Goal: Task Accomplishment & Management: Manage account settings

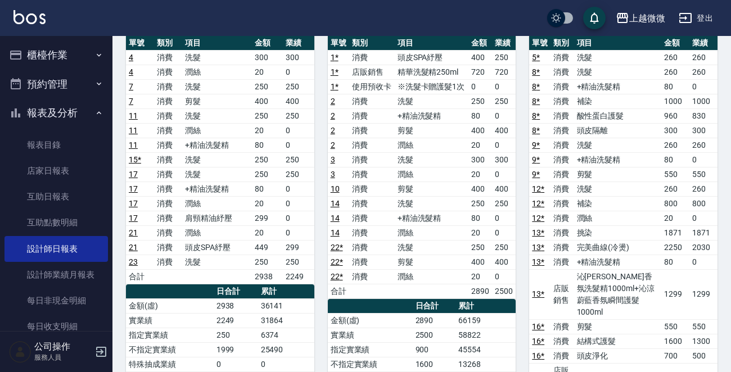
scroll to position [112, 0]
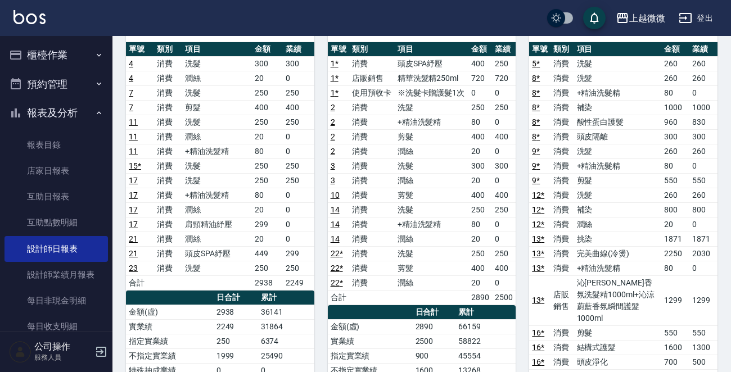
click at [45, 56] on button "櫃檯作業" at bounding box center [55, 54] width 103 height 29
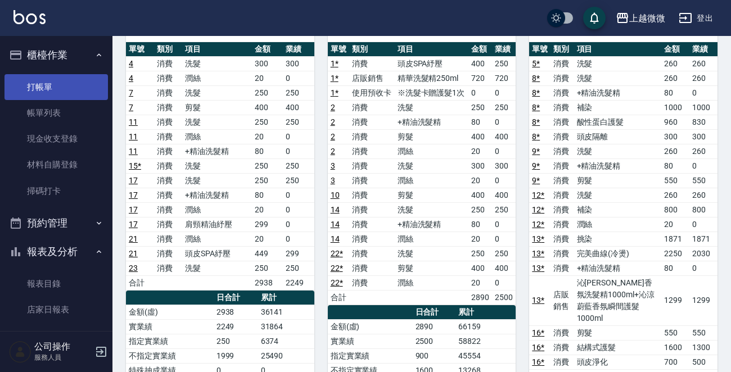
click at [44, 78] on link "打帳單" at bounding box center [55, 87] width 103 height 26
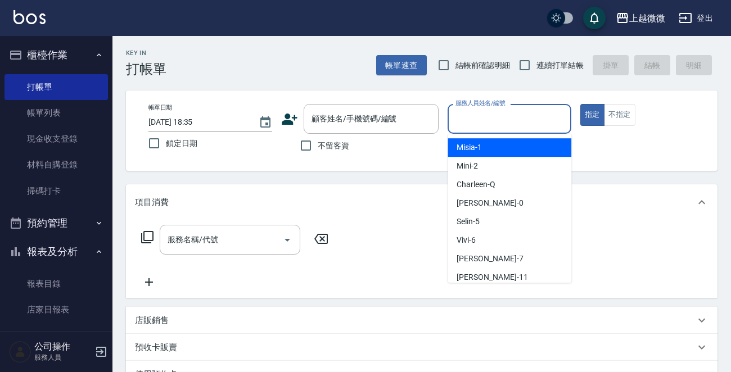
click at [496, 121] on div "服務人員姓名/編號 服務人員姓名/編號" at bounding box center [509, 119] width 124 height 30
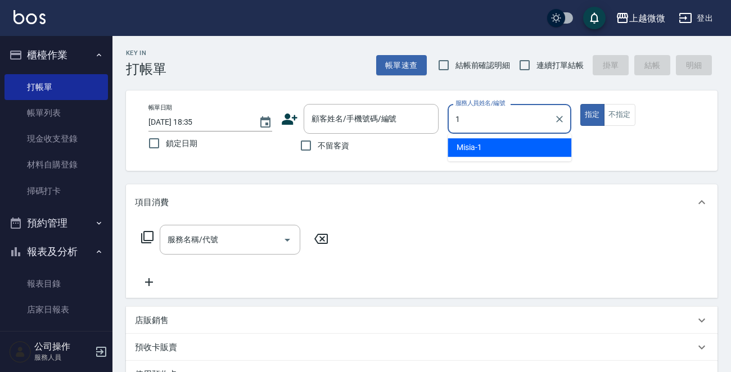
click at [508, 146] on div "Misia -1" at bounding box center [509, 147] width 124 height 19
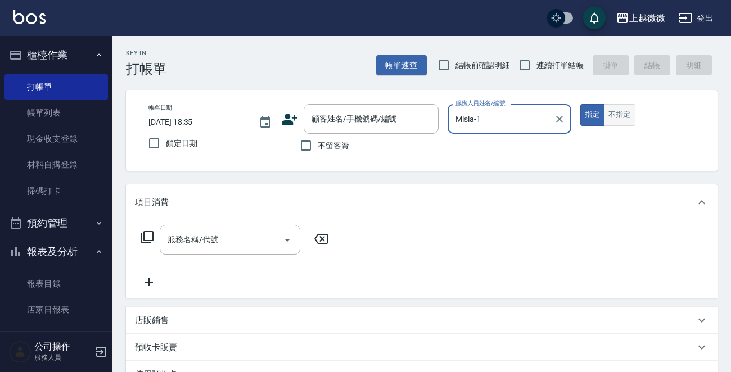
type input "Misia-1"
click at [614, 123] on button "不指定" at bounding box center [619, 115] width 31 height 22
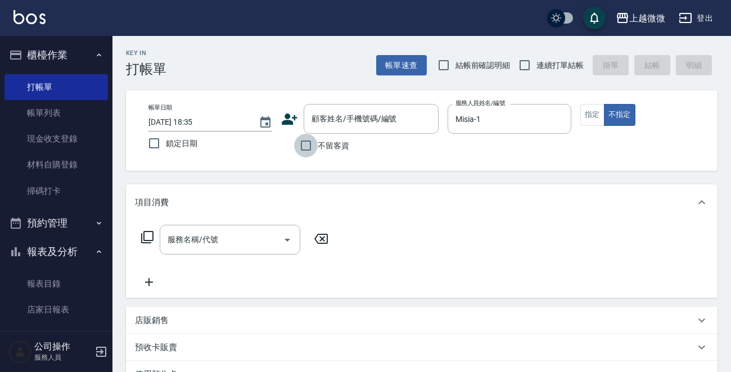
drag, startPoint x: 309, startPoint y: 146, endPoint x: 295, endPoint y: 147, distance: 14.1
click at [309, 146] on input "不留客資" at bounding box center [306, 146] width 24 height 24
checkbox input "true"
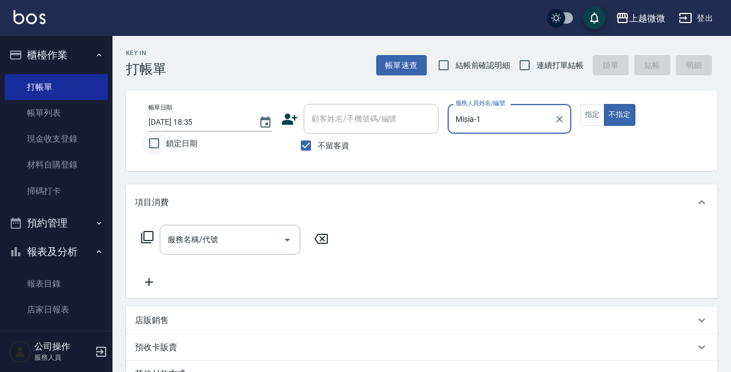
click at [152, 145] on input "鎖定日期" at bounding box center [154, 144] width 24 height 24
checkbox input "true"
click at [530, 62] on input "連續打單結帳" at bounding box center [525, 65] width 24 height 24
checkbox input "true"
click at [215, 236] on div "服務名稱/代號 服務名稱/代號" at bounding box center [230, 240] width 141 height 30
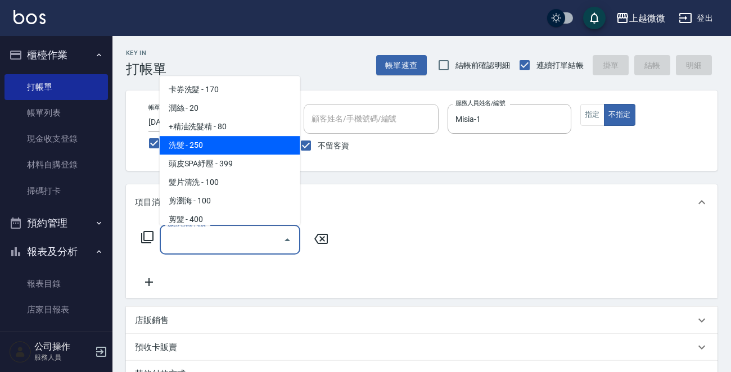
click at [242, 152] on span "洗髮 - 250" at bounding box center [230, 145] width 141 height 19
type input "洗髮(A03)"
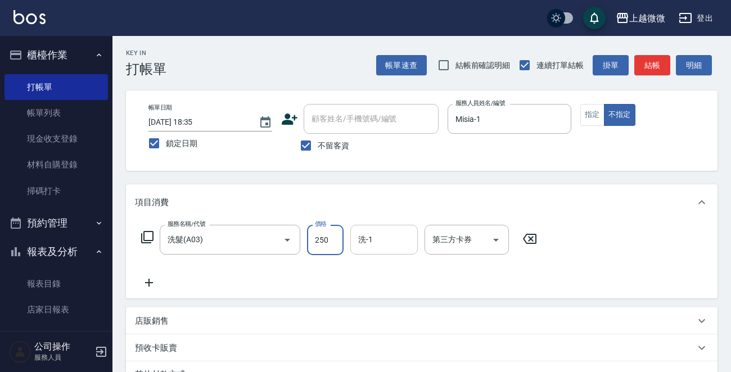
drag, startPoint x: 334, startPoint y: 236, endPoint x: 355, endPoint y: 247, distance: 23.4
click at [334, 236] on input "250" at bounding box center [325, 240] width 37 height 30
type input "300"
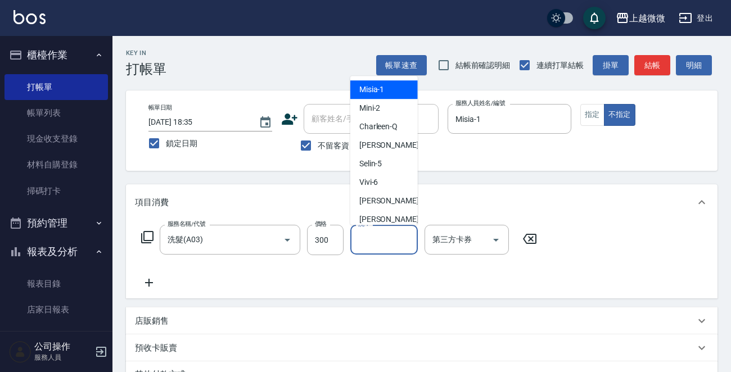
click at [385, 243] on input "洗-1" at bounding box center [383, 240] width 57 height 20
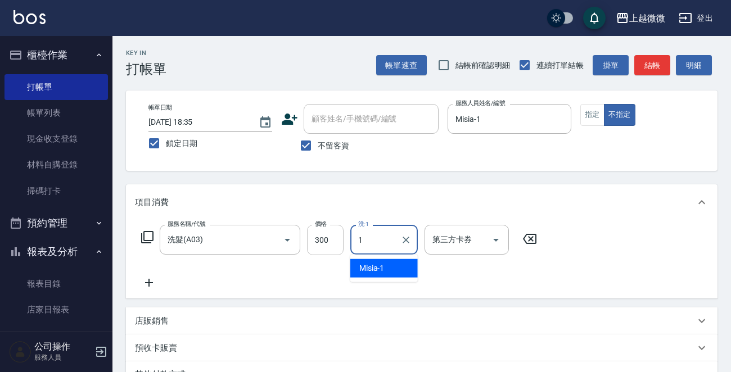
drag, startPoint x: 384, startPoint y: 240, endPoint x: 313, endPoint y: 242, distance: 71.4
click at [313, 242] on div "服務名稱/代號 洗髮(A03) 服務名稱/代號 價格 300 價格 洗-1 1 洗-1 第三方卡券 第三方卡券" at bounding box center [339, 240] width 409 height 30
click at [361, 269] on span "[PERSON_NAME] -0" at bounding box center [392, 269] width 66 height 12
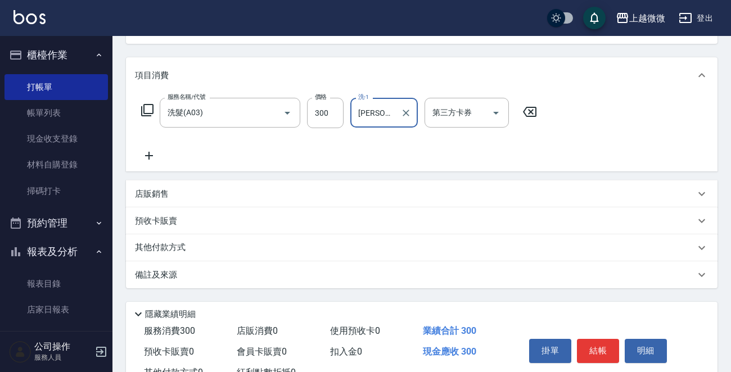
scroll to position [168, 0]
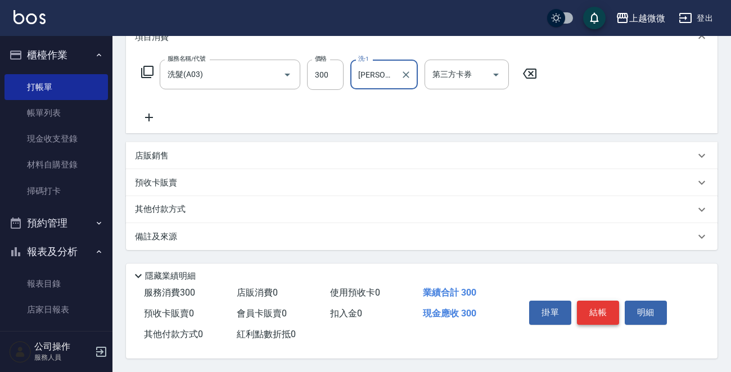
type input "[PERSON_NAME]-0"
click at [612, 311] on button "結帳" at bounding box center [598, 313] width 42 height 24
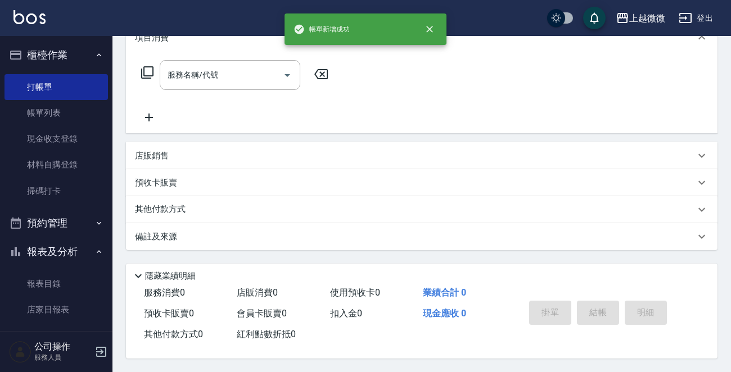
scroll to position [0, 0]
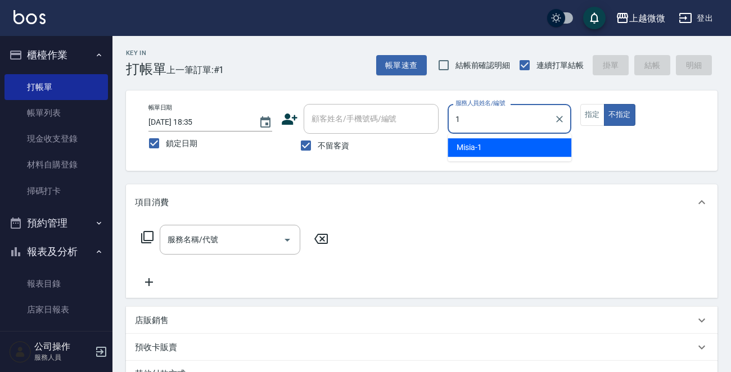
click at [471, 147] on span "Misia -1" at bounding box center [468, 148] width 25 height 12
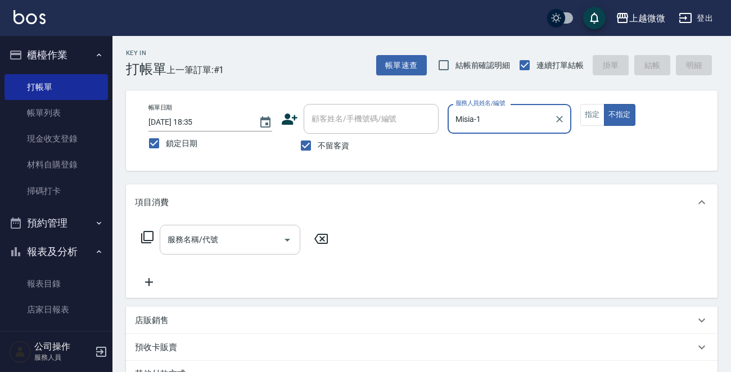
type input "Misia-1"
click at [231, 241] on input "服務名稱/代號" at bounding box center [222, 240] width 114 height 20
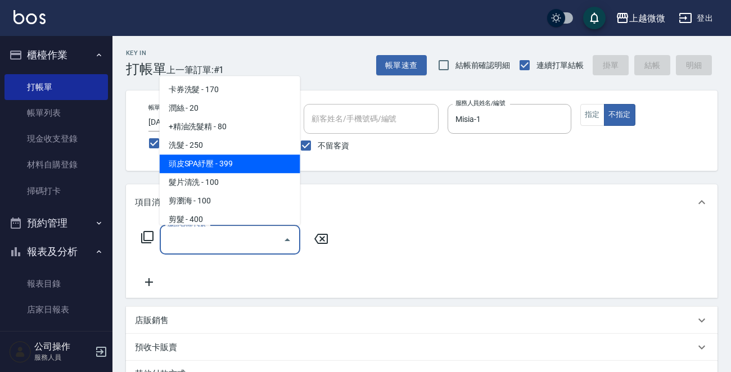
click at [239, 162] on span "頭皮SPA紓壓 - 399" at bounding box center [230, 164] width 141 height 19
type input "頭皮SPA紓壓(A04)"
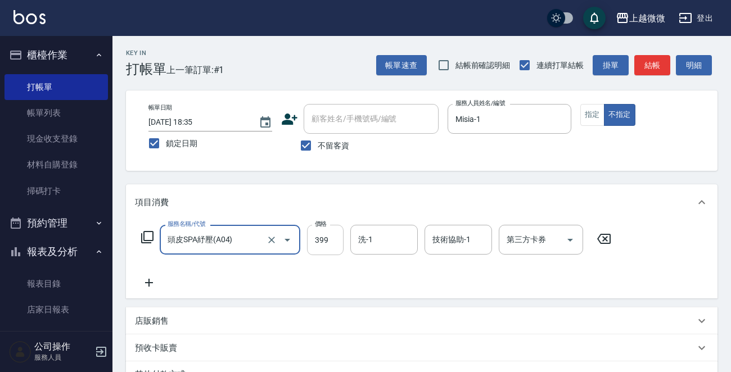
click at [332, 241] on input "399" at bounding box center [325, 240] width 37 height 30
type input "400"
click at [361, 239] on div "洗-1 洗-1" at bounding box center [383, 240] width 67 height 30
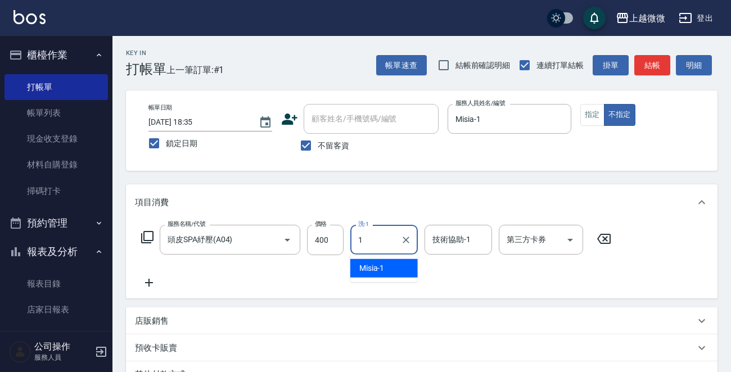
drag, startPoint x: 388, startPoint y: 264, endPoint x: 414, endPoint y: 259, distance: 26.9
click at [388, 265] on div "Misia -1" at bounding box center [383, 268] width 67 height 19
type input "Misia-1"
click at [457, 242] on div "技術協助-1 技術協助-1" at bounding box center [457, 240] width 67 height 30
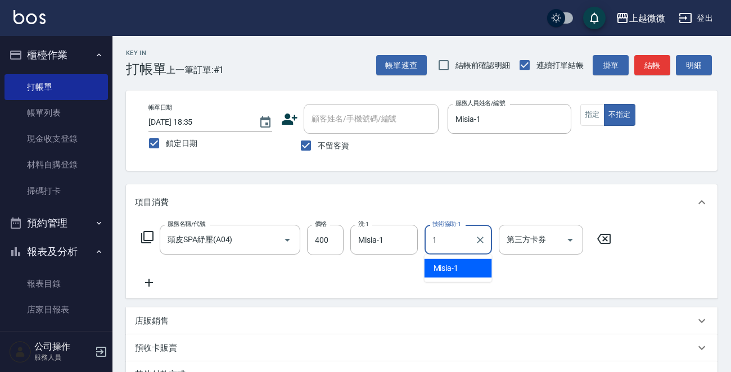
click at [460, 267] on div "Misia -1" at bounding box center [457, 268] width 67 height 19
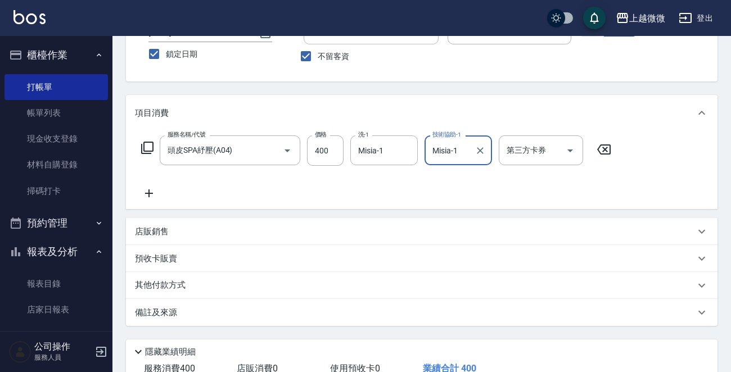
scroll to position [168, 0]
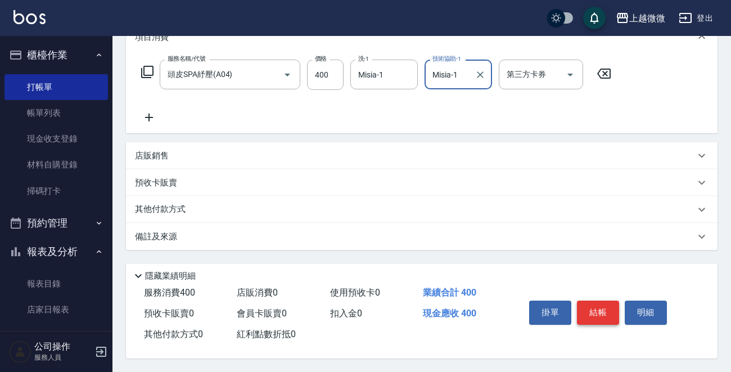
type input "Misia-1"
click at [589, 308] on button "結帳" at bounding box center [598, 313] width 42 height 24
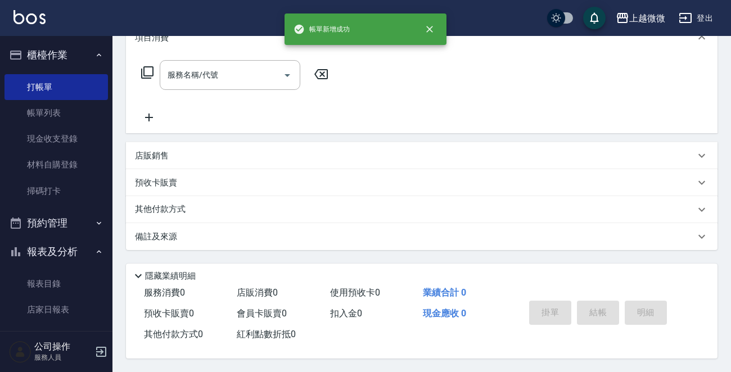
scroll to position [0, 0]
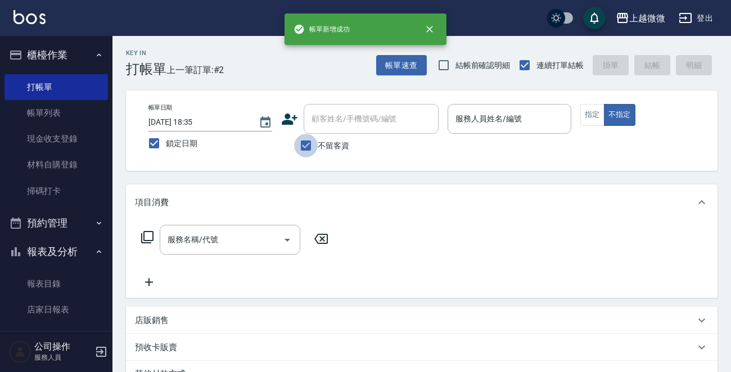
drag, startPoint x: 302, startPoint y: 144, endPoint x: 348, endPoint y: 116, distance: 54.0
click at [301, 143] on input "不留客資" at bounding box center [306, 146] width 24 height 24
checkbox input "false"
click at [348, 116] on div "顧客姓名/手機號碼/編號 顧客姓名/手機號碼/編號" at bounding box center [371, 119] width 135 height 30
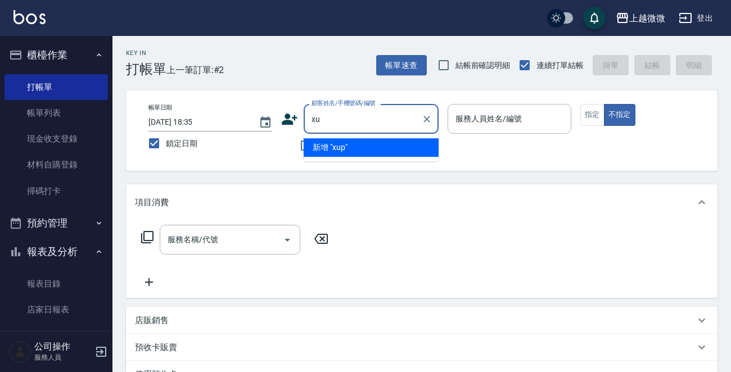
type input "x"
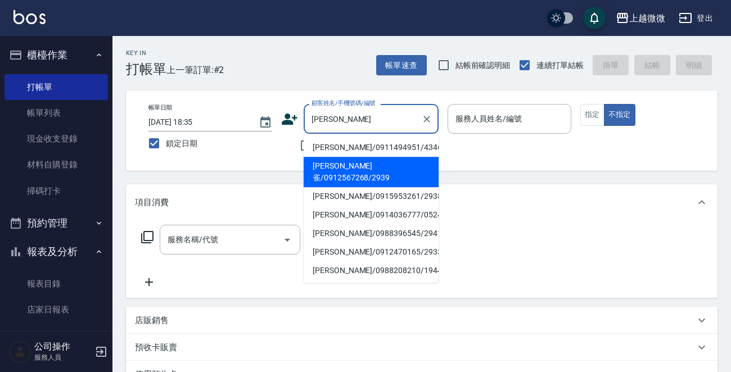
click at [378, 167] on li "[PERSON_NAME]雀/0912567268/2939" at bounding box center [371, 172] width 135 height 30
type input "[PERSON_NAME]雀/0912567268/2939"
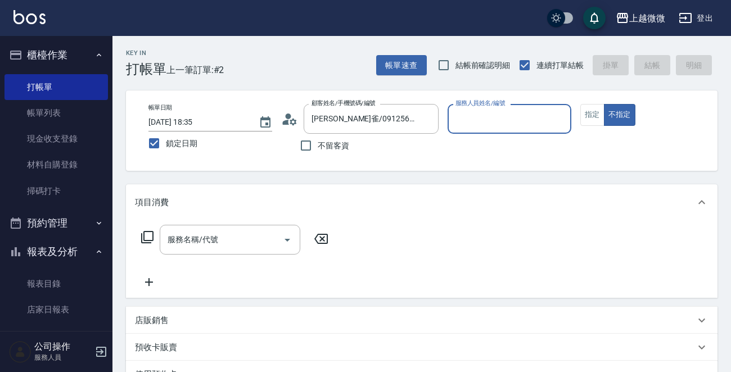
type input "Vivi-6"
click at [587, 116] on button "指定" at bounding box center [592, 115] width 24 height 22
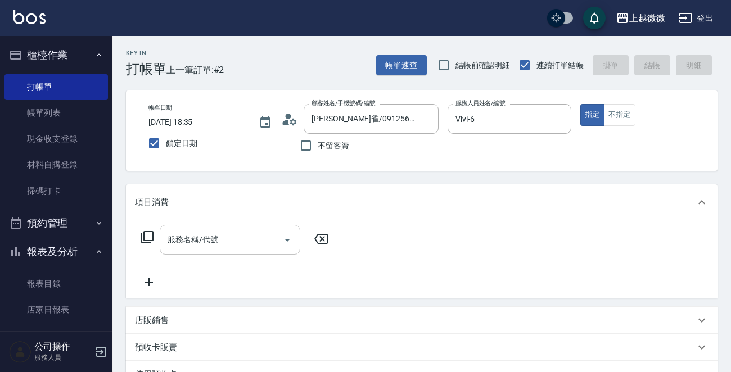
click at [228, 247] on input "服務名稱/代號" at bounding box center [222, 240] width 114 height 20
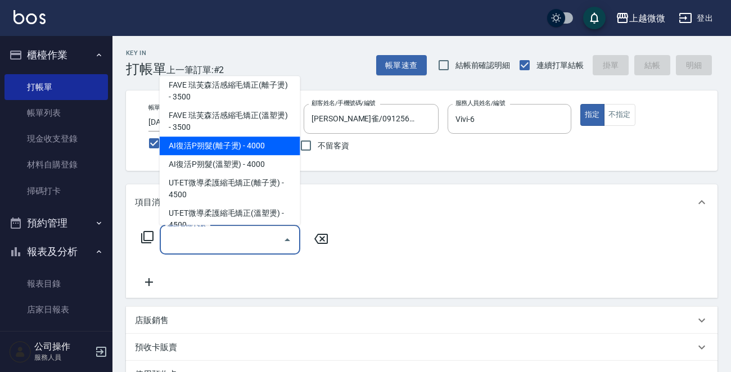
scroll to position [394, 0]
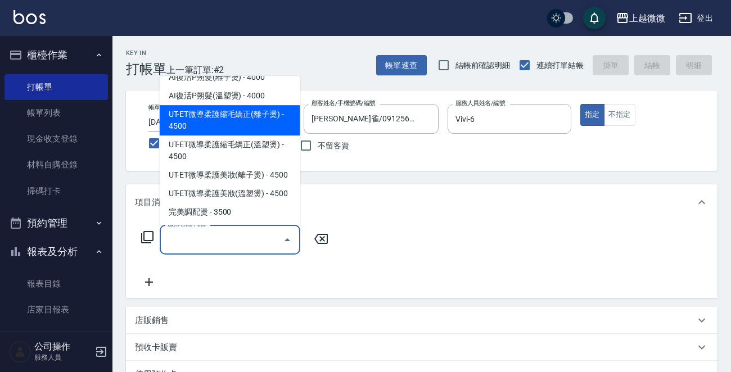
click at [254, 105] on span "UT-ET微導柔護縮毛矯正(離子燙) - 4500" at bounding box center [230, 120] width 141 height 30
type input "UT-ET微導柔護縮毛矯正(離子燙)(C13)"
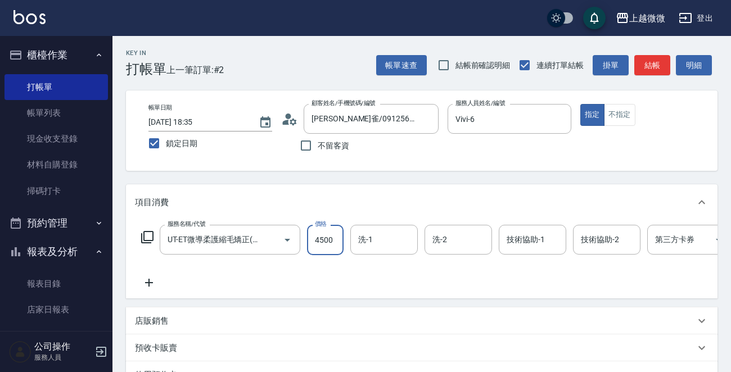
click at [326, 236] on input "4500" at bounding box center [325, 240] width 37 height 30
type input "2625"
click at [376, 239] on input "洗-1" at bounding box center [383, 240] width 57 height 20
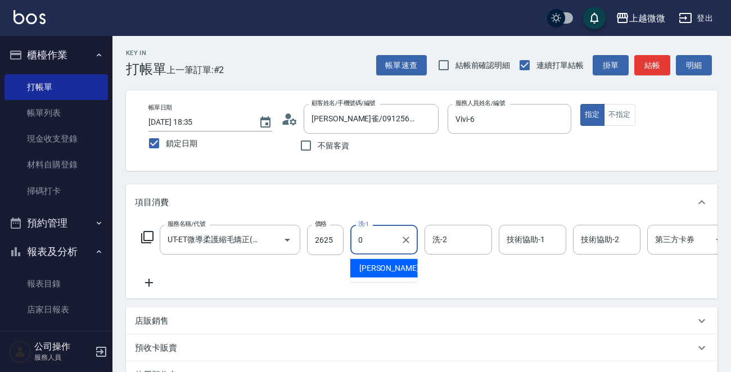
click at [381, 268] on div "[PERSON_NAME] -0" at bounding box center [383, 268] width 67 height 19
type input "[PERSON_NAME]-0"
click at [463, 245] on input "洗-2" at bounding box center [458, 240] width 57 height 20
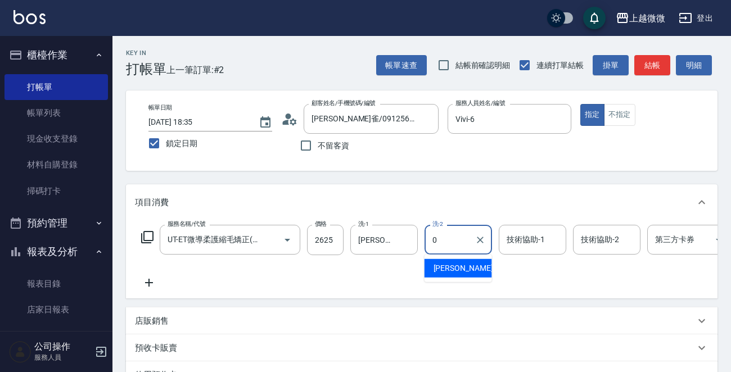
click at [448, 270] on span "[PERSON_NAME] -0" at bounding box center [466, 269] width 66 height 12
type input "[PERSON_NAME]-0"
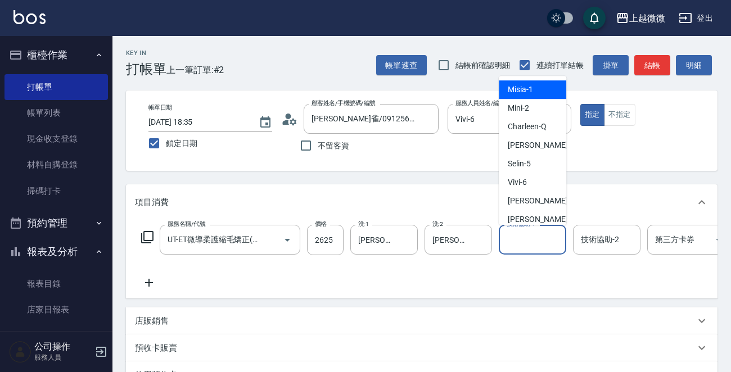
click at [556, 245] on input "技術協助-1" at bounding box center [532, 240] width 57 height 20
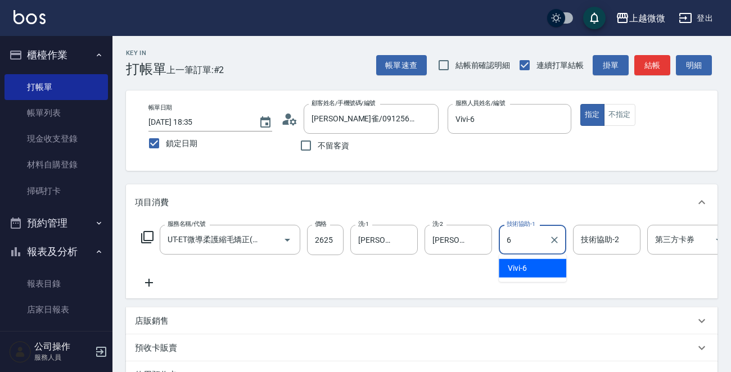
drag, startPoint x: 534, startPoint y: 267, endPoint x: 592, endPoint y: 246, distance: 61.5
click at [535, 267] on div "Vivi -6" at bounding box center [532, 268] width 67 height 19
type input "Vivi-6"
click at [601, 241] on input "技術協助-2" at bounding box center [606, 240] width 57 height 20
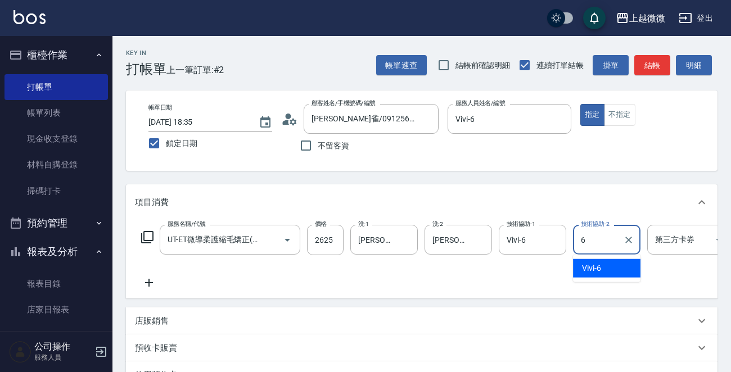
click at [599, 264] on span "Vivi -6" at bounding box center [591, 269] width 19 height 12
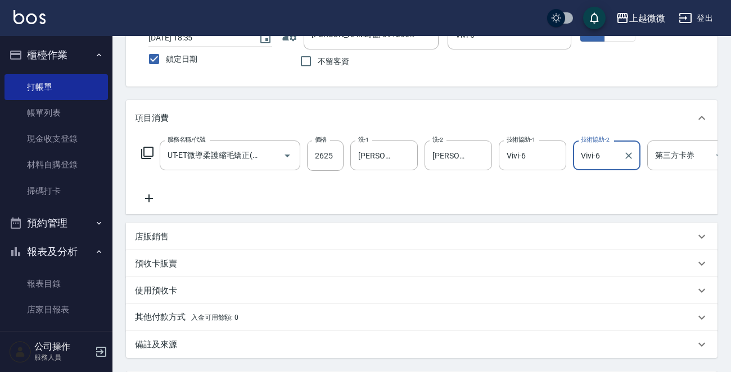
scroll to position [204, 0]
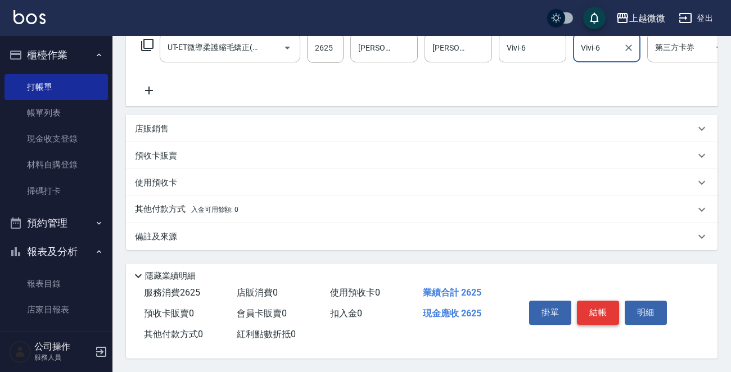
type input "Vivi-6"
click at [602, 314] on button "結帳" at bounding box center [598, 313] width 42 height 24
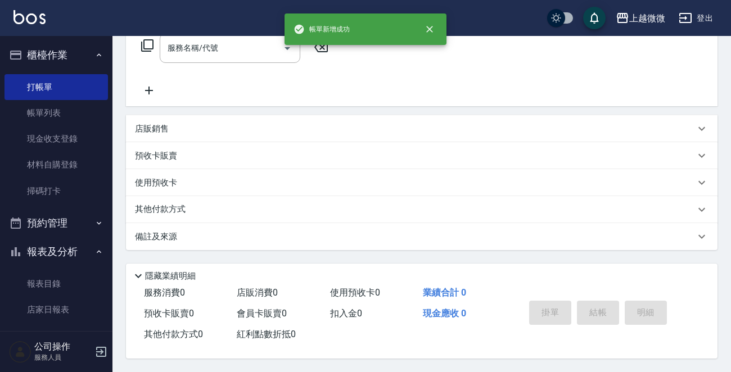
scroll to position [0, 0]
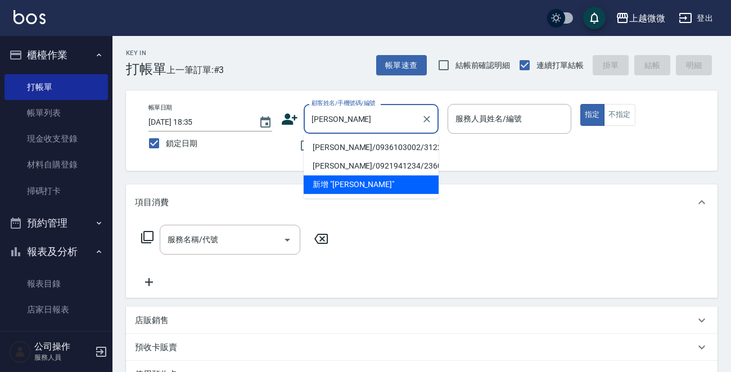
click at [354, 144] on li "[PERSON_NAME]/0936103002/3122" at bounding box center [371, 147] width 135 height 19
type input "[PERSON_NAME]/0936103002/3122"
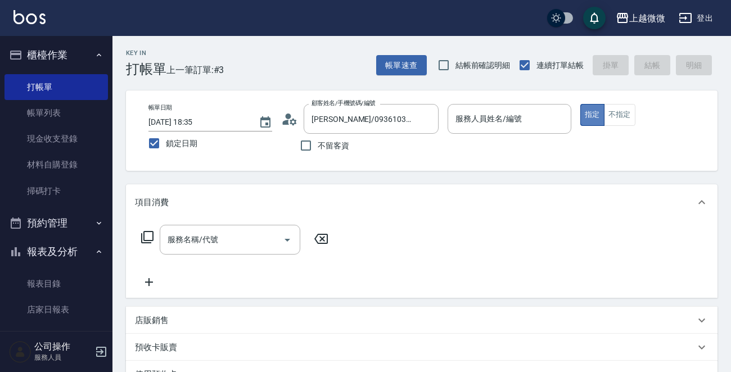
click at [585, 112] on button "指定" at bounding box center [592, 115] width 24 height 22
click at [516, 123] on input "服務人員姓名/編號" at bounding box center [510, 119] width 114 height 20
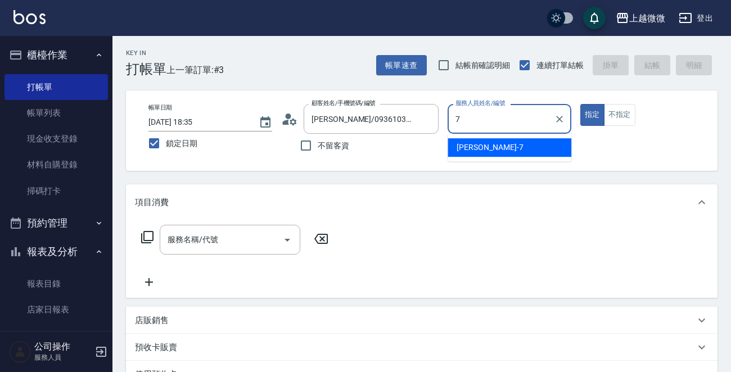
click at [500, 144] on div "[PERSON_NAME] -7" at bounding box center [509, 147] width 124 height 19
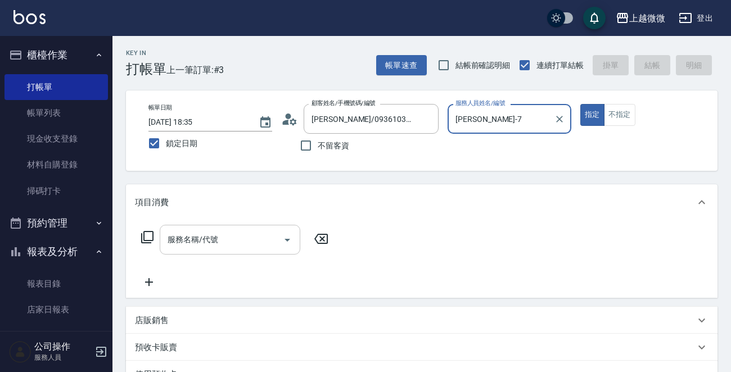
type input "[PERSON_NAME]-7"
click at [255, 243] on input "服務名稱/代號" at bounding box center [222, 240] width 114 height 20
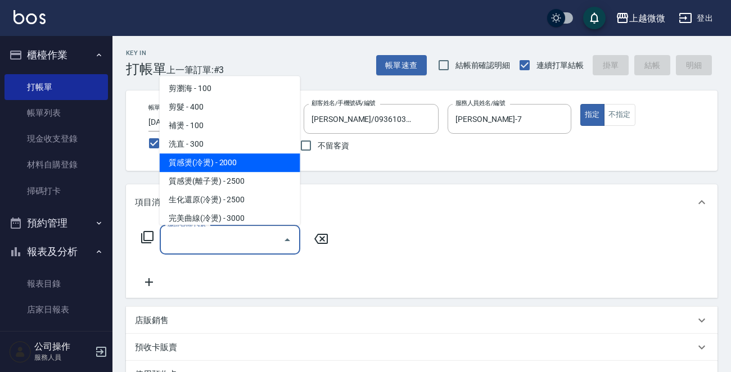
scroll to position [225, 0]
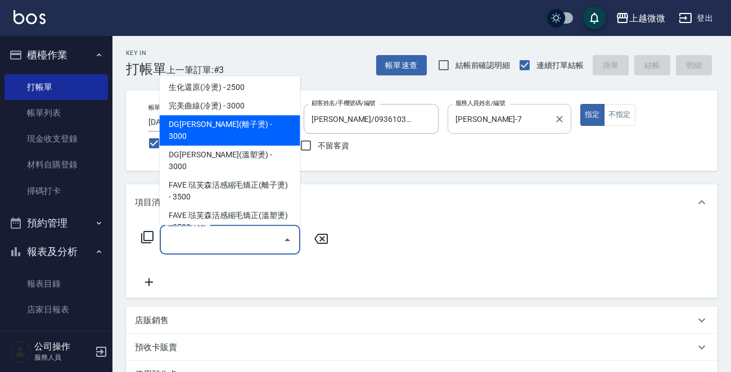
click at [494, 120] on input "[PERSON_NAME]-7" at bounding box center [501, 119] width 97 height 20
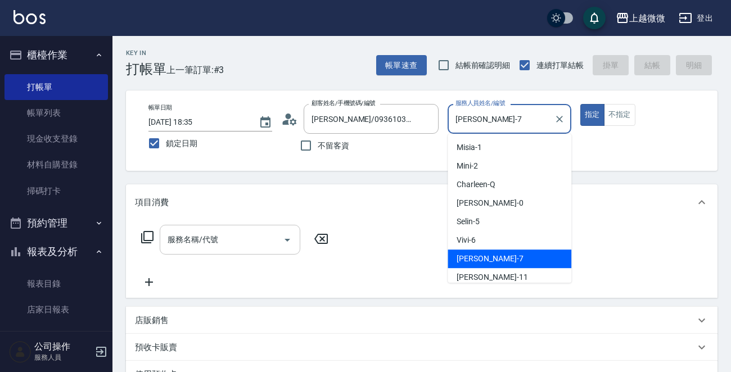
click at [199, 249] on input "服務名稱/代號" at bounding box center [222, 240] width 114 height 20
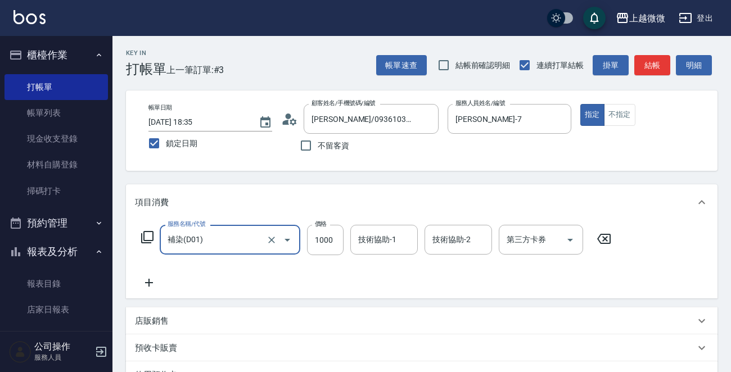
type input "補染(D01)"
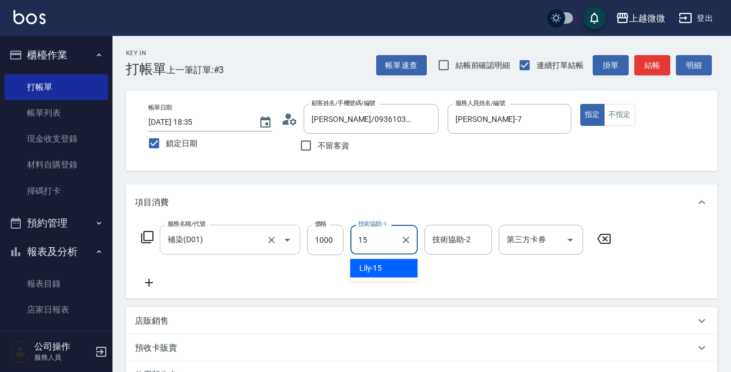
type input "Lily-15"
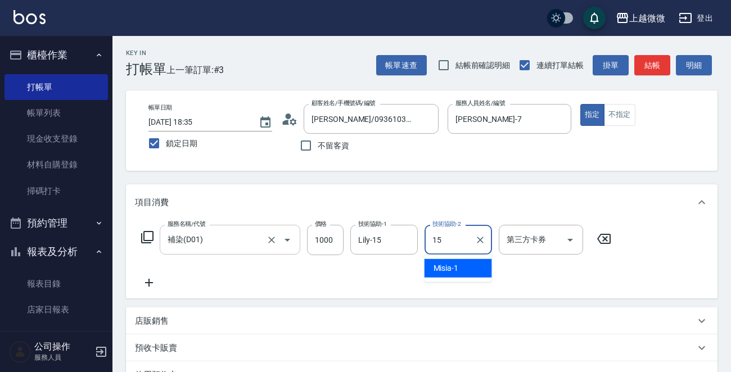
type input "Lily-15"
click at [150, 284] on icon at bounding box center [149, 282] width 28 height 13
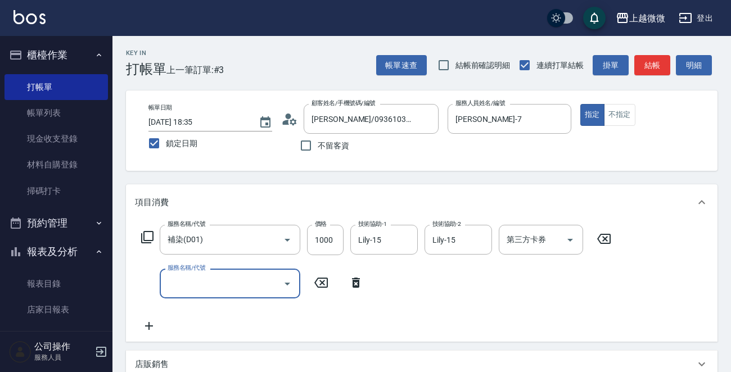
click at [209, 284] on input "服務名稱/代號" at bounding box center [222, 284] width 114 height 20
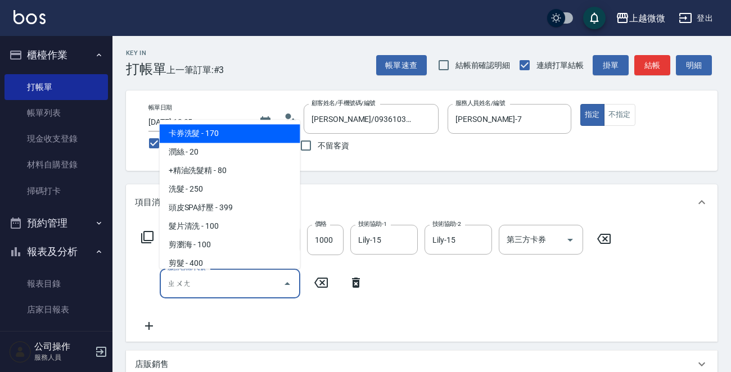
type input "裝"
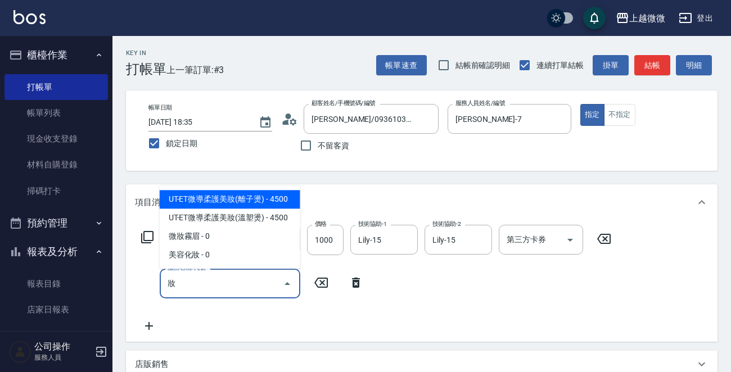
click at [260, 199] on span "UT-ET微導柔護美妝(離子燙) - 4500" at bounding box center [230, 199] width 141 height 19
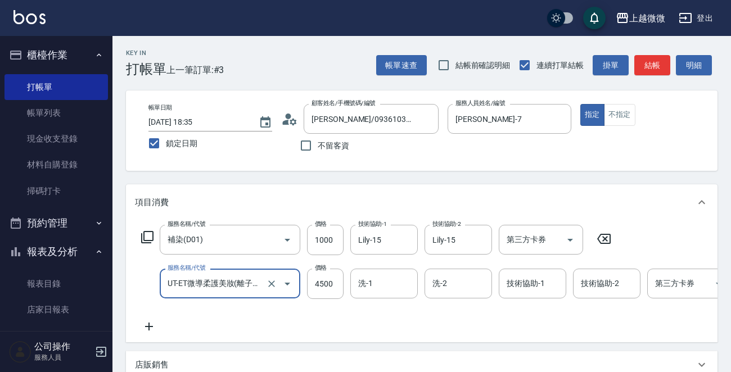
type input "UT-ET微導柔護美妝(離子燙)(C15)"
type input "3750"
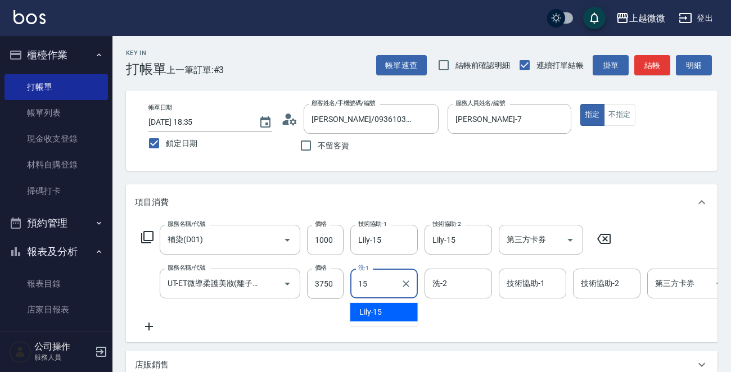
type input "Lily-15"
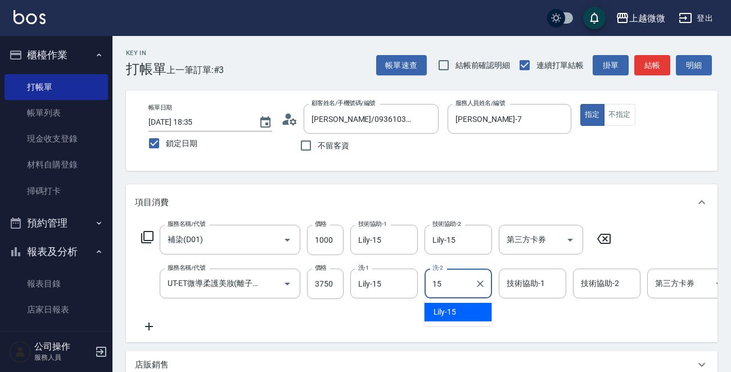
type input "Lily-15"
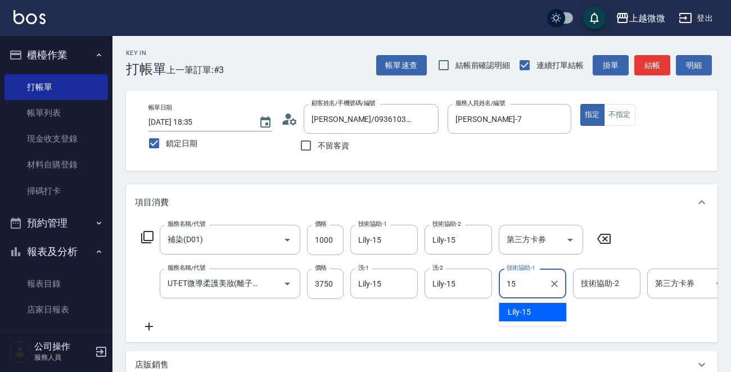
type input "Lily-15"
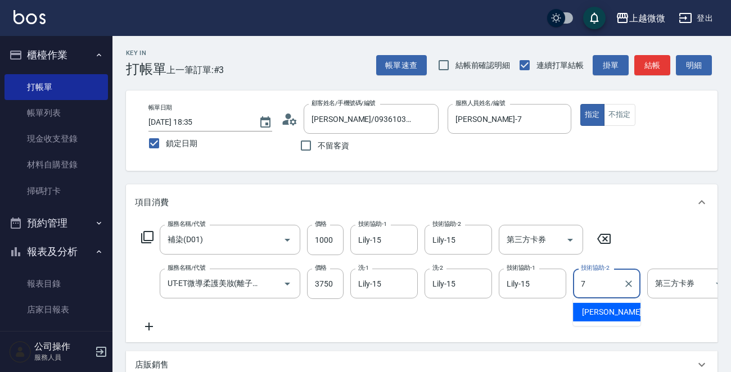
type input "[PERSON_NAME]-7"
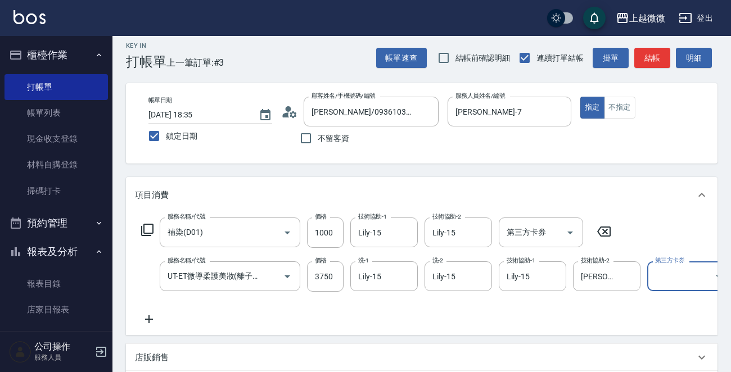
scroll to position [112, 0]
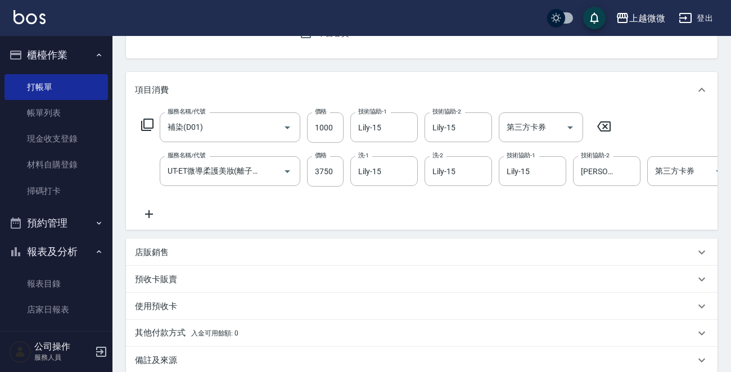
click at [148, 213] on icon at bounding box center [149, 214] width 8 height 8
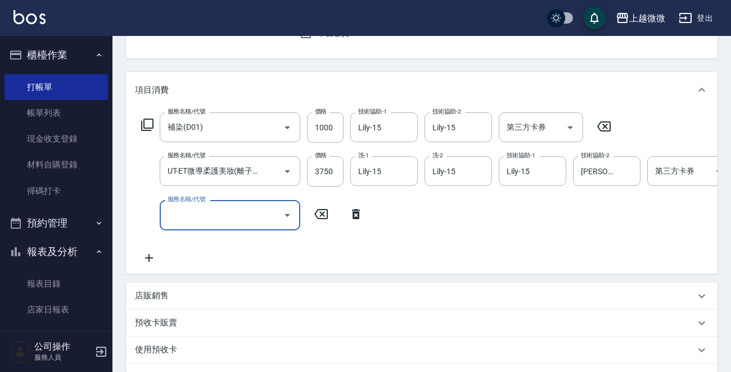
click at [200, 212] on div "服務名稱/代號 服務名稱/代號" at bounding box center [230, 215] width 141 height 30
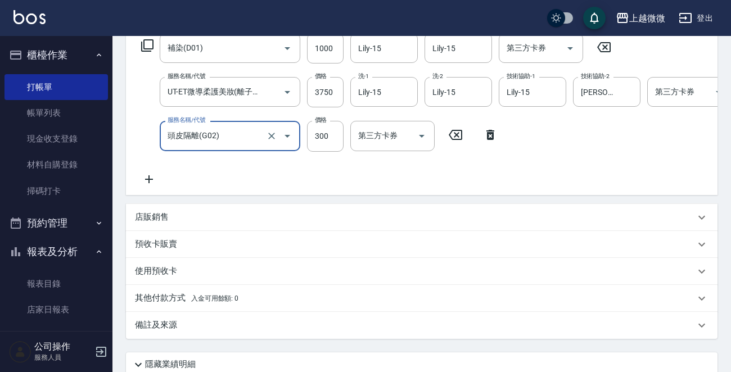
scroll to position [292, 0]
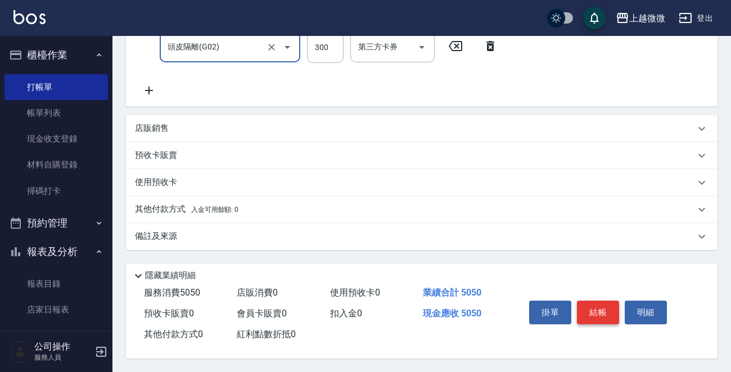
type input "頭皮隔離(G02)"
click at [593, 301] on button "結帳" at bounding box center [598, 313] width 42 height 24
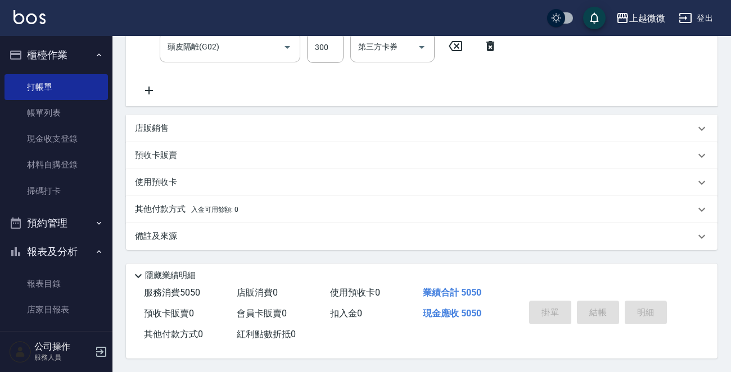
scroll to position [0, 0]
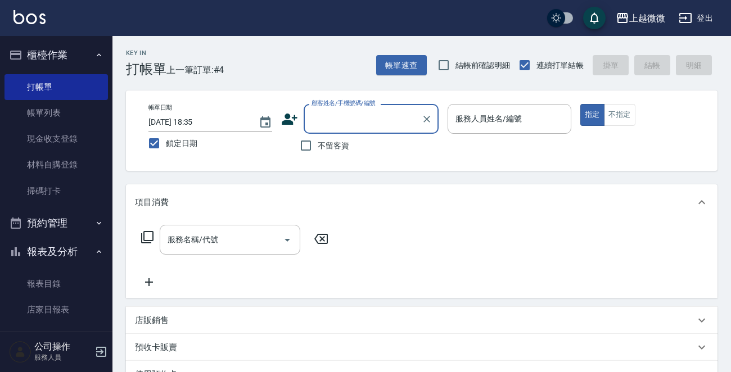
click at [519, 121] on div "服務人員姓名/編號 服務人員姓名/編號" at bounding box center [509, 119] width 124 height 30
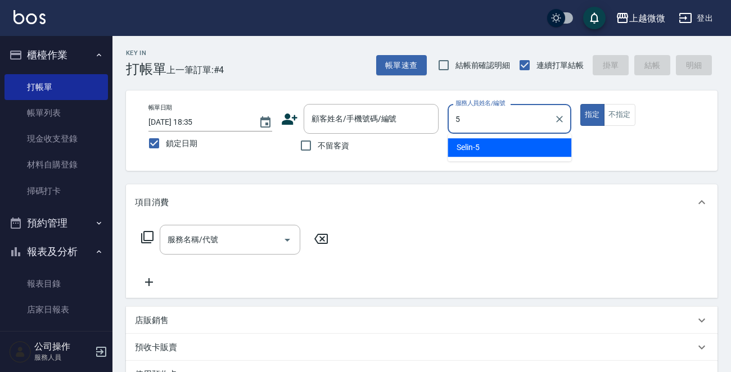
drag, startPoint x: 505, startPoint y: 135, endPoint x: 356, endPoint y: 184, distance: 156.4
click at [498, 150] on div "Selin -5" at bounding box center [509, 147] width 124 height 19
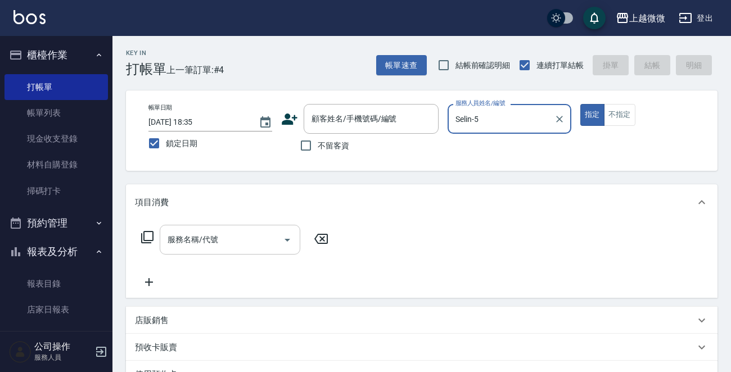
type input "Selin-5"
click at [237, 233] on input "服務名稱/代號" at bounding box center [222, 240] width 114 height 20
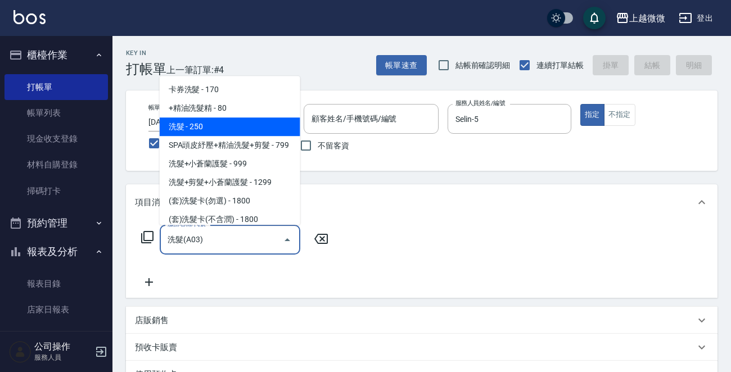
type input "洗髮(A03)"
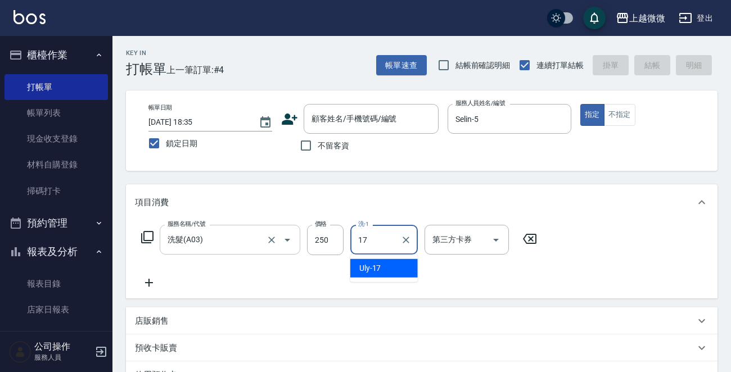
type input "Uly-17"
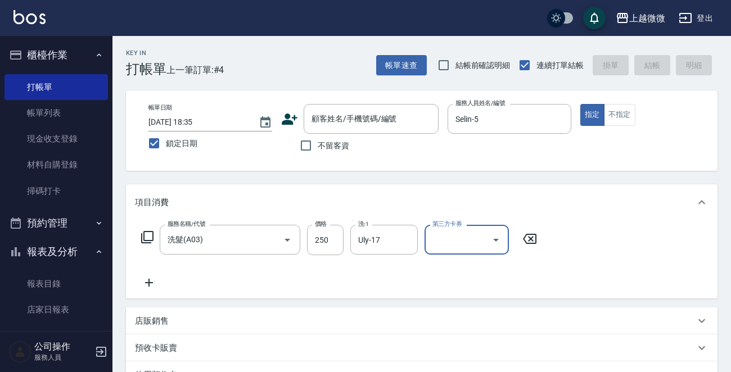
click at [148, 283] on icon at bounding box center [149, 282] width 28 height 13
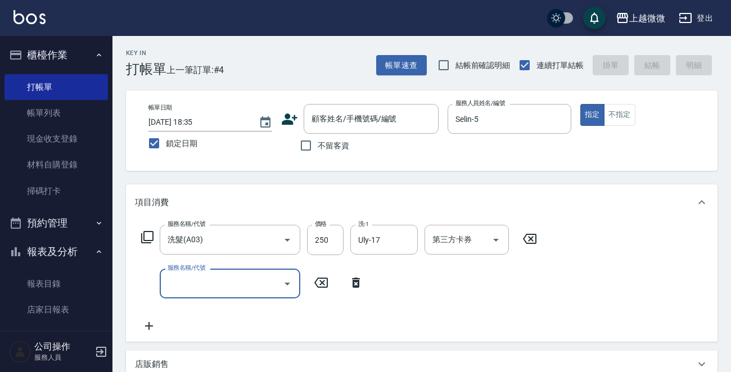
click at [202, 284] on div "服務名稱/代號 服務名稱/代號" at bounding box center [230, 284] width 141 height 30
type input "剪髮(B02)"
click at [335, 114] on div "顧客姓名/手機號碼/編號 顧客姓名/手機號碼/編號" at bounding box center [371, 119] width 135 height 30
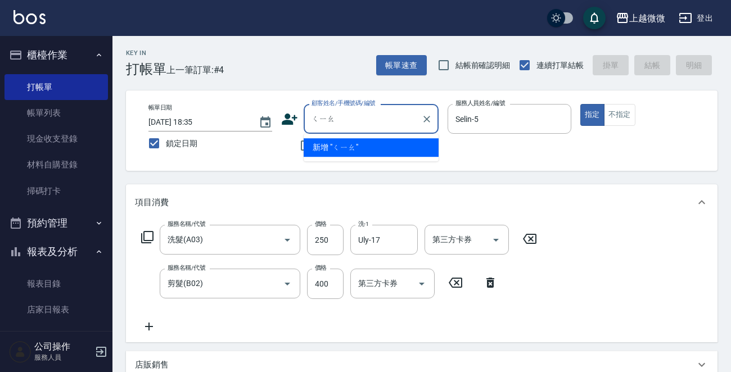
type input "敲"
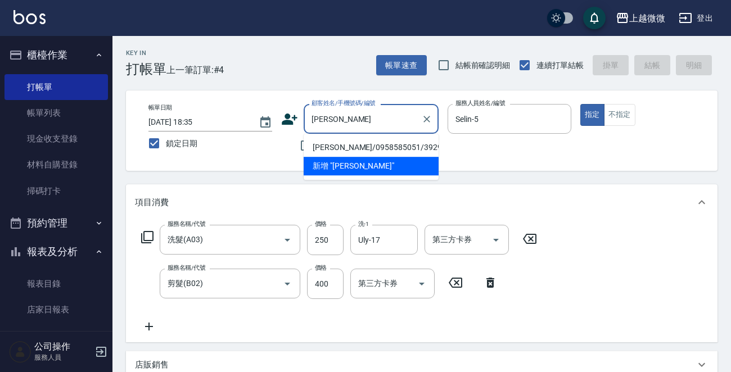
click at [357, 141] on li "[PERSON_NAME]/0958585051/3929" at bounding box center [371, 147] width 135 height 19
type input "[PERSON_NAME]/0958585051/3929"
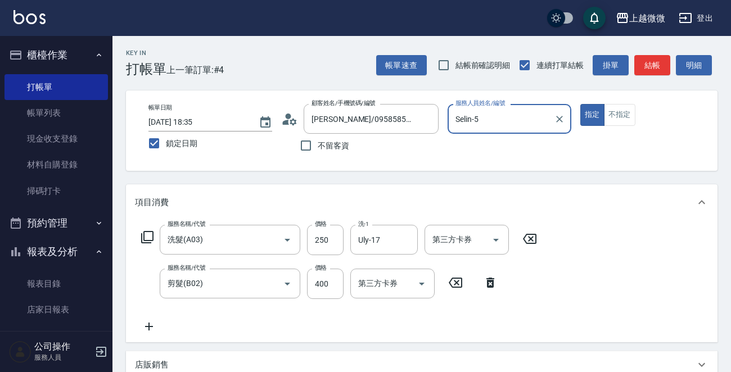
scroll to position [239, 0]
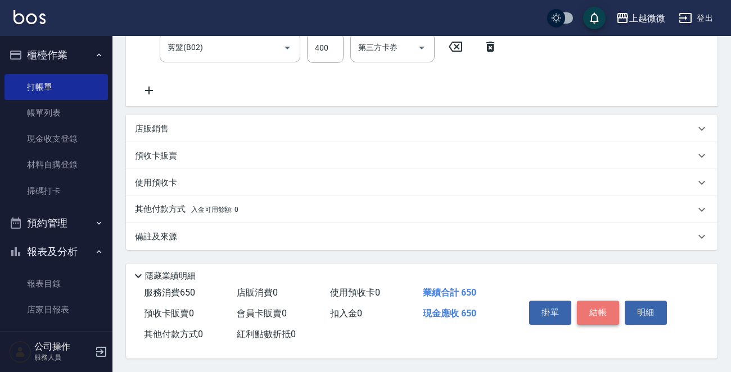
click at [598, 306] on button "結帳" at bounding box center [598, 313] width 42 height 24
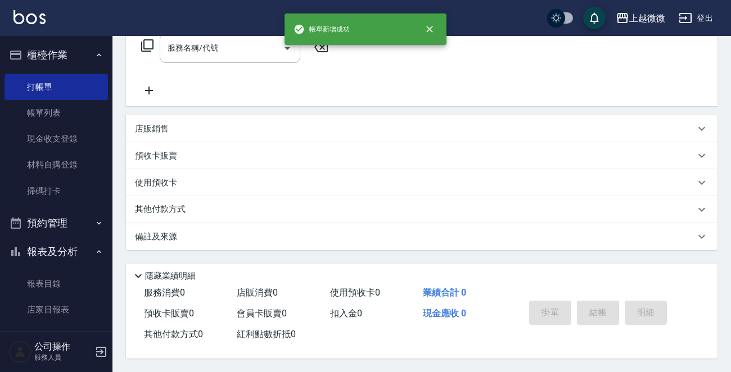
scroll to position [0, 0]
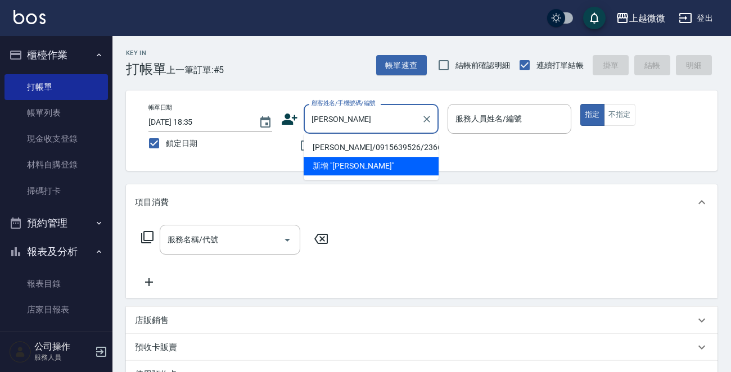
click at [374, 144] on li "[PERSON_NAME]/0915639526/2366" at bounding box center [371, 147] width 135 height 19
type input "[PERSON_NAME]/0915639526/2366"
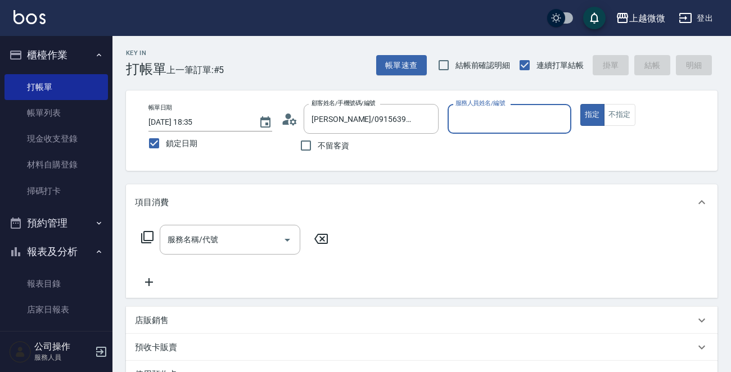
type input "Selin-5"
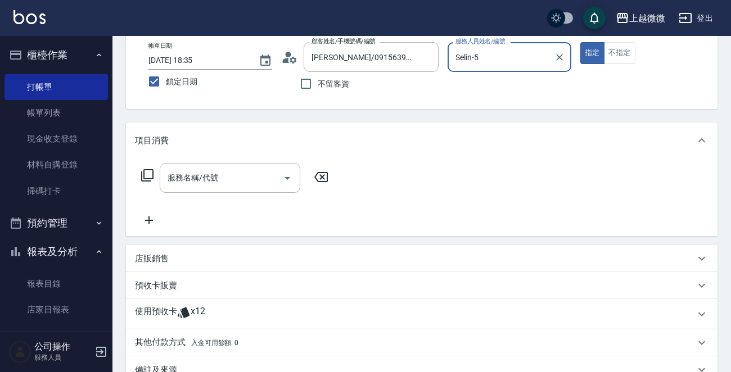
scroll to position [169, 0]
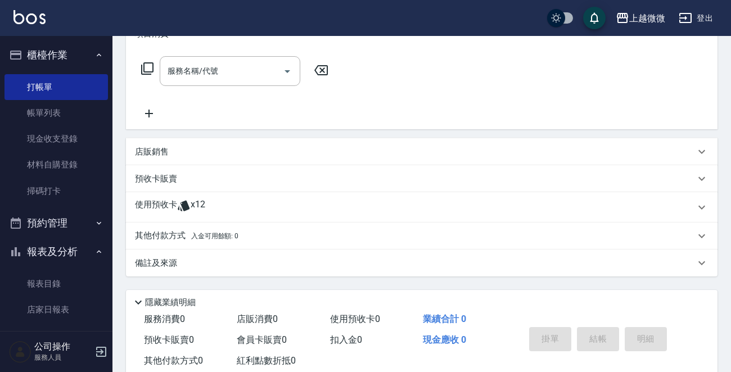
click at [161, 200] on p "使用預收卡" at bounding box center [156, 207] width 42 height 17
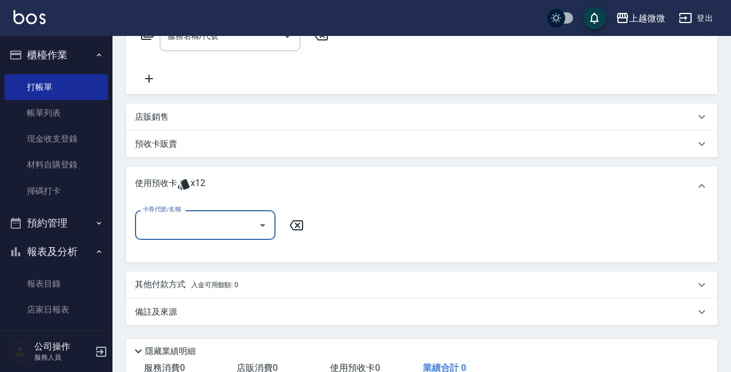
scroll to position [275, 0]
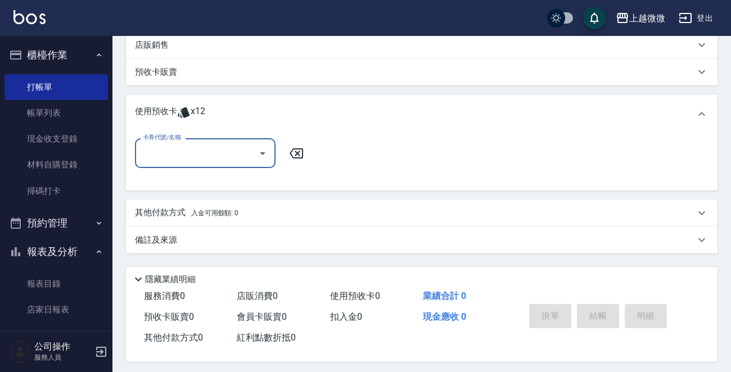
click at [184, 156] on input "卡券代號/名稱" at bounding box center [197, 153] width 114 height 20
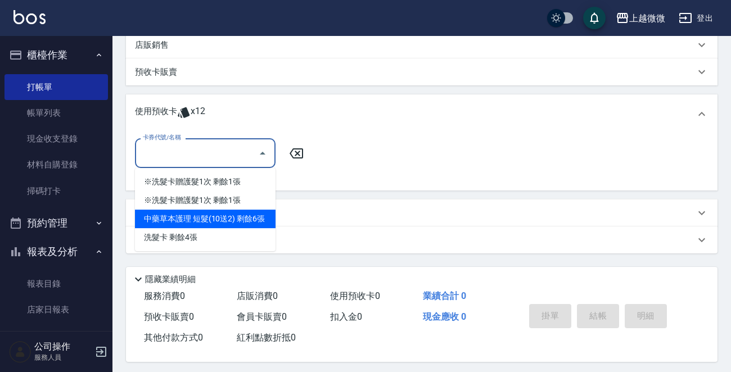
click at [241, 220] on div "中藥草本護理 短髮(10送2) 剩餘6張" at bounding box center [205, 219] width 141 height 19
type input "中藥草本護理 短髮(10送2)"
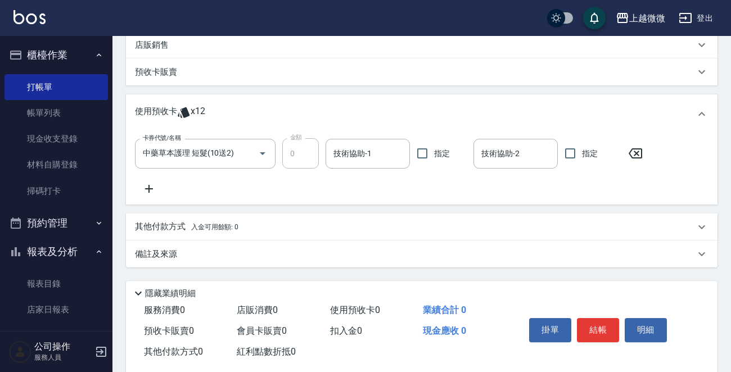
click at [146, 191] on icon at bounding box center [149, 188] width 28 height 13
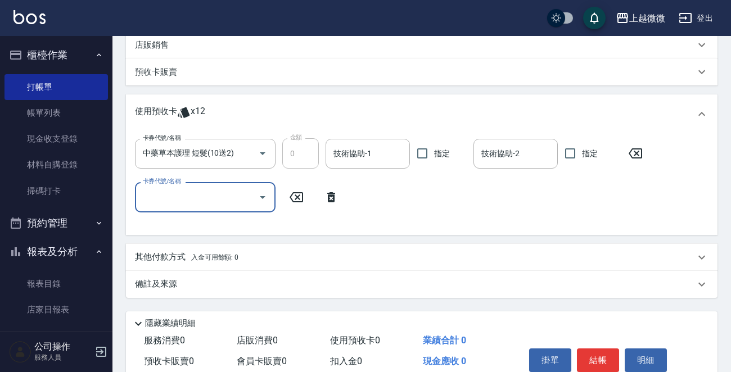
click at [196, 204] on input "卡券代號/名稱" at bounding box center [197, 197] width 114 height 20
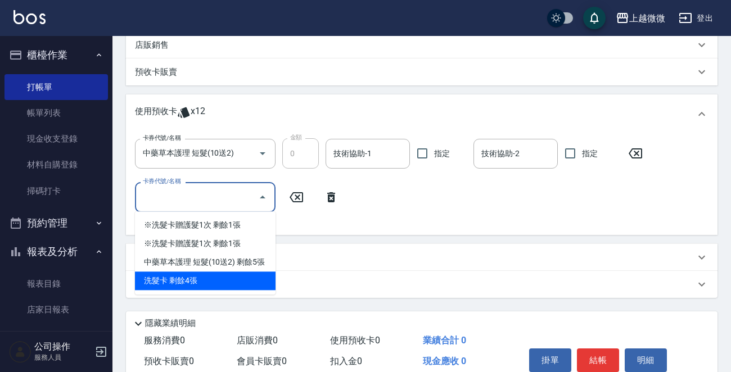
click at [216, 276] on div "洗髮卡 剩餘4張" at bounding box center [205, 281] width 141 height 19
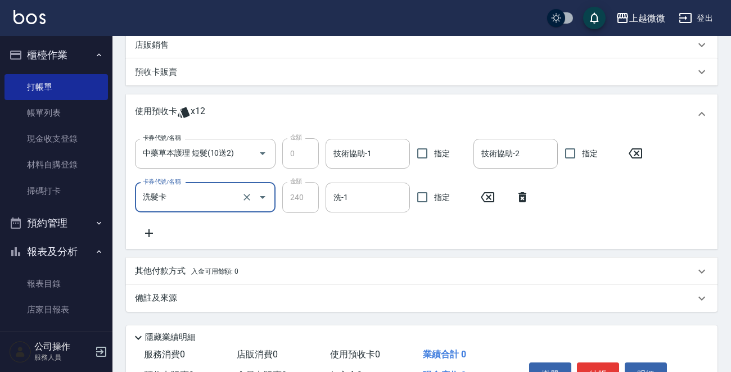
type input "洗髮卡"
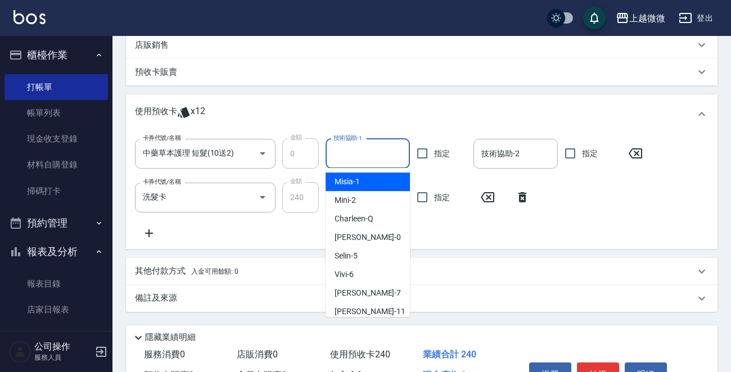
click at [365, 157] on input "技術協助-1" at bounding box center [368, 154] width 74 height 20
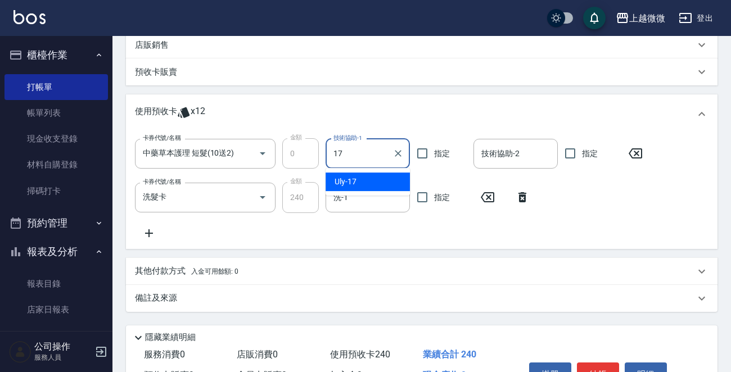
click at [365, 178] on div "Uly -17" at bounding box center [368, 182] width 84 height 19
type input "Uly-17"
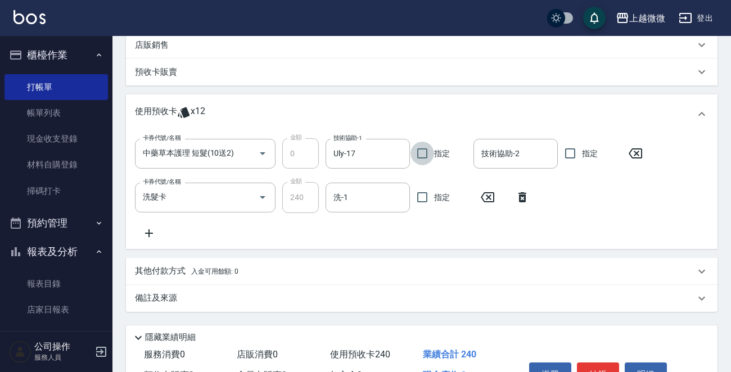
click at [488, 152] on input "技術協助-2" at bounding box center [515, 154] width 74 height 20
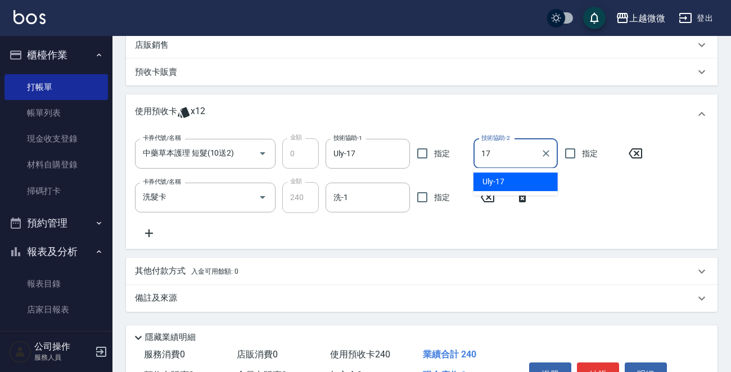
drag, startPoint x: 498, startPoint y: 173, endPoint x: 424, endPoint y: 197, distance: 77.9
click at [498, 173] on div "Uly -17" at bounding box center [515, 182] width 84 height 19
type input "Uly-17"
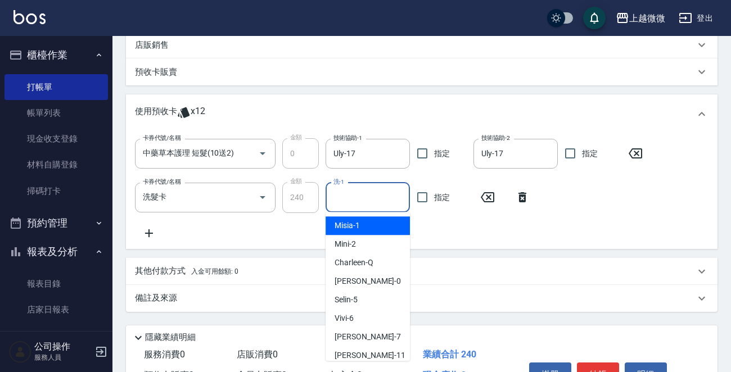
click at [356, 205] on input "洗-1" at bounding box center [368, 198] width 74 height 20
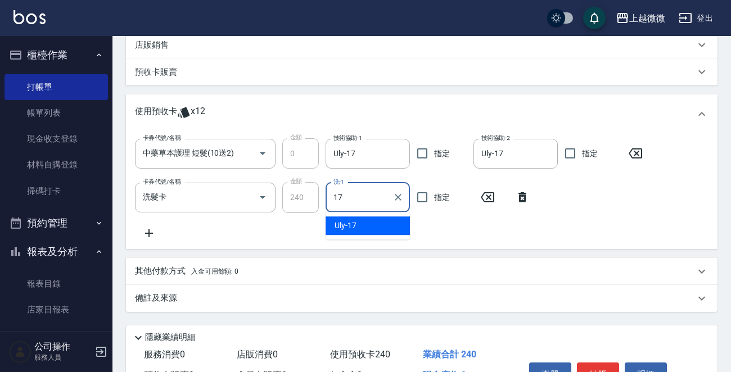
click at [361, 224] on div "Uly -17" at bounding box center [368, 225] width 84 height 19
type input "Uly-17"
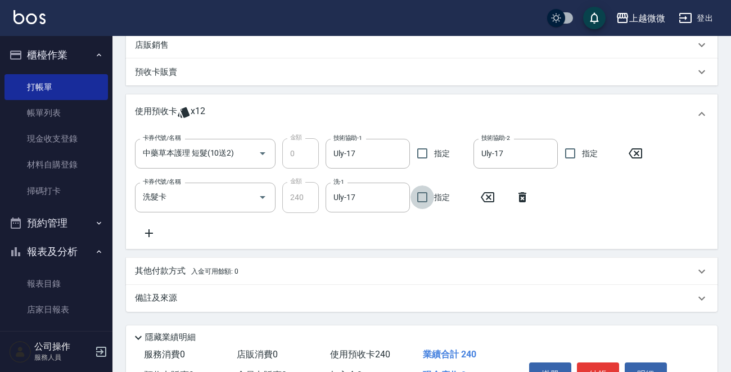
scroll to position [163, 0]
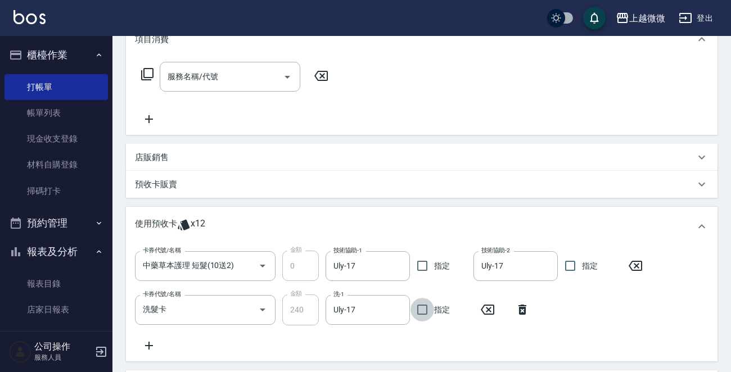
click at [207, 73] on div "服務名稱/代號 服務名稱/代號" at bounding box center [230, 77] width 141 height 30
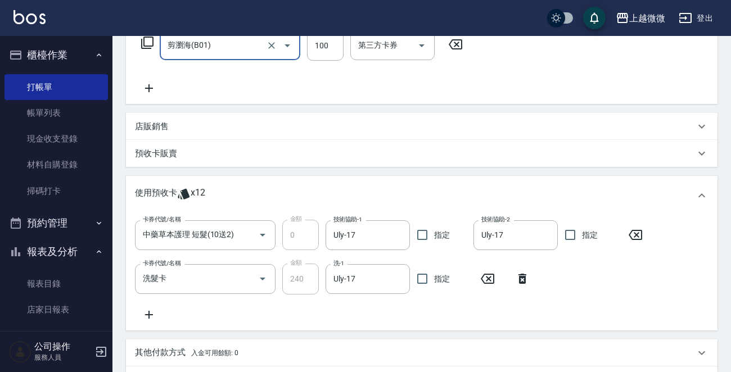
scroll to position [340, 0]
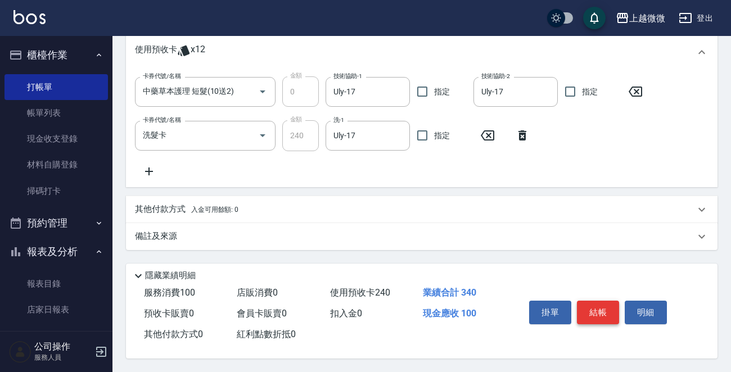
type input "剪瀏海(B01)"
click at [608, 312] on button "結帳" at bounding box center [598, 313] width 42 height 24
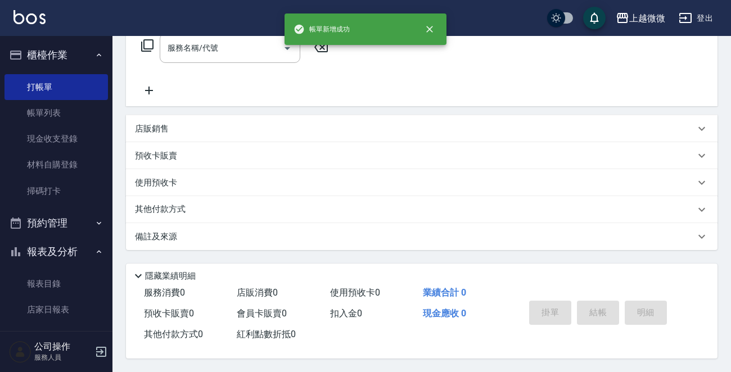
scroll to position [0, 0]
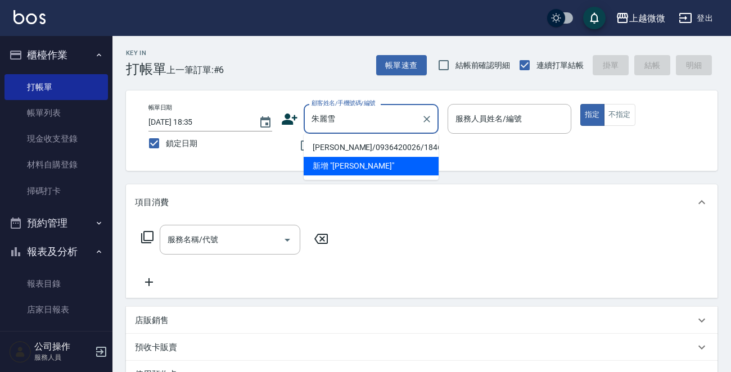
click at [379, 144] on li "[PERSON_NAME]/0936420026/1846" at bounding box center [371, 147] width 135 height 19
type input "[PERSON_NAME]/0936420026/1846"
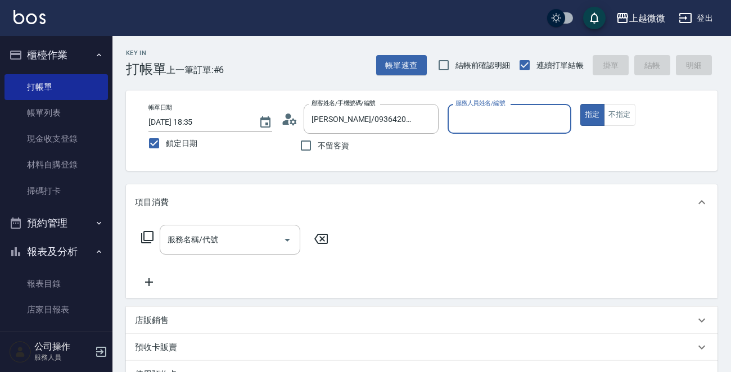
type input "Vivi-6"
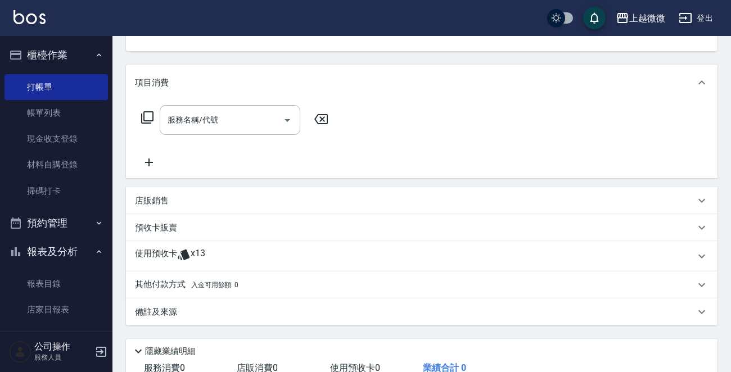
scroll to position [197, 0]
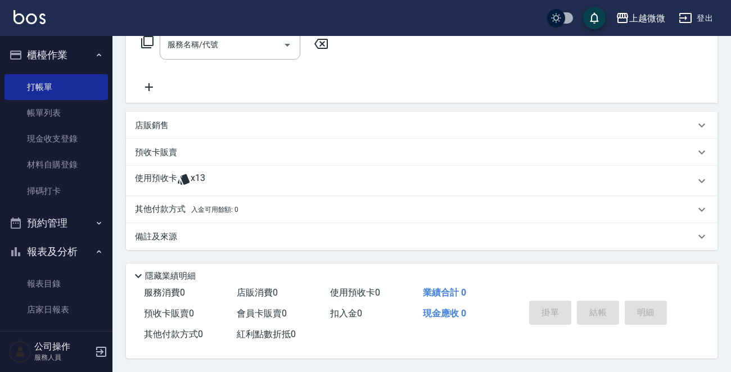
click at [148, 120] on p "店販銷售" at bounding box center [152, 126] width 34 height 12
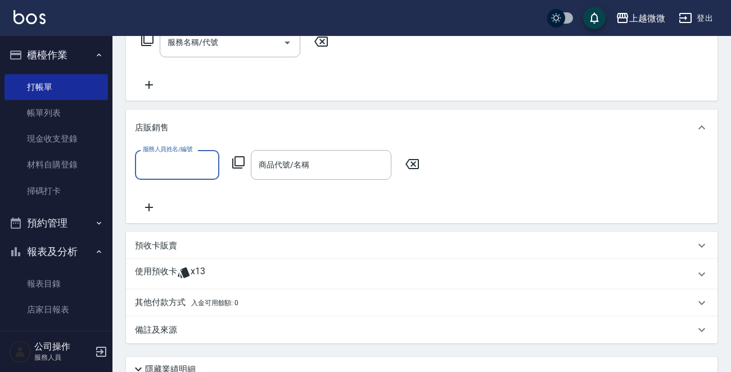
scroll to position [0, 0]
click at [146, 202] on icon at bounding box center [149, 207] width 28 height 13
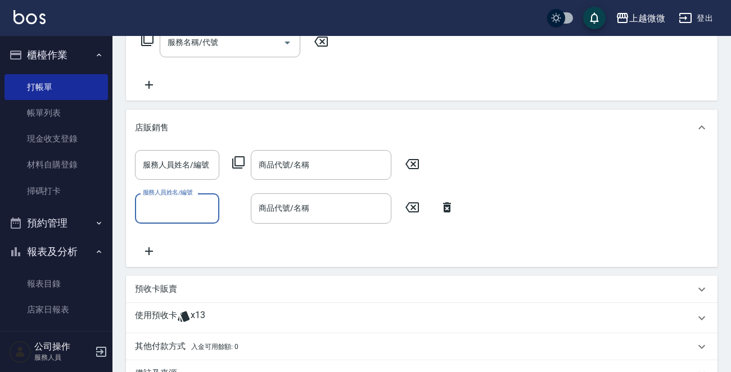
click at [145, 250] on icon at bounding box center [149, 251] width 8 height 8
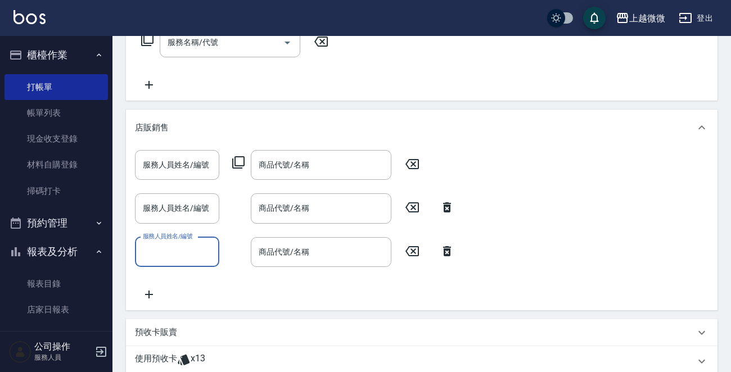
click at [152, 292] on icon at bounding box center [149, 294] width 28 height 13
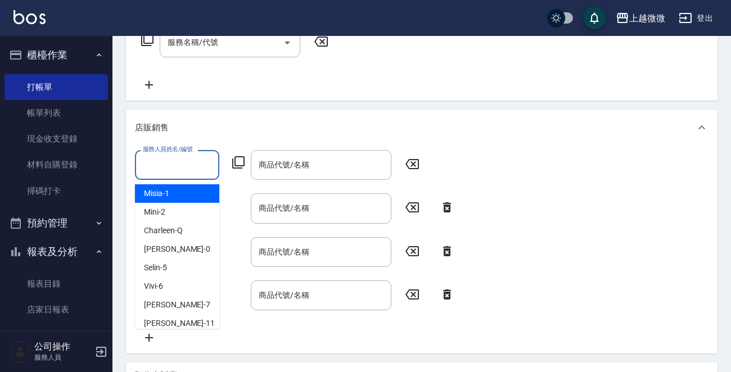
click at [182, 169] on input "服務人員姓名/編號" at bounding box center [177, 165] width 74 height 20
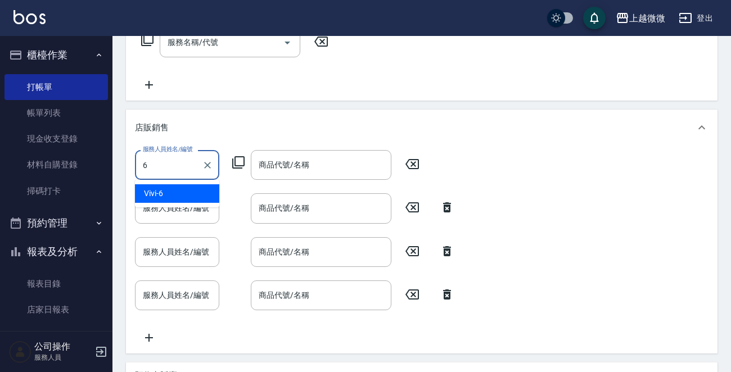
click at [184, 193] on div "Vivi -6" at bounding box center [177, 193] width 84 height 19
type input "Vivi-6"
click at [167, 210] on input "服務人員姓名/編號" at bounding box center [177, 208] width 74 height 20
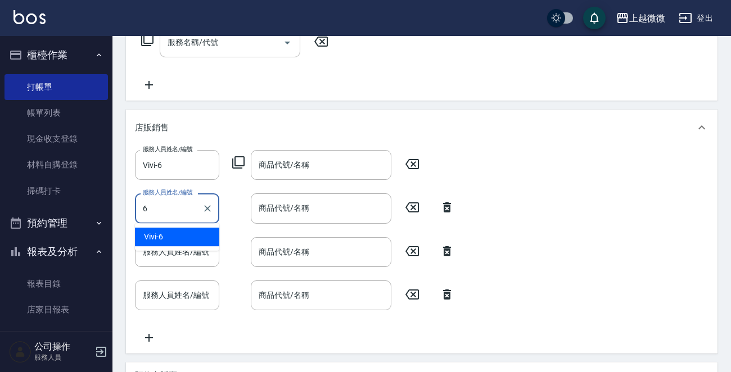
click at [171, 230] on div "Vivi -6" at bounding box center [177, 237] width 84 height 19
type input "Vivi-6"
click at [173, 247] on input "服務人員姓名/編號" at bounding box center [177, 252] width 74 height 20
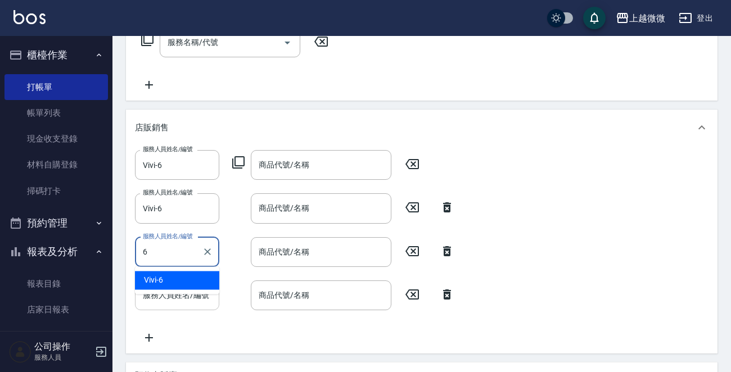
drag, startPoint x: 178, startPoint y: 276, endPoint x: 177, endPoint y: 282, distance: 6.4
click at [177, 277] on div "Vivi -6" at bounding box center [177, 280] width 84 height 19
type input "Vivi-6"
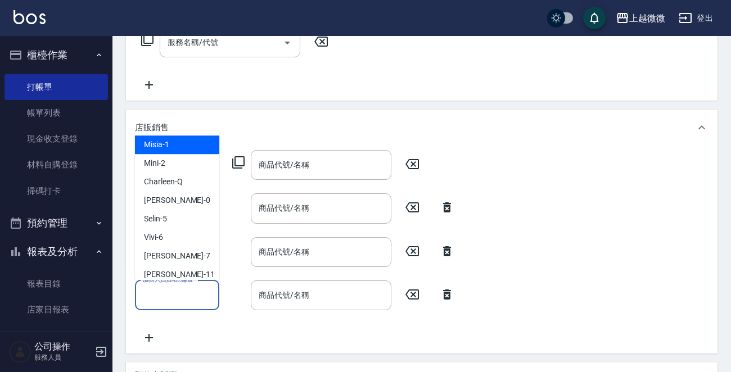
click at [177, 296] on input "服務人員姓名/編號" at bounding box center [177, 296] width 74 height 20
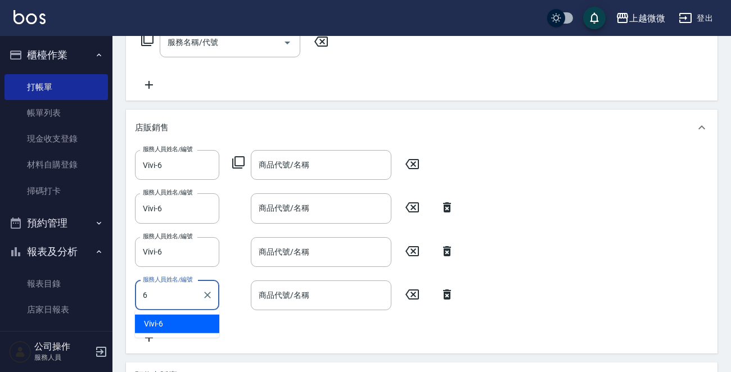
click at [184, 326] on div "Vivi -6" at bounding box center [177, 324] width 84 height 19
type input "Vivi-6"
drag, startPoint x: 290, startPoint y: 147, endPoint x: 292, endPoint y: 156, distance: 9.3
click at [291, 151] on div "服務人員姓名/編號 Vivi-6 服務人員姓名/編號 商品代號/名稱 商品代號/名稱 服務人員姓名/編號 Vivi-6 服務人員姓名/編號 商品代號/名稱 商…" at bounding box center [421, 250] width 591 height 208
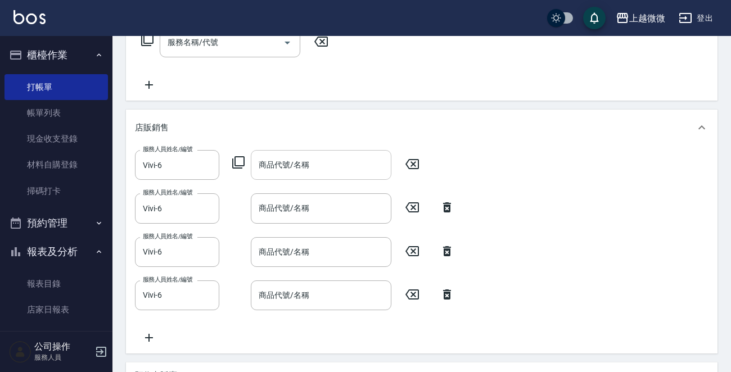
click at [293, 166] on div "商品代號/名稱 商品代號/名稱" at bounding box center [321, 165] width 141 height 30
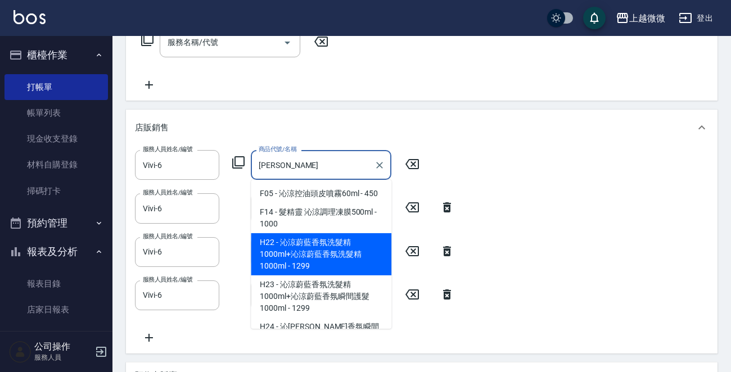
click at [367, 248] on span "H22 - 沁涼蔚藍香氛洗髮精1000ml+沁涼蔚藍香氛洗髮精1000ml - 1299" at bounding box center [321, 254] width 141 height 42
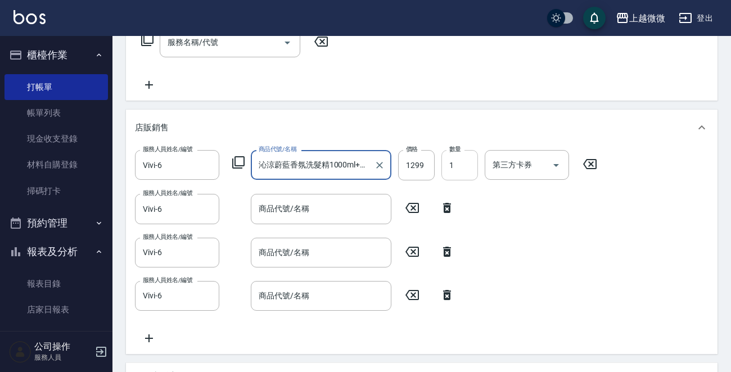
type input "沁涼蔚藍香氛洗髮精1000ml+沁涼蔚藍香氛洗髮精1000ml"
click at [456, 163] on input "1" at bounding box center [459, 165] width 37 height 30
type input "2"
click at [305, 201] on input "商品代號/名稱" at bounding box center [321, 209] width 130 height 20
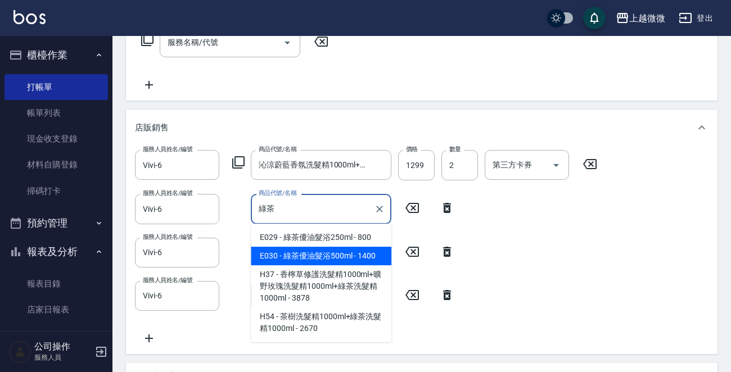
click at [329, 248] on span "E030 - 綠茶優油髮浴500ml - 1400" at bounding box center [321, 256] width 141 height 19
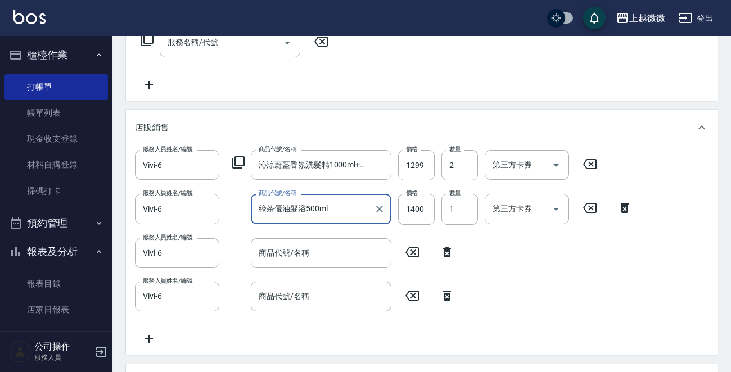
type input "綠茶優油髮浴500ml"
click at [418, 207] on input "1400" at bounding box center [416, 209] width 37 height 30
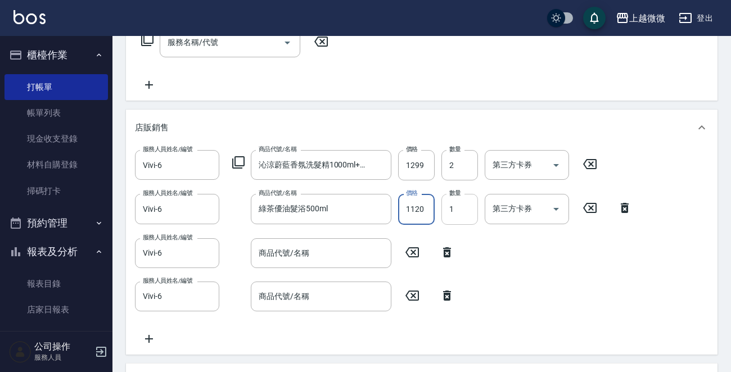
type input "1120"
click at [456, 214] on input "1" at bounding box center [459, 209] width 37 height 30
type input "3"
click at [291, 254] on div "商品代號/名稱 商品代號/名稱" at bounding box center [321, 253] width 141 height 30
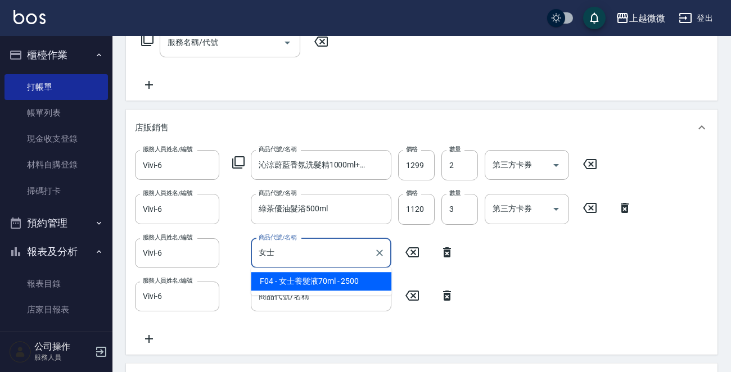
type input "女士養髮液70ml"
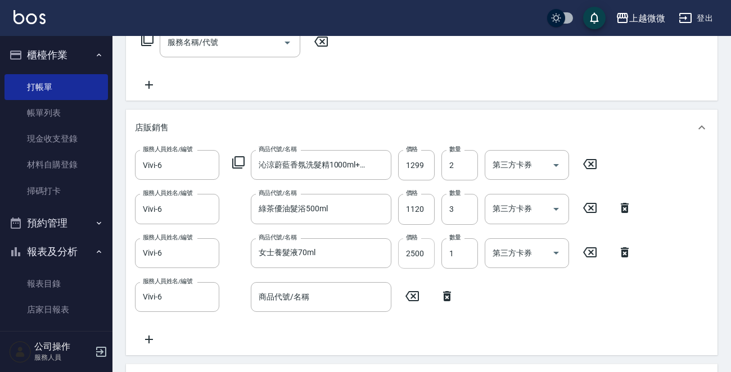
click at [418, 251] on input "2500" at bounding box center [416, 253] width 37 height 30
type input "2000"
click at [458, 252] on input "1" at bounding box center [459, 253] width 37 height 30
type input "2"
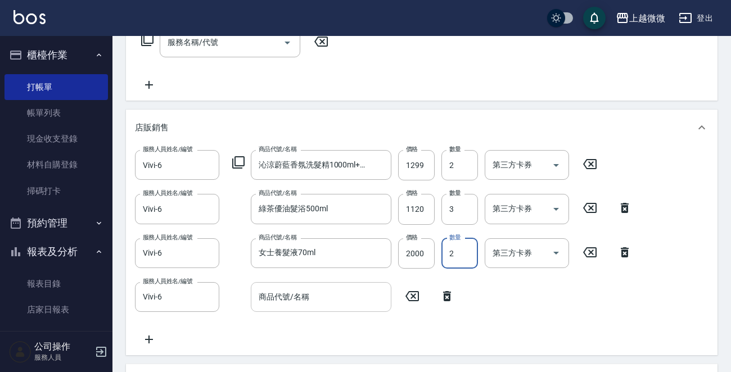
click at [310, 293] on input "商品代號/名稱" at bounding box center [321, 297] width 130 height 20
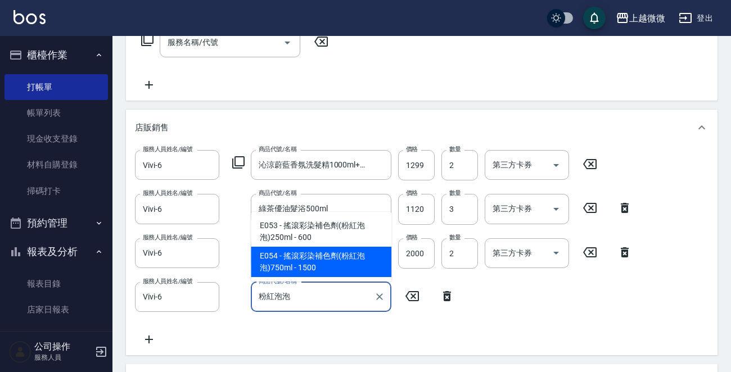
click at [314, 262] on span "E054 - 搖滾彩染補色劑(粉紅泡泡)750ml - 1500" at bounding box center [321, 262] width 141 height 30
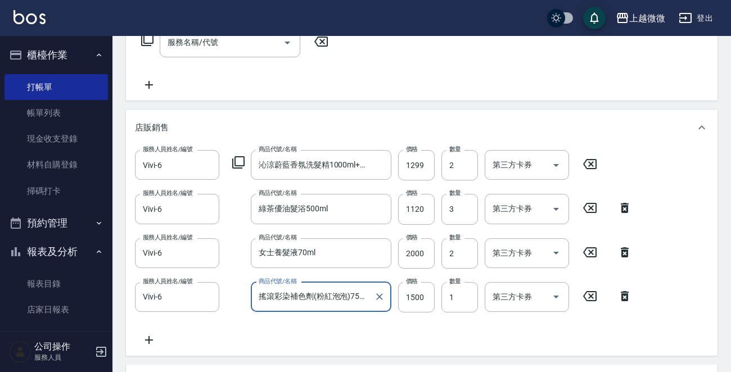
type input "搖滾彩染補色劑(粉紅泡泡)750ml"
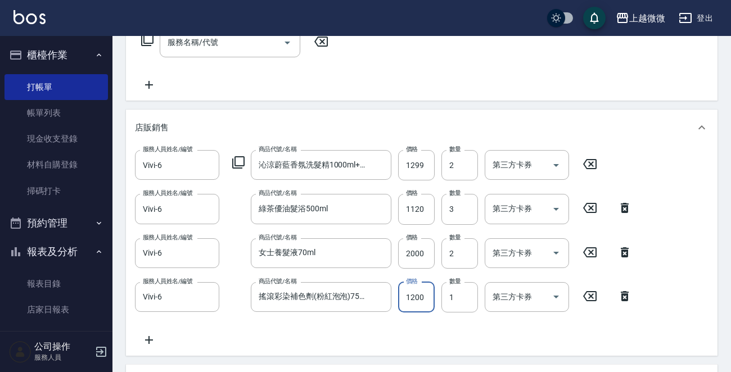
type input "1200"
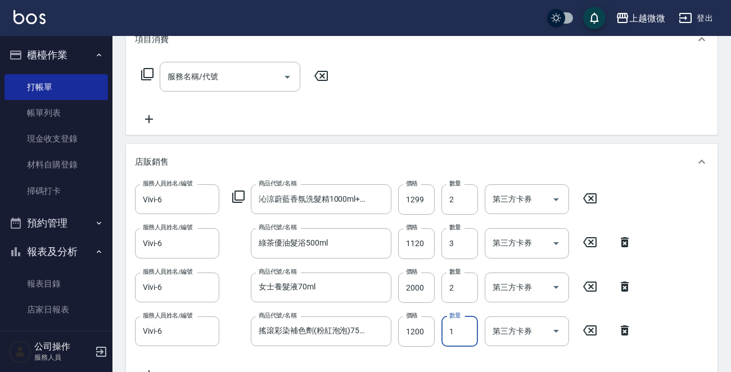
scroll to position [394, 0]
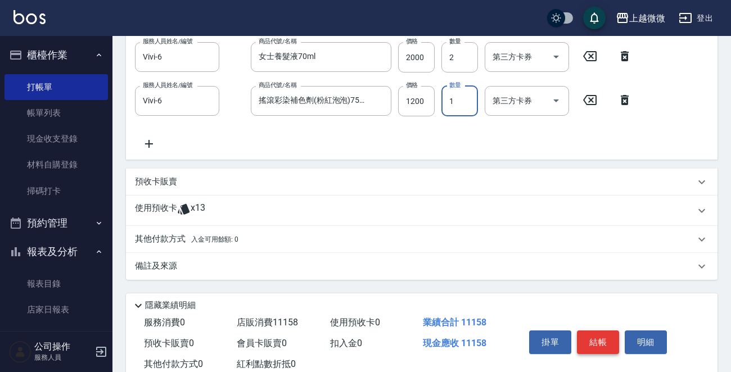
click at [597, 341] on button "結帳" at bounding box center [598, 343] width 42 height 24
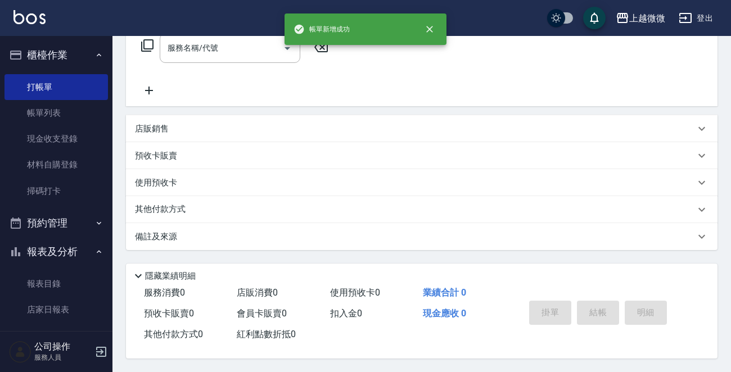
scroll to position [0, 0]
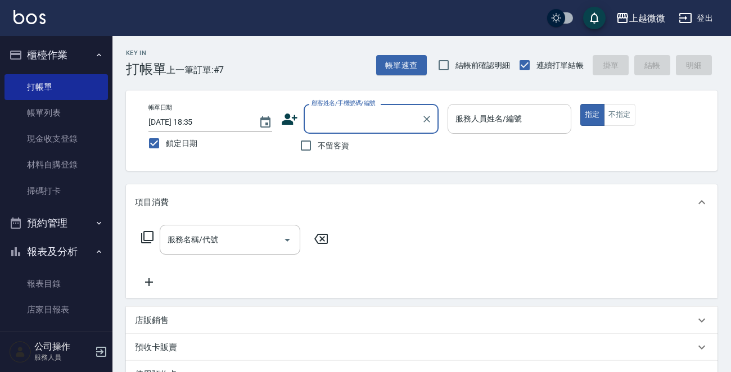
click at [503, 123] on input "服務人員姓名/編號" at bounding box center [510, 119] width 114 height 20
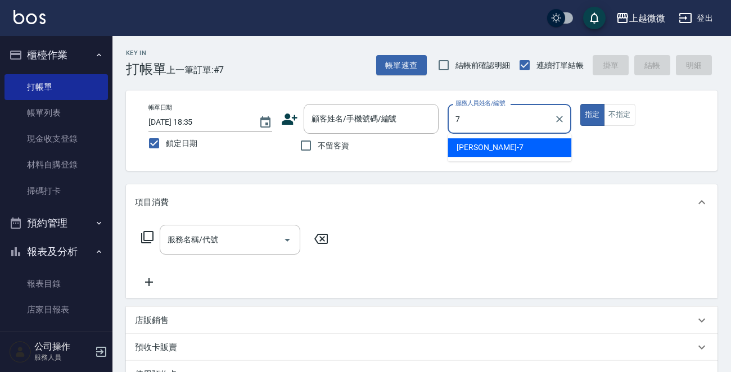
click at [494, 156] on div "[PERSON_NAME] -7" at bounding box center [509, 147] width 124 height 19
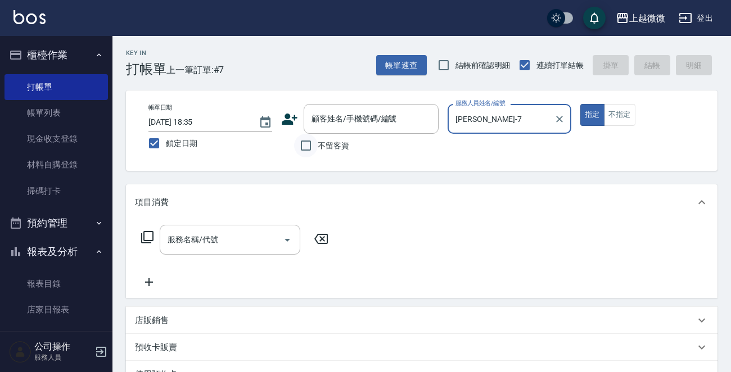
type input "[PERSON_NAME]-7"
click at [305, 149] on input "不留客資" at bounding box center [306, 146] width 24 height 24
checkbox input "true"
click at [195, 236] on div "服務名稱/代號 服務名稱/代號" at bounding box center [230, 240] width 141 height 30
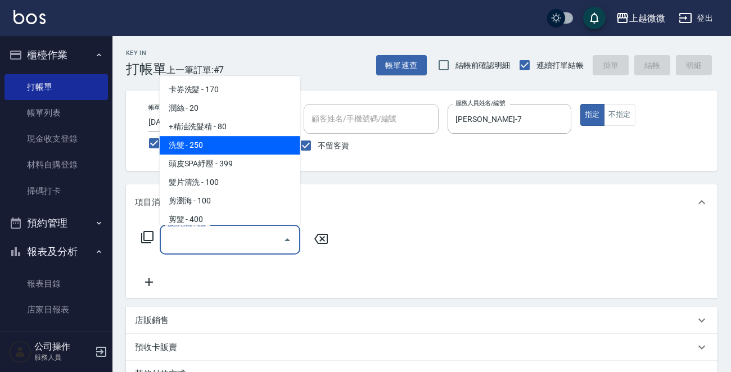
click at [213, 146] on span "洗髮 - 250" at bounding box center [230, 145] width 141 height 19
type input "洗髮(A03)"
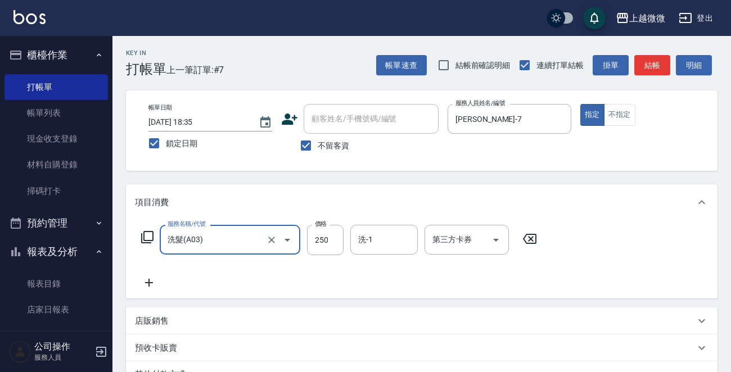
click at [148, 282] on icon at bounding box center [149, 283] width 8 height 8
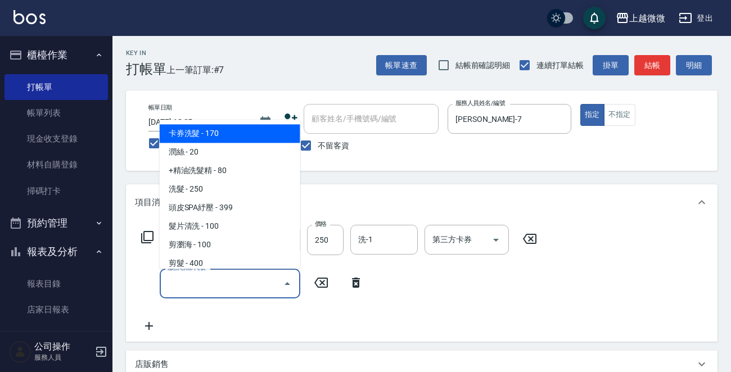
click at [209, 286] on input "服務名稱/代號" at bounding box center [222, 284] width 114 height 20
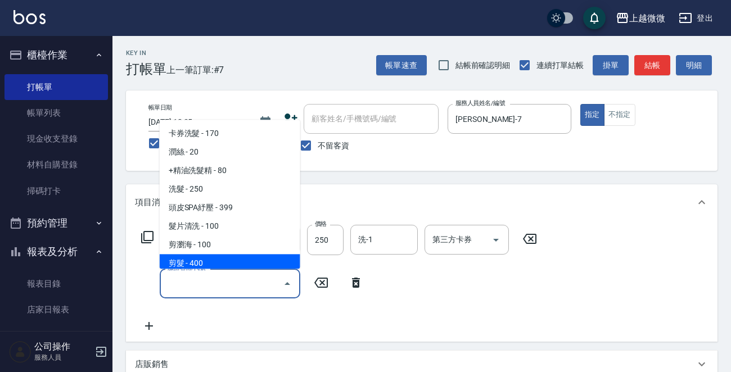
click at [212, 263] on span "剪髮 - 400" at bounding box center [230, 264] width 141 height 19
type input "剪髮(B02)"
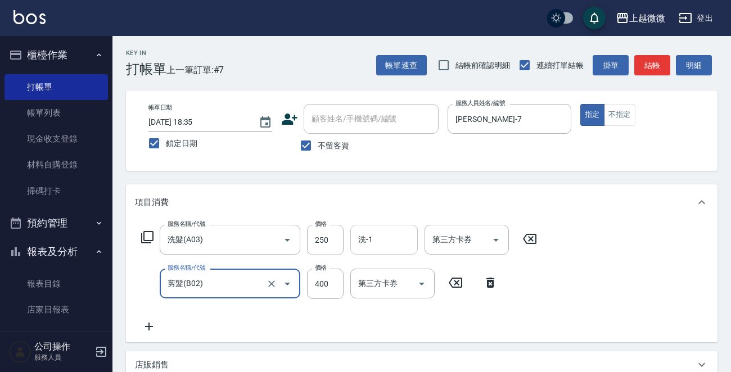
click at [384, 250] on div "洗-1" at bounding box center [383, 240] width 67 height 30
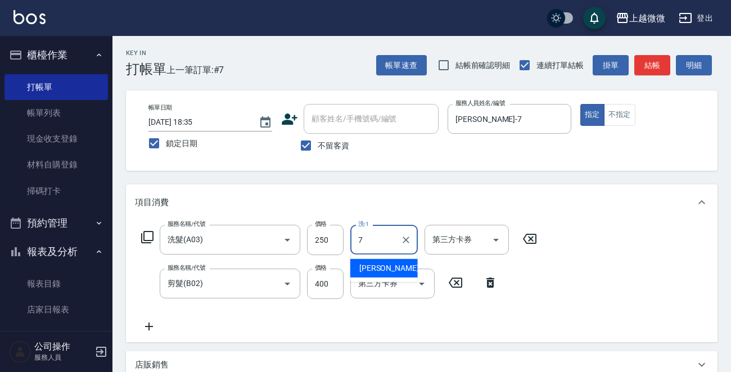
click at [388, 267] on div "[PERSON_NAME] -7" at bounding box center [383, 268] width 67 height 19
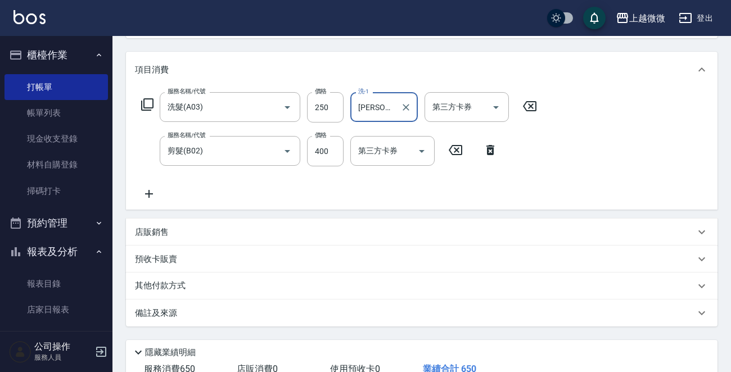
scroll to position [212, 0]
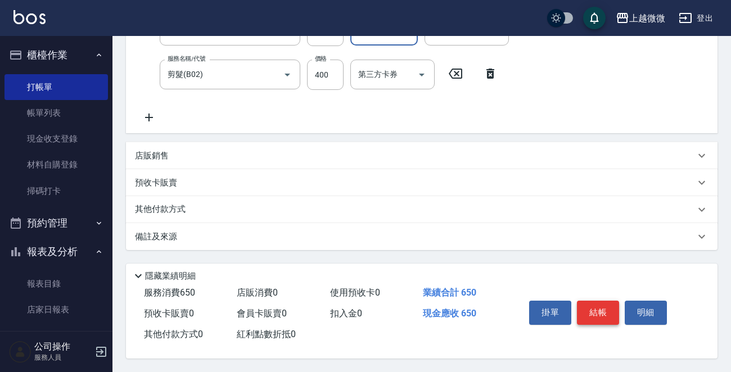
type input "[PERSON_NAME]-7"
click at [602, 309] on button "結帳" at bounding box center [598, 313] width 42 height 24
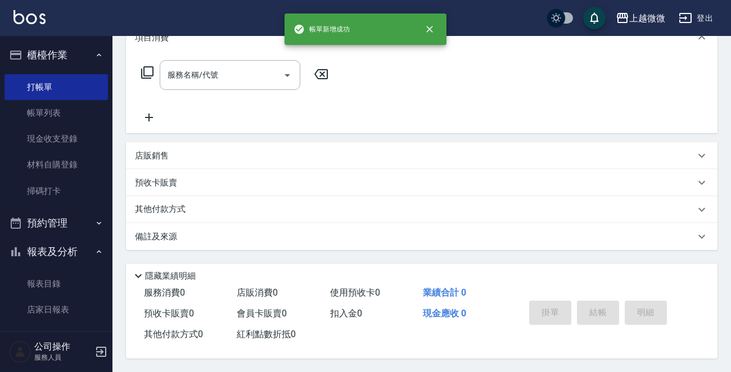
scroll to position [0, 0]
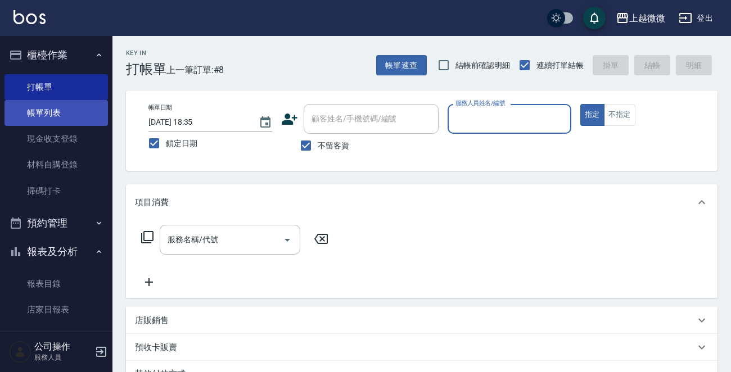
click at [59, 112] on link "帳單列表" at bounding box center [55, 113] width 103 height 26
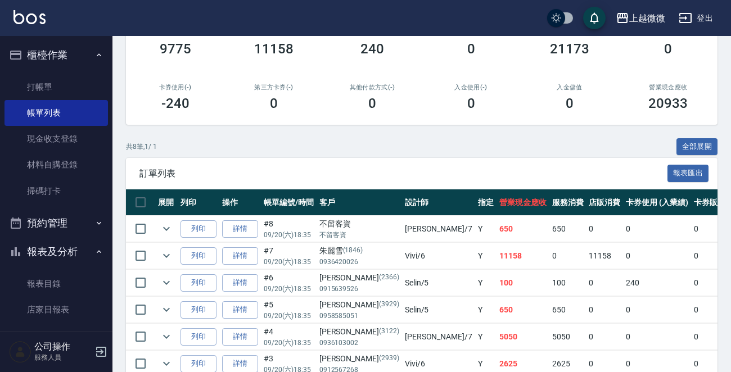
scroll to position [44, 0]
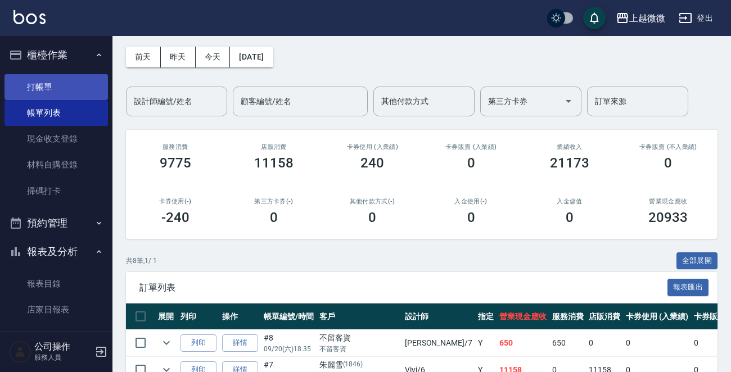
click at [57, 90] on link "打帳單" at bounding box center [55, 87] width 103 height 26
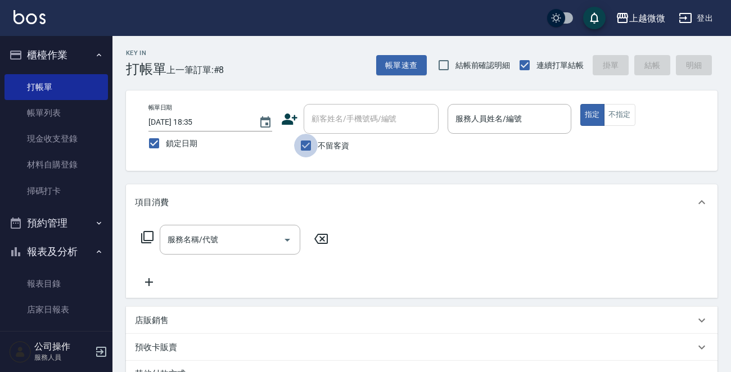
drag, startPoint x: 300, startPoint y: 151, endPoint x: 342, endPoint y: 126, distance: 48.6
click at [314, 146] on input "不留客資" at bounding box center [306, 146] width 24 height 24
checkbox input "false"
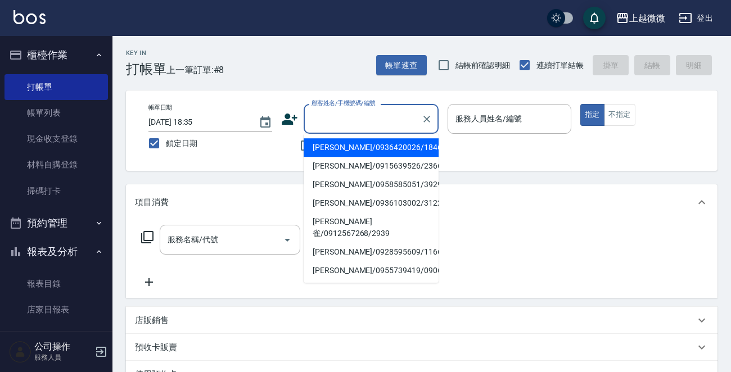
drag, startPoint x: 342, startPoint y: 126, endPoint x: 358, endPoint y: 119, distance: 17.9
click at [343, 126] on input "顧客姓名/手機號碼/編號" at bounding box center [363, 119] width 108 height 20
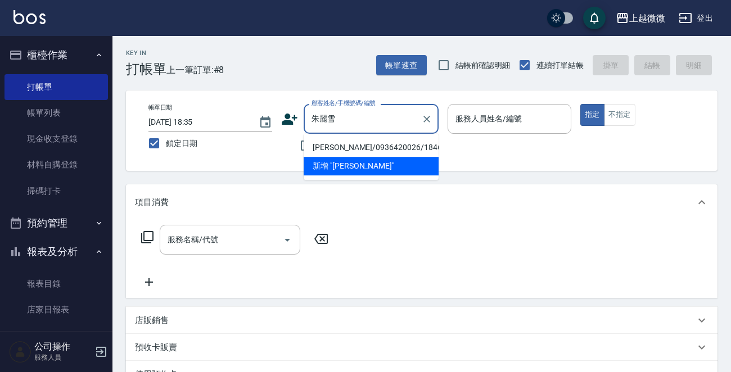
click at [365, 146] on li "[PERSON_NAME]/0936420026/1846" at bounding box center [371, 147] width 135 height 19
type input "[PERSON_NAME]/0936420026/1846"
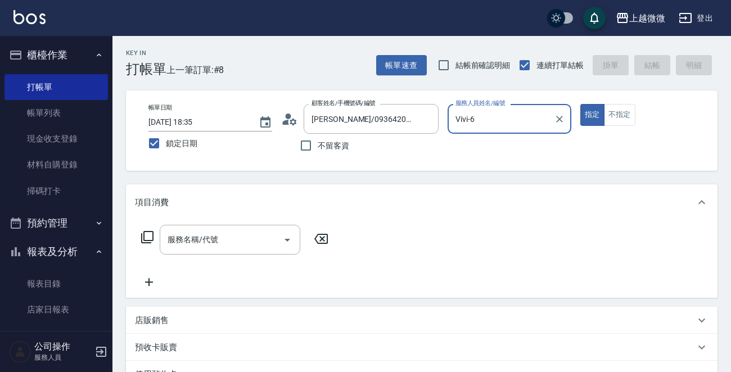
type input "Vivi-6"
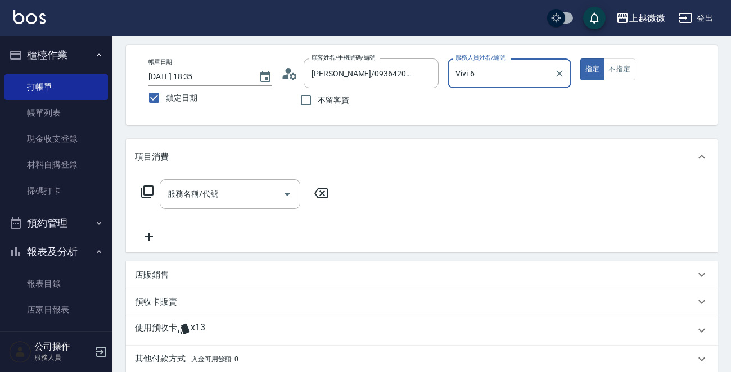
scroll to position [112, 0]
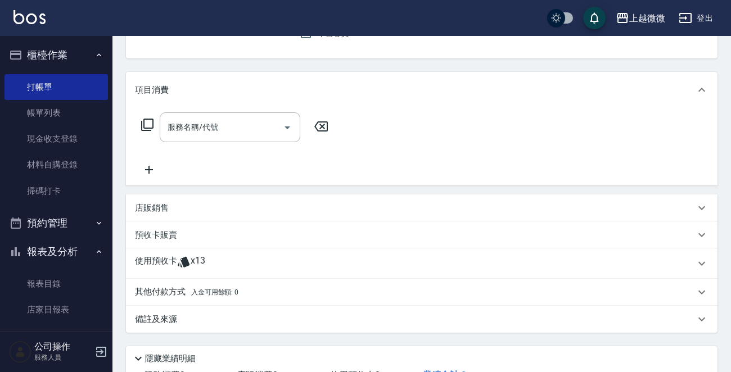
click at [171, 259] on p "使用預收卡" at bounding box center [156, 263] width 42 height 17
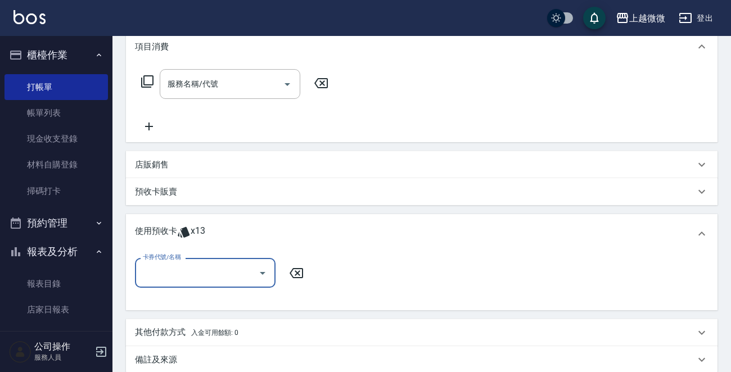
scroll to position [169, 0]
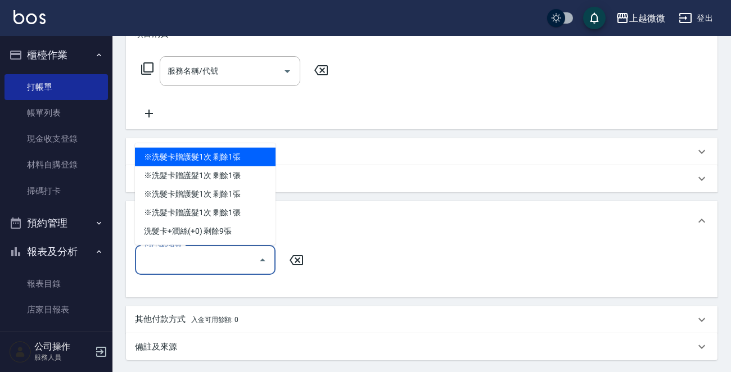
click at [177, 255] on input "卡券代號/名稱" at bounding box center [197, 260] width 114 height 20
click at [241, 156] on div "※洗髮卡贈護髮1次 剩餘1張" at bounding box center [205, 157] width 141 height 19
type input "※洗髮卡贈護髮1次"
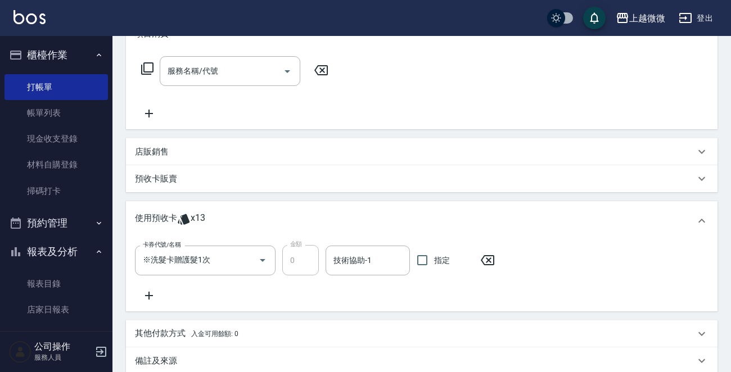
click at [149, 297] on icon at bounding box center [149, 296] width 8 height 8
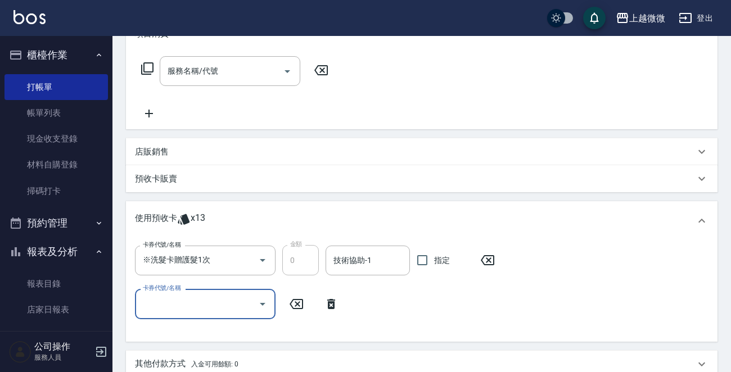
click at [234, 315] on div "卡券代號/名稱" at bounding box center [205, 304] width 141 height 30
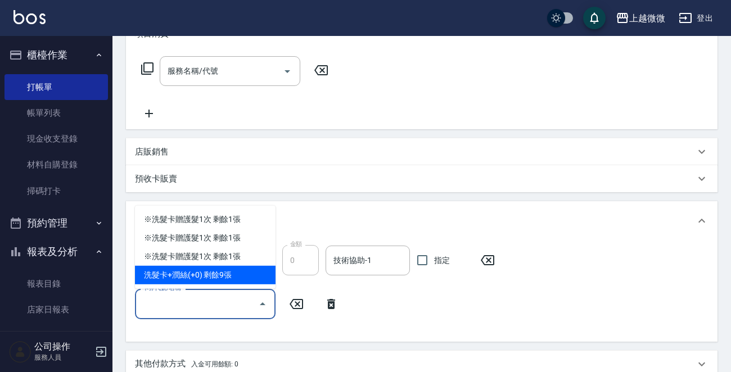
click at [220, 281] on div "洗髮卡+潤絲(+0) 剩餘9張" at bounding box center [205, 275] width 141 height 19
type input "洗髮卡+潤絲(+0)"
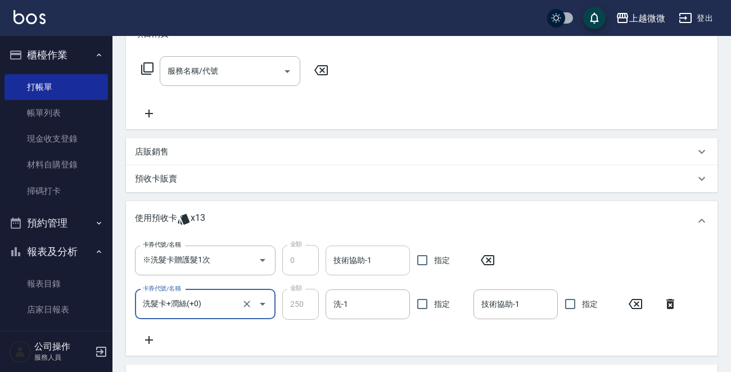
click at [351, 258] on input "技術協助-1" at bounding box center [368, 261] width 74 height 20
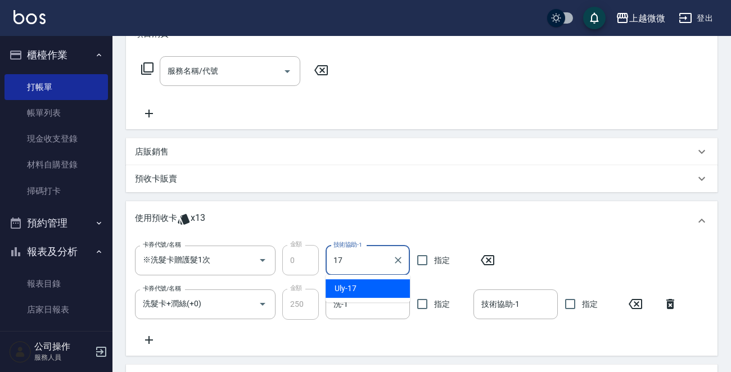
drag, startPoint x: 360, startPoint y: 283, endPoint x: 360, endPoint y: 289, distance: 6.2
click at [360, 284] on div "Uly -17" at bounding box center [368, 288] width 84 height 19
type input "Uly-17"
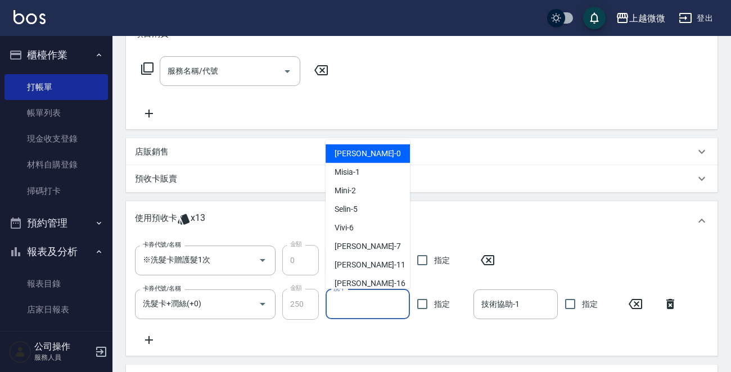
click at [361, 297] on input "洗-1" at bounding box center [368, 305] width 74 height 20
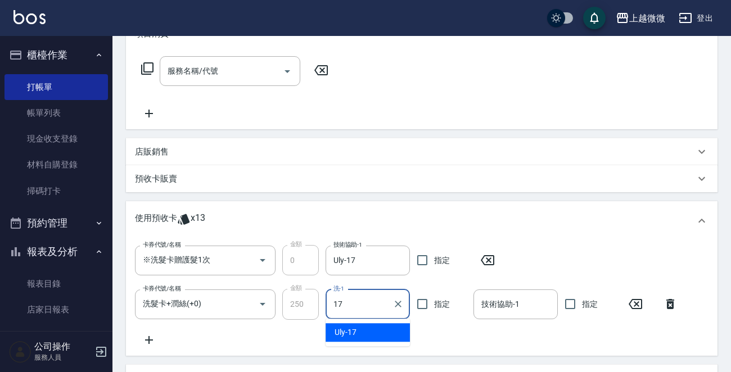
click at [363, 331] on div "Uly -17" at bounding box center [368, 332] width 84 height 19
type input "Uly-17"
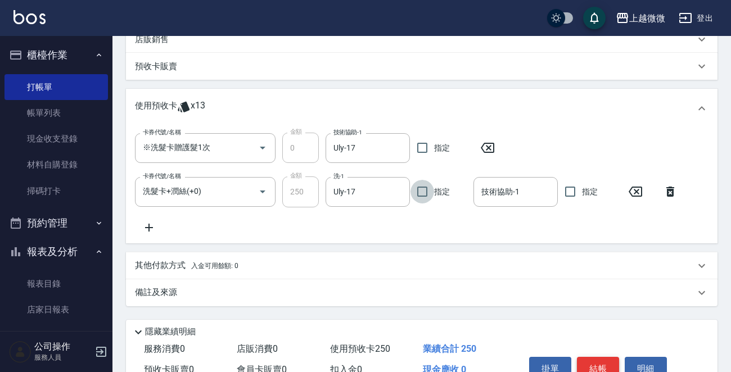
scroll to position [337, 0]
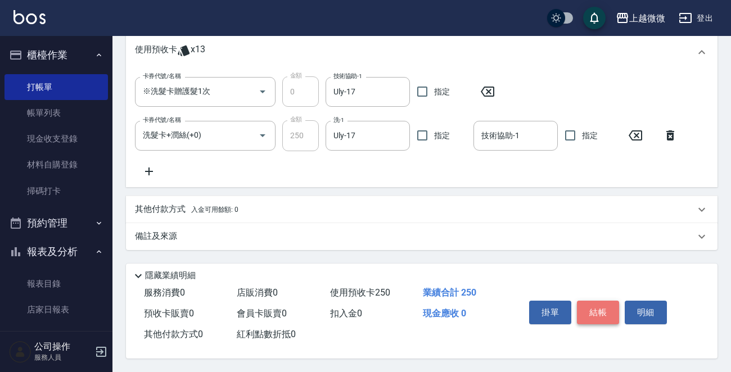
click at [593, 310] on button "結帳" at bounding box center [598, 313] width 42 height 24
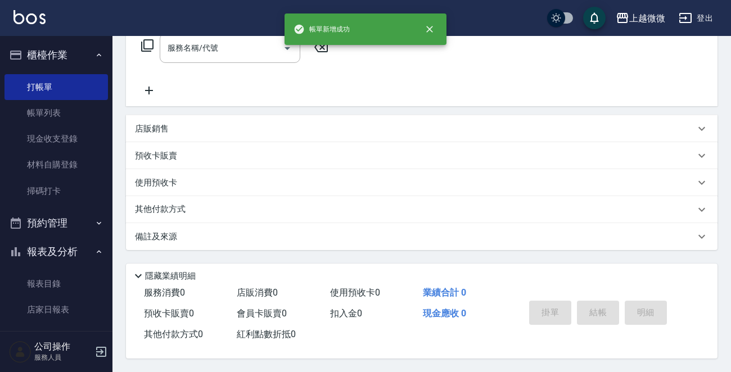
scroll to position [0, 0]
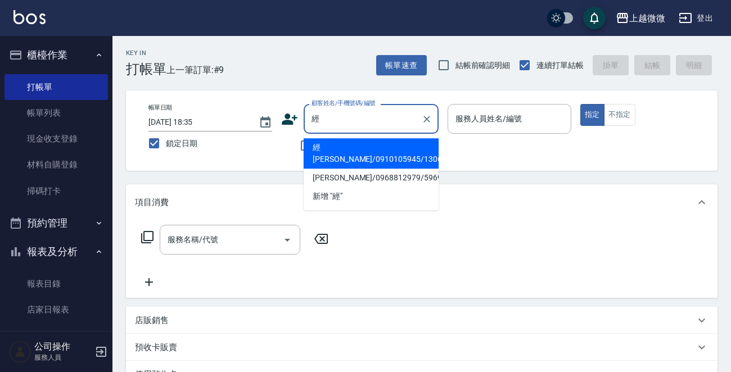
click at [358, 150] on li "經[PERSON_NAME]/0910105945/1306" at bounding box center [371, 153] width 135 height 30
type input "經[PERSON_NAME]/0910105945/1306"
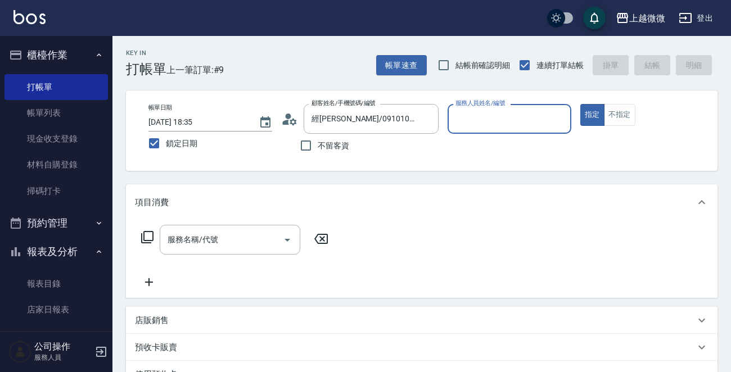
type input "Vivi-6"
click at [247, 236] on input "服務名稱/代號" at bounding box center [222, 240] width 114 height 20
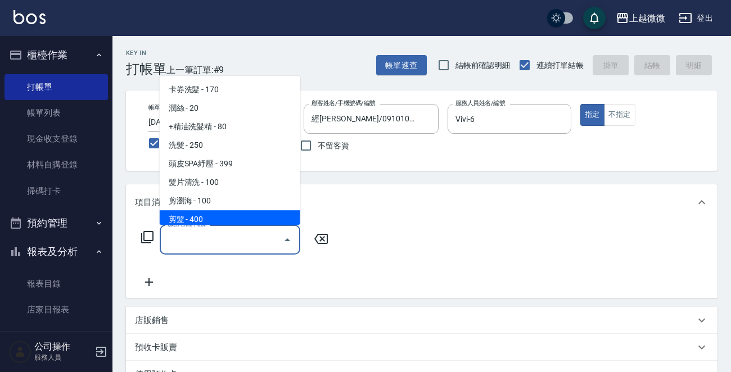
click at [233, 216] on span "剪髮 - 400" at bounding box center [230, 219] width 141 height 19
type input "剪髮(B02)"
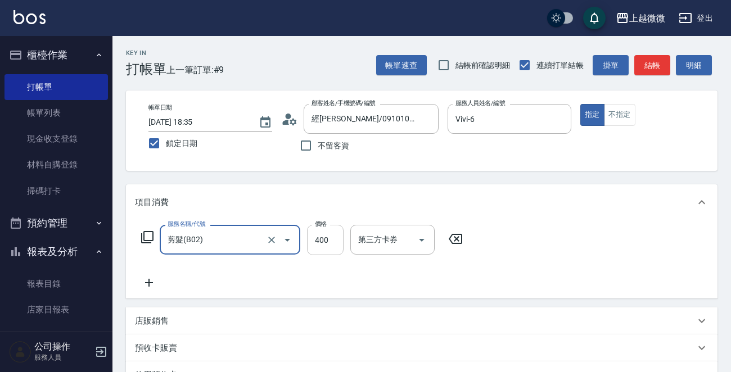
click at [316, 238] on input "400" at bounding box center [325, 240] width 37 height 30
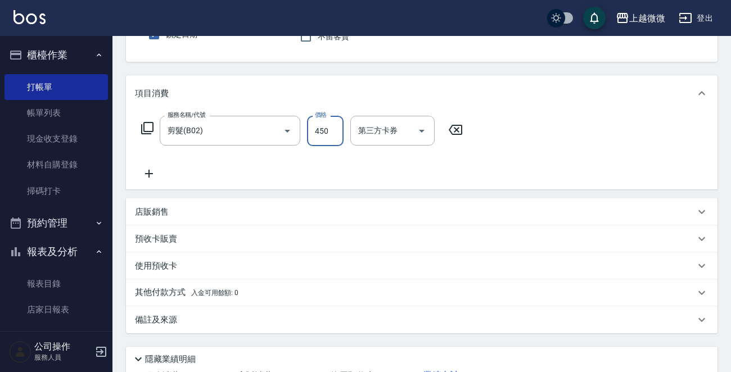
scroll to position [112, 0]
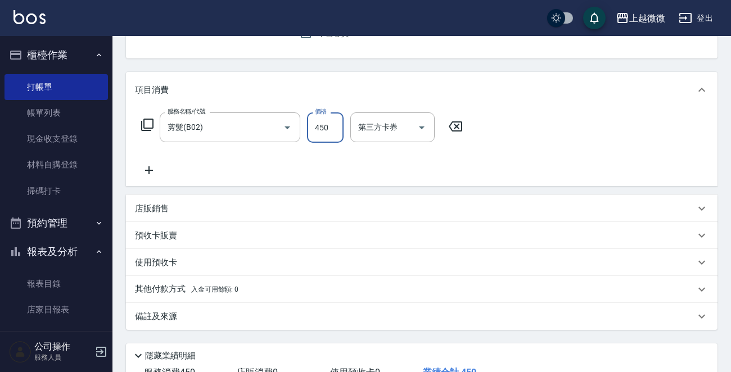
type input "450"
click at [159, 316] on p "備註及來源" at bounding box center [156, 317] width 42 height 12
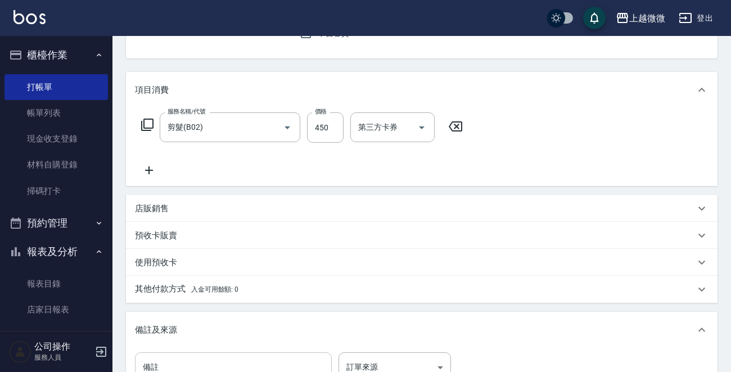
click at [173, 363] on input "備註" at bounding box center [233, 367] width 197 height 30
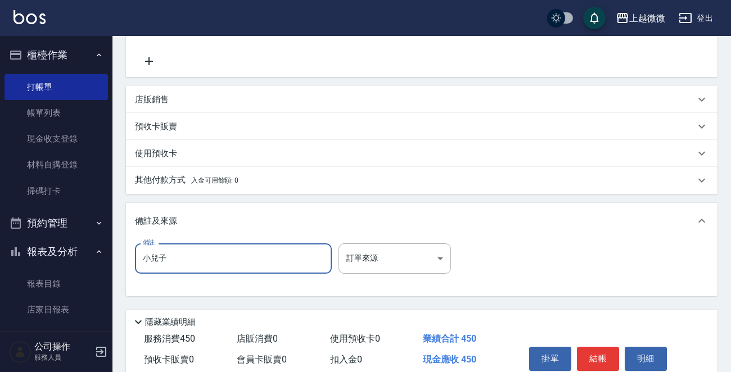
scroll to position [270, 0]
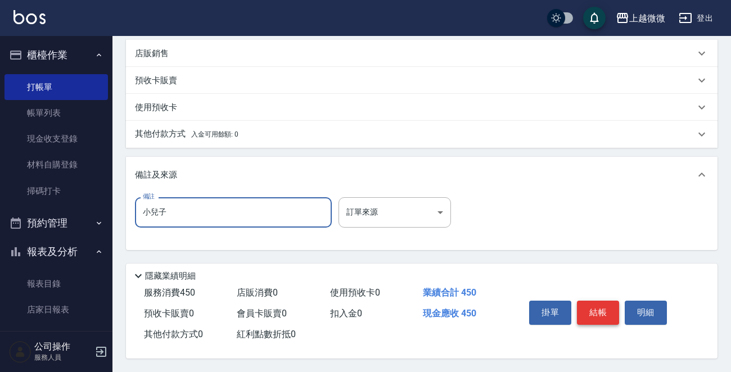
type input "小兒子"
click at [605, 309] on button "結帳" at bounding box center [598, 313] width 42 height 24
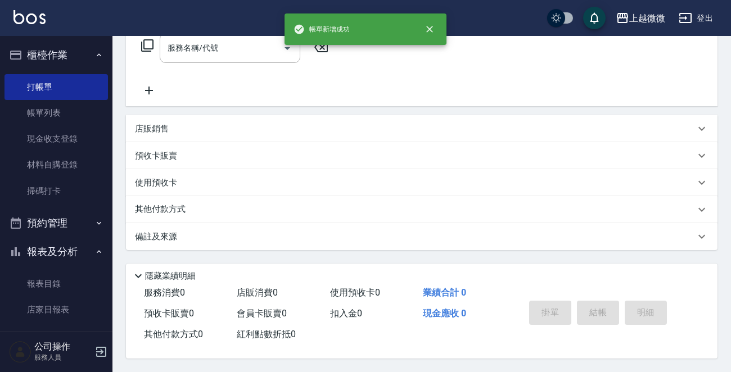
scroll to position [0, 0]
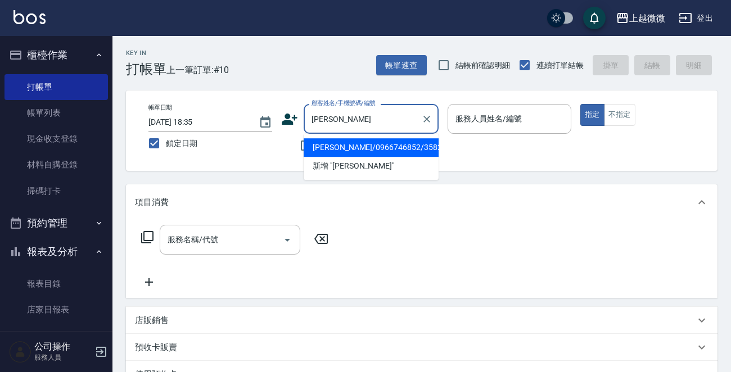
click at [338, 144] on li "[PERSON_NAME]/0966746852/3582" at bounding box center [371, 147] width 135 height 19
type input "[PERSON_NAME]/0966746852/3582"
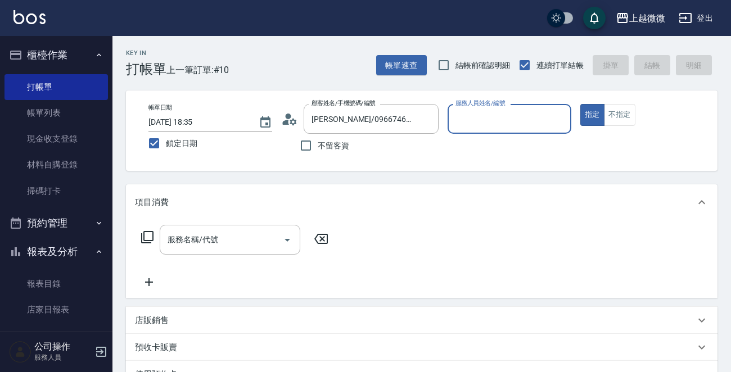
type input "Vivi-6"
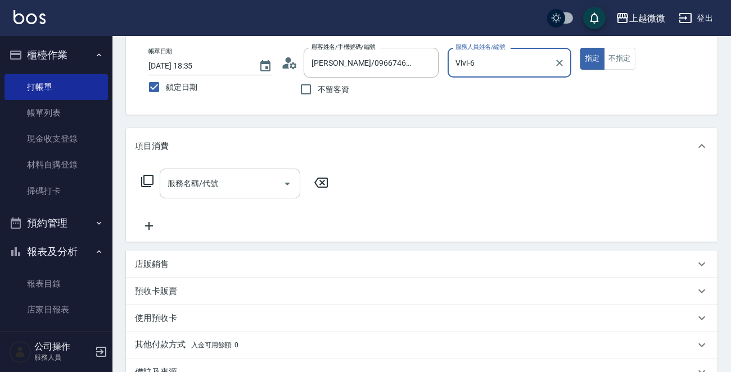
click at [220, 184] on input "服務名稱/代號" at bounding box center [222, 184] width 114 height 20
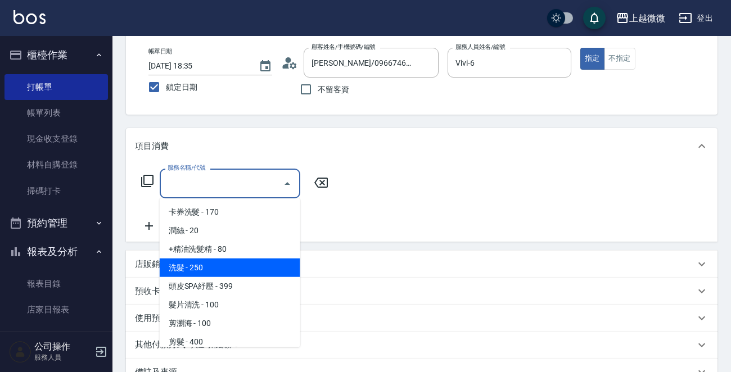
click at [219, 268] on span "洗髮 - 250" at bounding box center [230, 268] width 141 height 19
type input "洗髮(A03)"
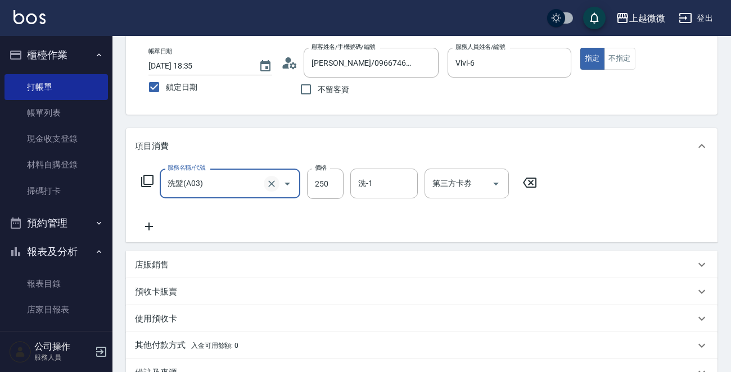
click at [272, 184] on icon "Clear" at bounding box center [271, 183] width 7 height 7
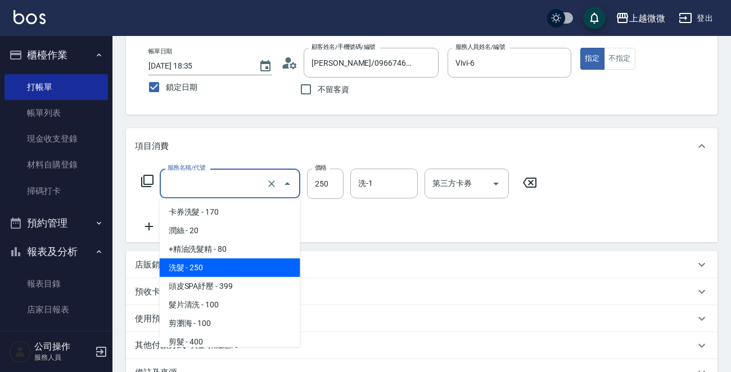
click at [221, 184] on input "服務名稱/代號" at bounding box center [214, 184] width 99 height 20
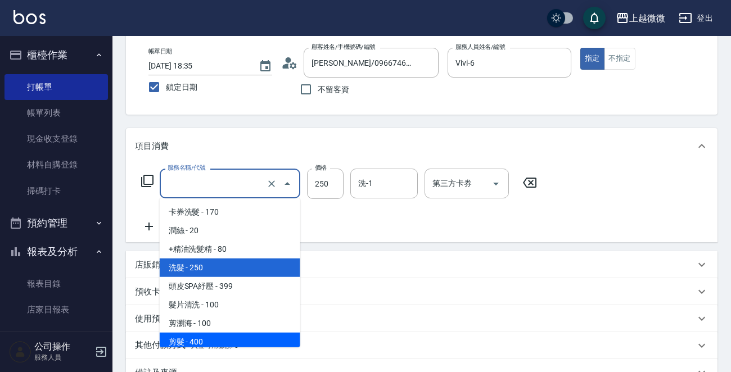
click at [221, 337] on span "剪髮 - 400" at bounding box center [230, 342] width 141 height 19
type input "剪髮(B02)"
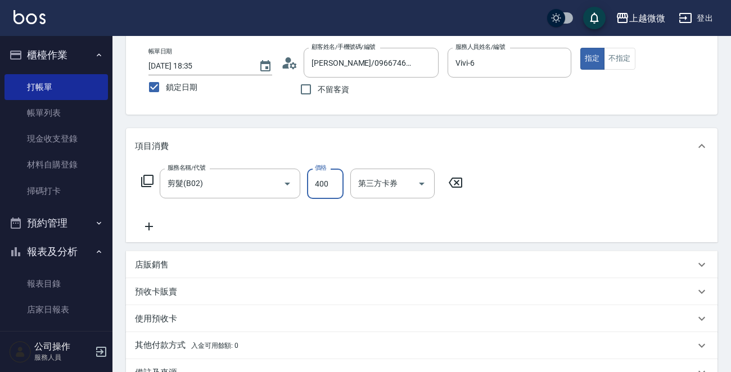
drag, startPoint x: 316, startPoint y: 179, endPoint x: 373, endPoint y: 184, distance: 57.6
click at [316, 179] on input "400" at bounding box center [325, 184] width 37 height 30
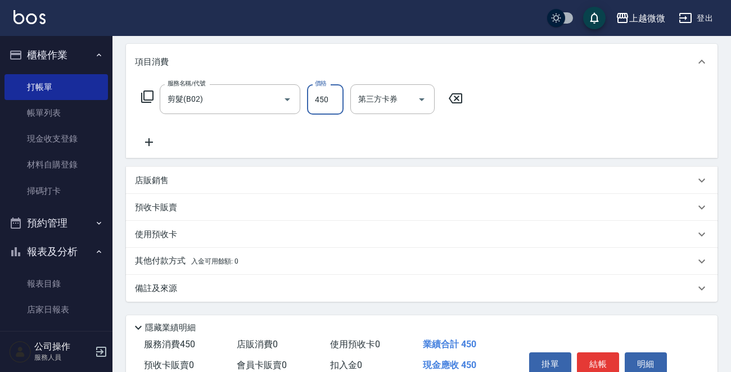
scroll to position [195, 0]
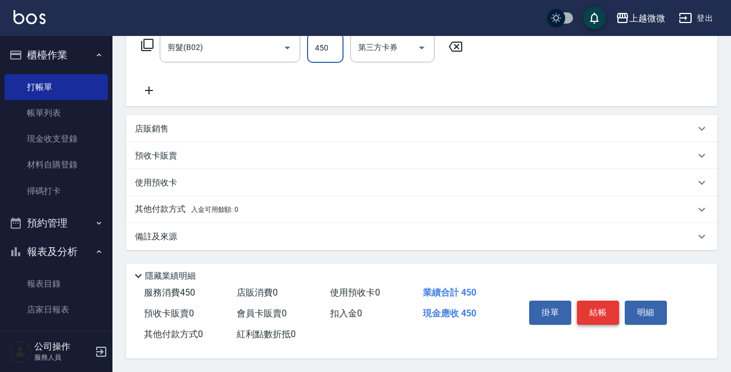
type input "450"
click at [596, 309] on button "結帳" at bounding box center [598, 313] width 42 height 24
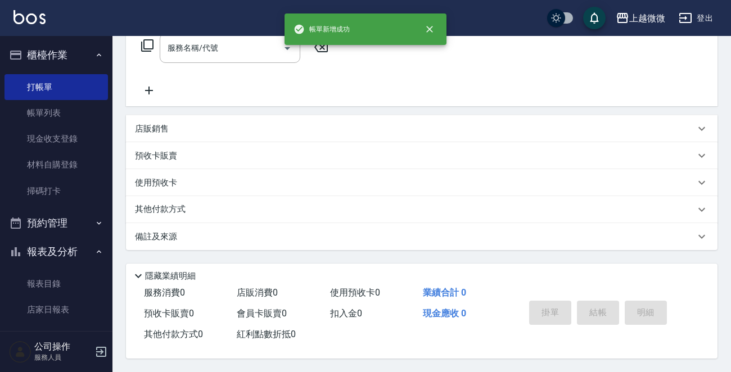
scroll to position [0, 0]
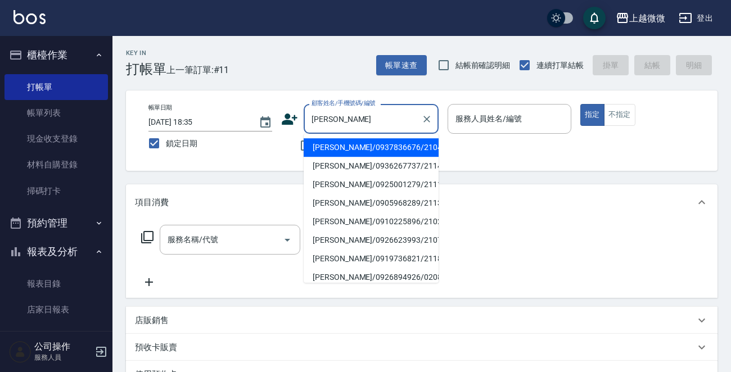
click at [369, 152] on li "[PERSON_NAME]/0937836676/2104" at bounding box center [371, 147] width 135 height 19
type input "[PERSON_NAME]/0937836676/2104"
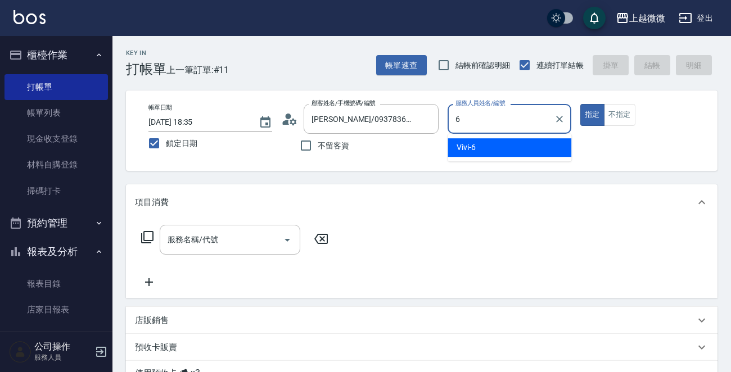
click at [508, 146] on div "Vivi -6" at bounding box center [509, 147] width 124 height 19
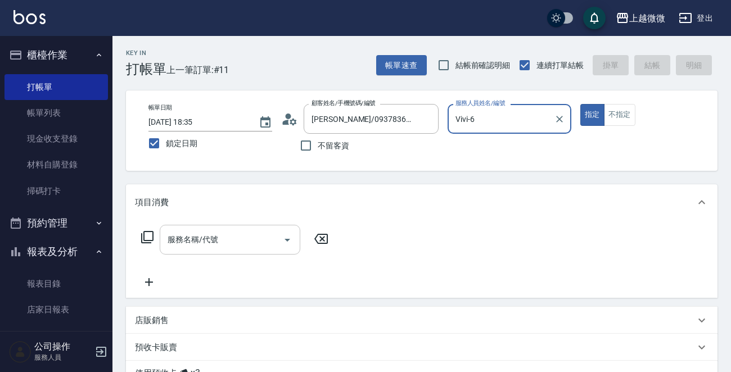
click at [197, 250] on div "服務名稱/代號" at bounding box center [230, 240] width 141 height 30
type input "Vivi-6"
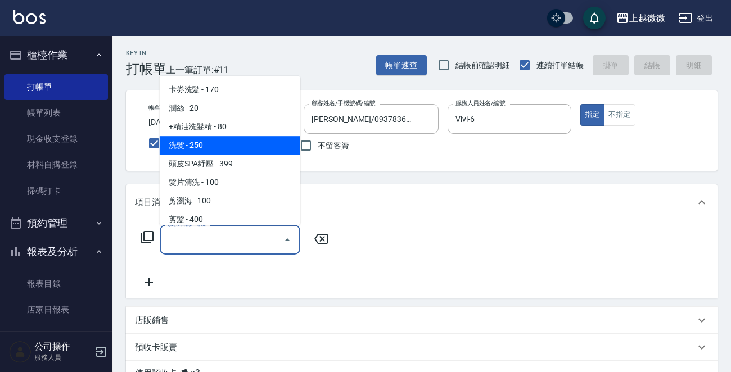
click at [246, 136] on span "洗髮 - 250" at bounding box center [230, 145] width 141 height 19
type input "洗髮(A03)"
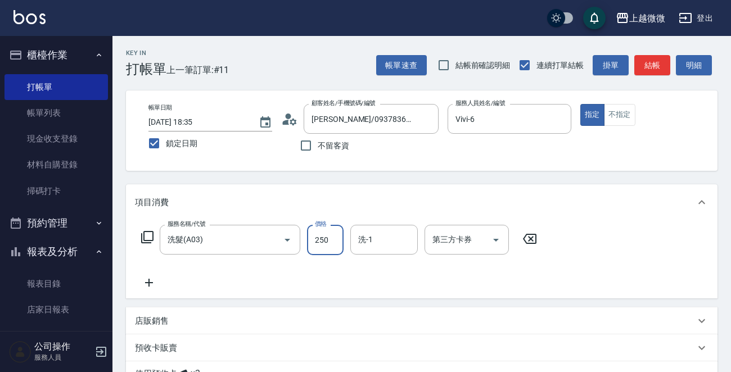
click at [331, 236] on input "250" at bounding box center [325, 240] width 37 height 30
type input "260"
click at [364, 243] on div "洗-1 洗-1" at bounding box center [383, 240] width 67 height 30
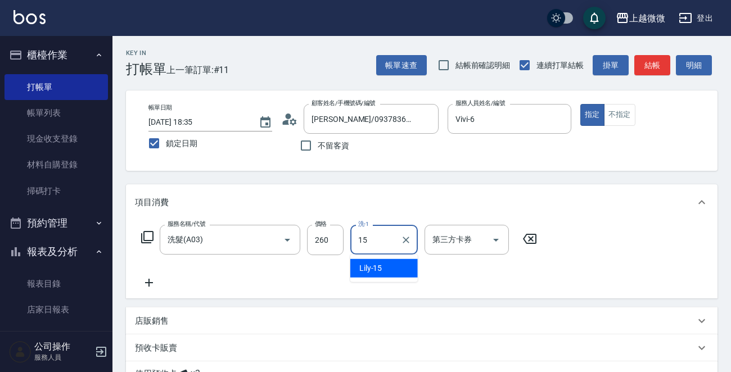
click at [384, 269] on div "Lily -15" at bounding box center [383, 268] width 67 height 19
type input "Lily-15"
click at [151, 281] on icon at bounding box center [149, 282] width 28 height 13
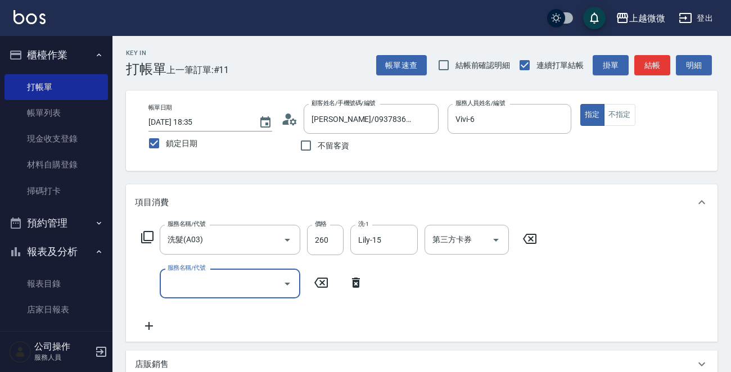
click at [208, 288] on input "服務名稱/代號" at bounding box center [222, 284] width 114 height 20
type input "補染(D01)"
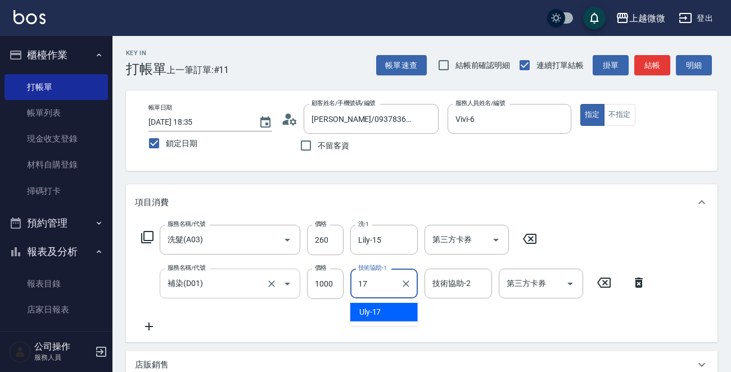
type input "Uly-17"
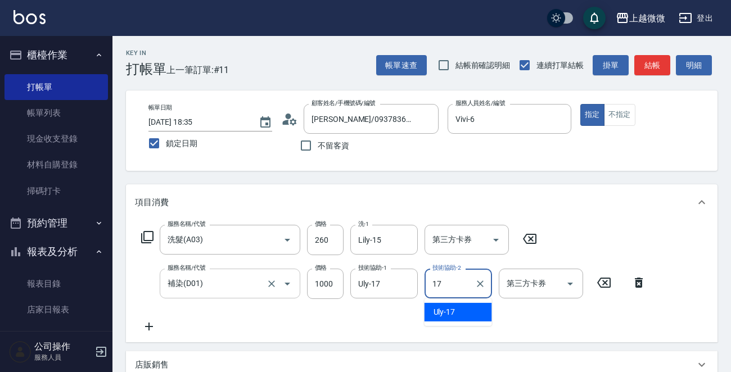
type input "Uly-17"
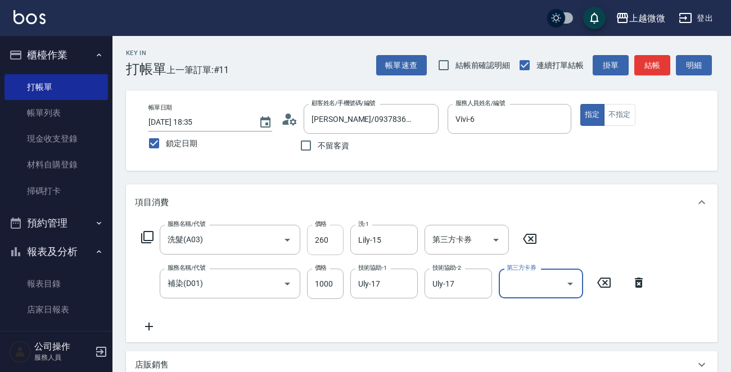
click at [322, 236] on input "260" at bounding box center [325, 240] width 37 height 30
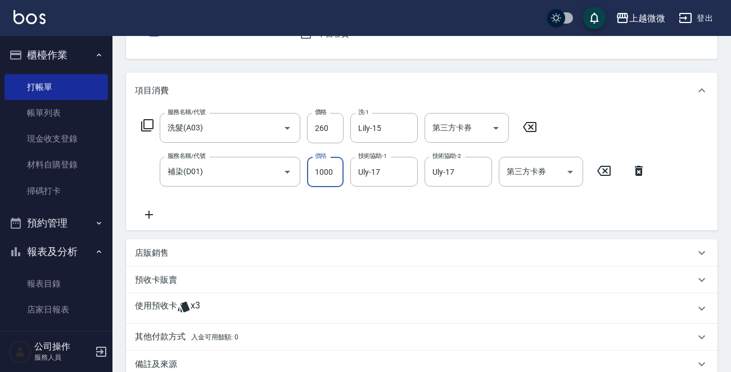
scroll to position [112, 0]
click at [160, 309] on p "使用預收卡" at bounding box center [156, 308] width 42 height 17
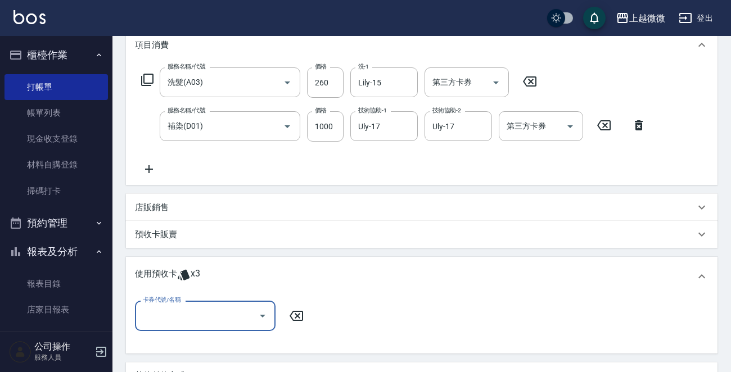
scroll to position [281, 0]
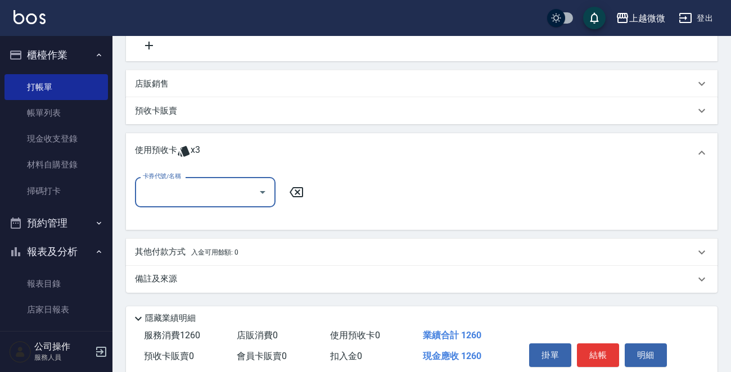
click at [195, 193] on input "卡券代號/名稱" at bounding box center [197, 192] width 114 height 20
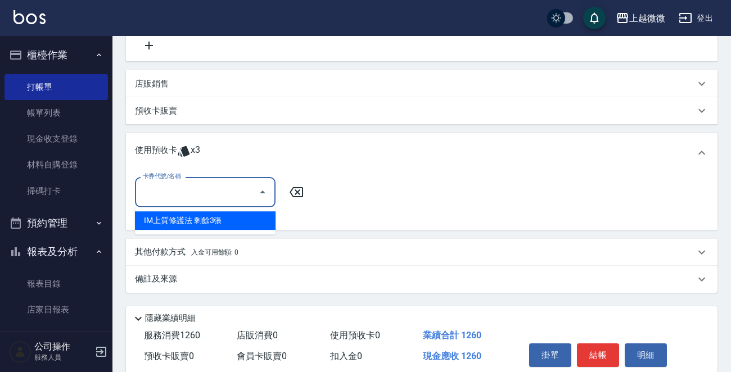
click at [207, 220] on div "IM上質修護法 剩餘3張" at bounding box center [205, 220] width 141 height 19
type input "IM上質修護法"
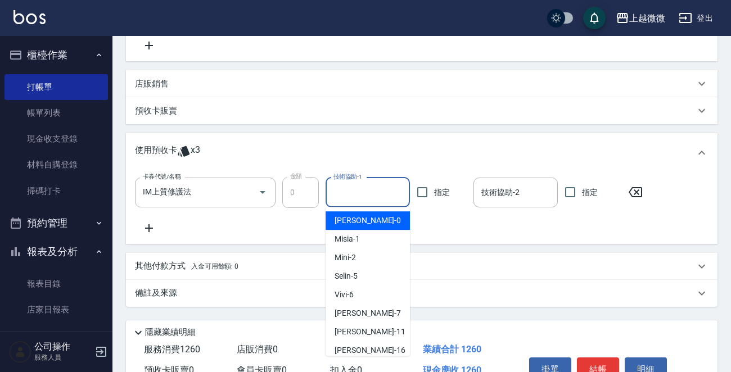
click at [349, 190] on input "技術協助-1" at bounding box center [368, 193] width 74 height 20
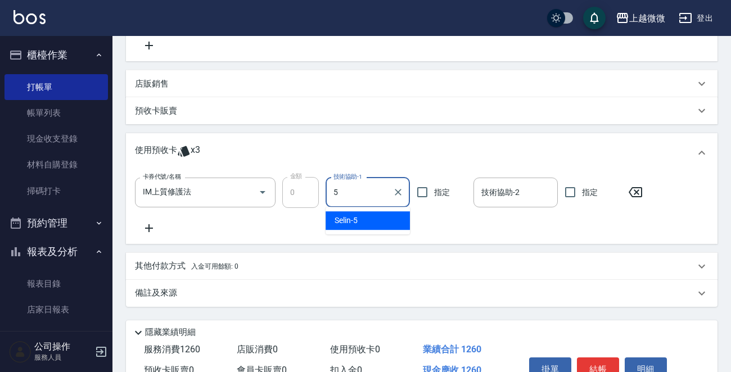
drag, startPoint x: 363, startPoint y: 216, endPoint x: 498, endPoint y: 201, distance: 136.3
click at [363, 216] on div "Selin -5" at bounding box center [368, 220] width 84 height 19
type input "Selin-5"
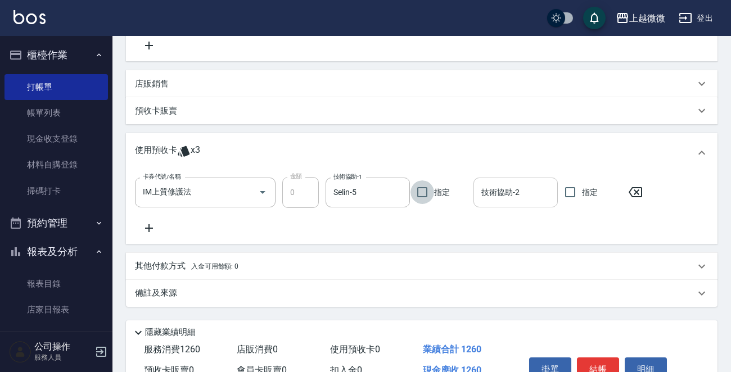
click at [514, 195] on input "技術協助-2" at bounding box center [515, 193] width 74 height 20
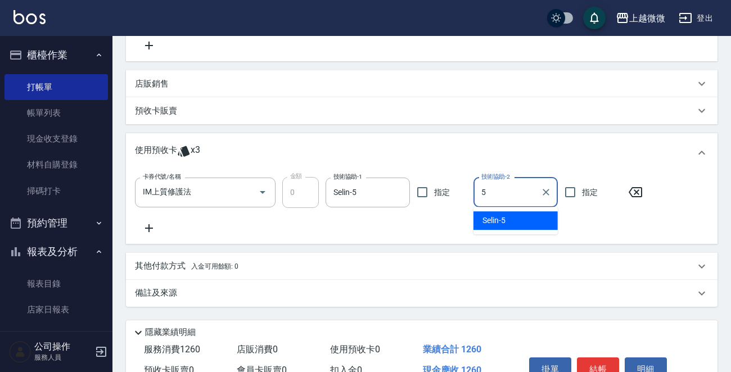
click at [507, 222] on div "Selin -5" at bounding box center [515, 220] width 84 height 19
type input "Selin-5"
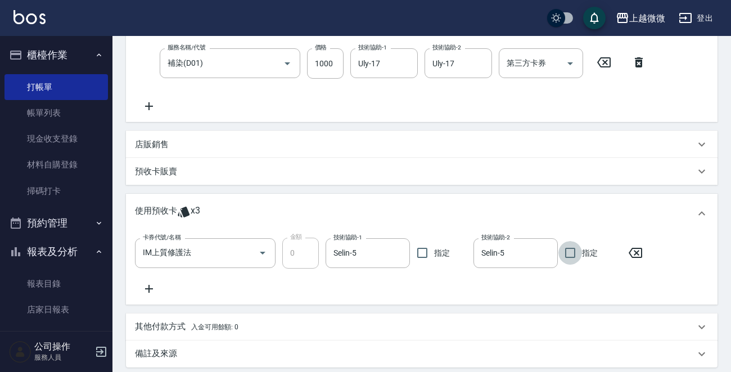
scroll to position [169, 0]
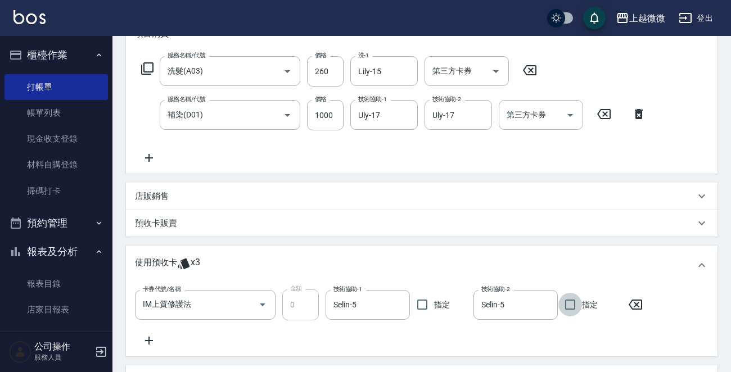
click at [152, 153] on icon at bounding box center [149, 157] width 28 height 13
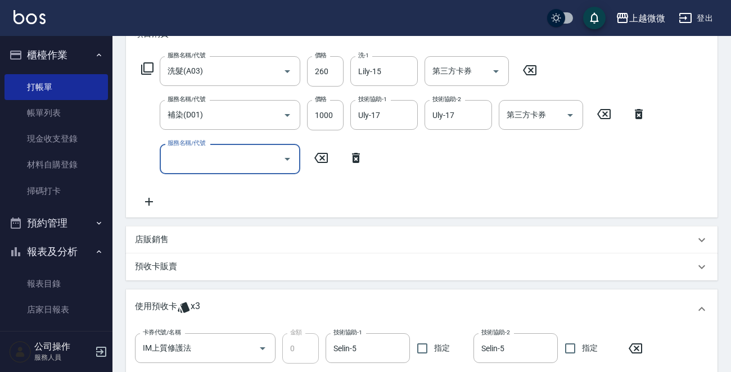
click at [186, 156] on div "服務名稱/代號 服務名稱/代號" at bounding box center [230, 159] width 141 height 30
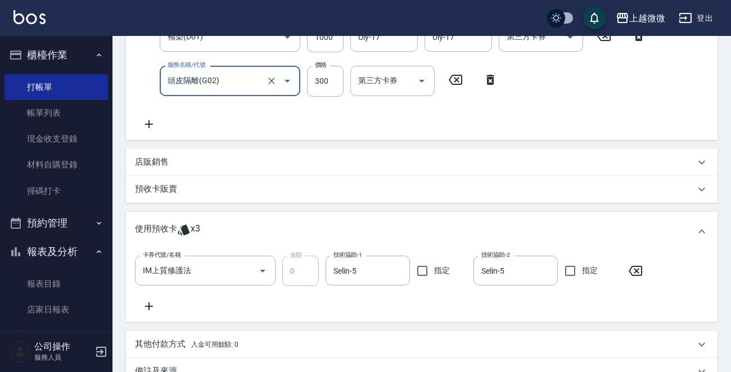
scroll to position [383, 0]
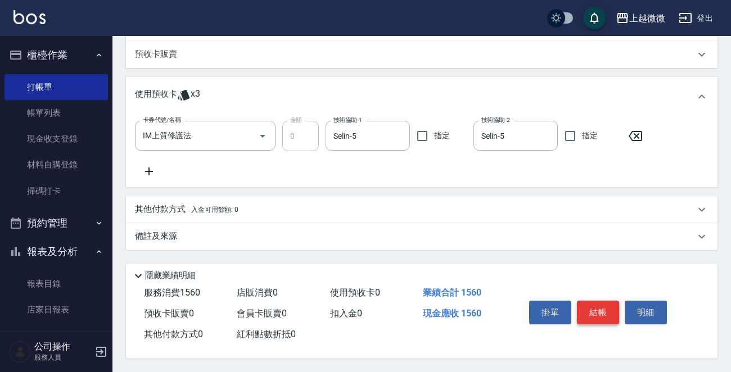
type input "頭皮隔離(G02)"
click at [600, 303] on button "結帳" at bounding box center [598, 313] width 42 height 24
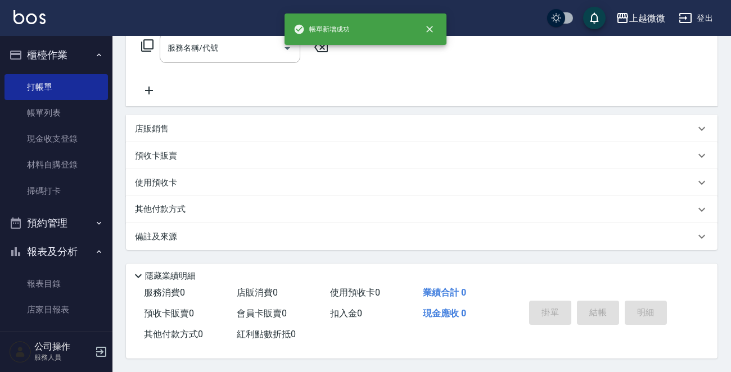
scroll to position [0, 0]
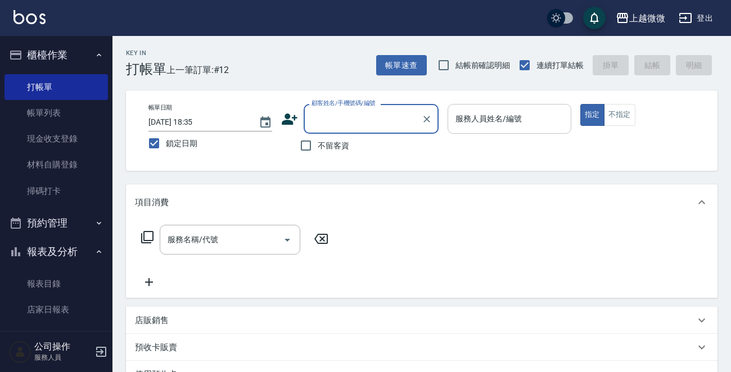
click at [514, 130] on div "服務人員姓名/編號" at bounding box center [509, 119] width 124 height 30
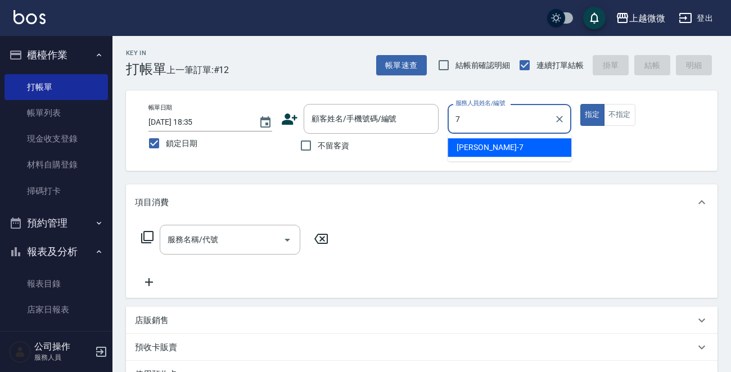
click at [476, 150] on span "[PERSON_NAME] -7" at bounding box center [489, 148] width 66 height 12
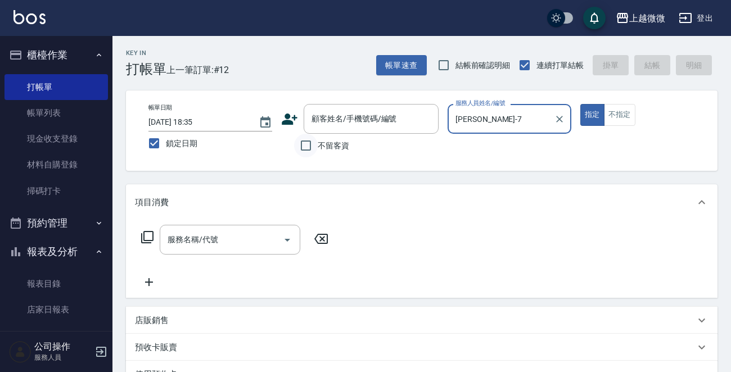
type input "[PERSON_NAME]-7"
click at [308, 146] on input "不留客資" at bounding box center [306, 146] width 24 height 24
checkbox input "true"
click at [223, 246] on input "服務名稱/代號" at bounding box center [222, 240] width 114 height 20
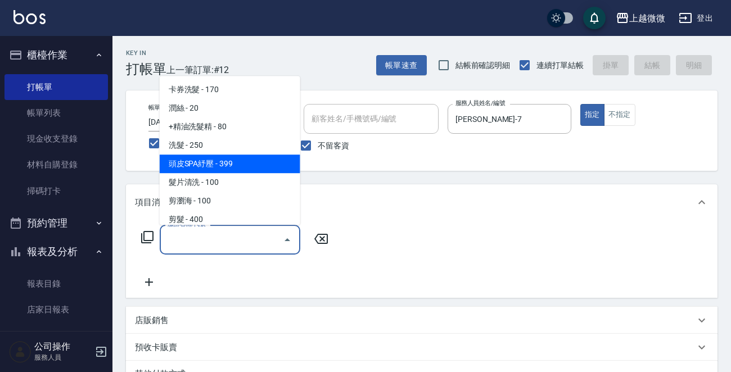
click at [225, 148] on span "洗髮 - 250" at bounding box center [230, 145] width 141 height 19
type input "洗髮(A03)"
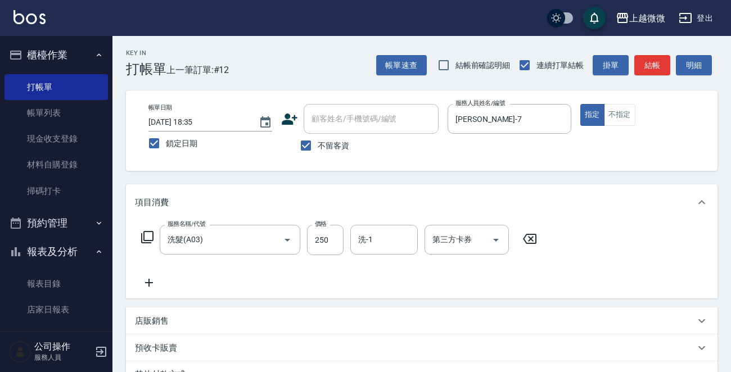
click at [150, 281] on icon at bounding box center [149, 282] width 28 height 13
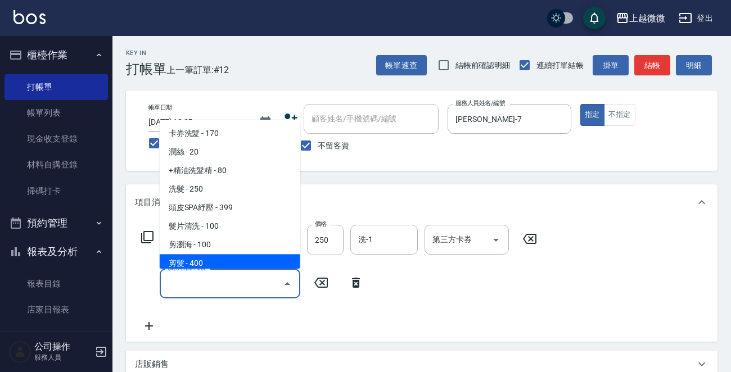
click at [206, 268] on span "剪髮 - 400" at bounding box center [230, 264] width 141 height 19
type input "剪髮(B02)"
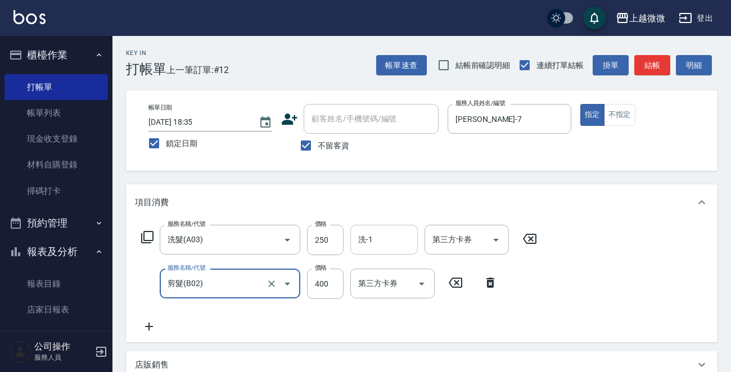
click at [377, 243] on input "洗-1" at bounding box center [383, 240] width 57 height 20
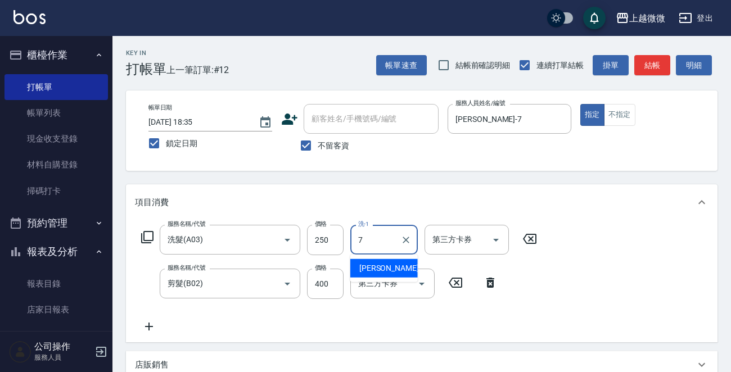
click at [381, 263] on span "[PERSON_NAME] -7" at bounding box center [392, 269] width 66 height 12
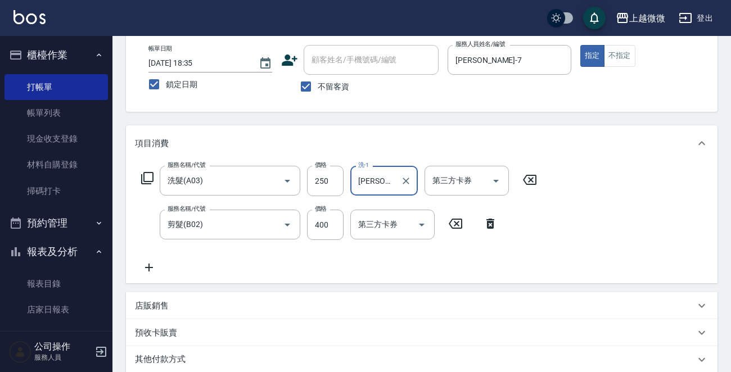
scroll to position [212, 0]
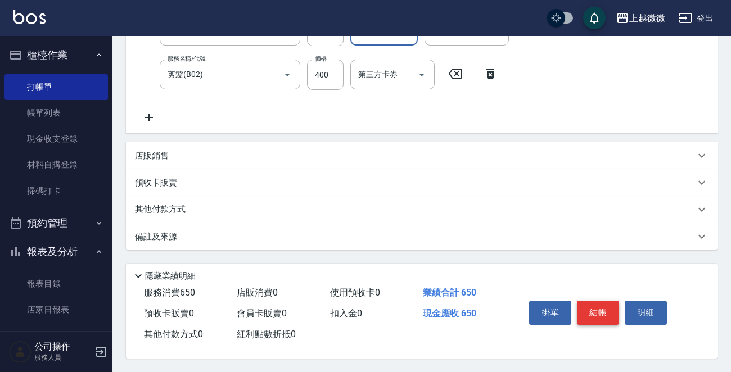
type input "[PERSON_NAME]-7"
click at [602, 303] on button "結帳" at bounding box center [598, 313] width 42 height 24
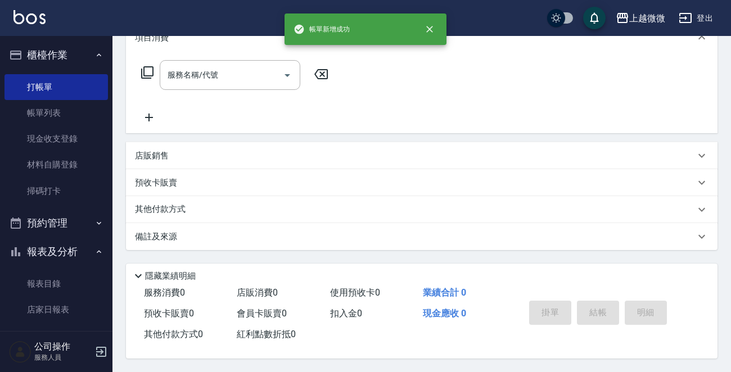
scroll to position [0, 0]
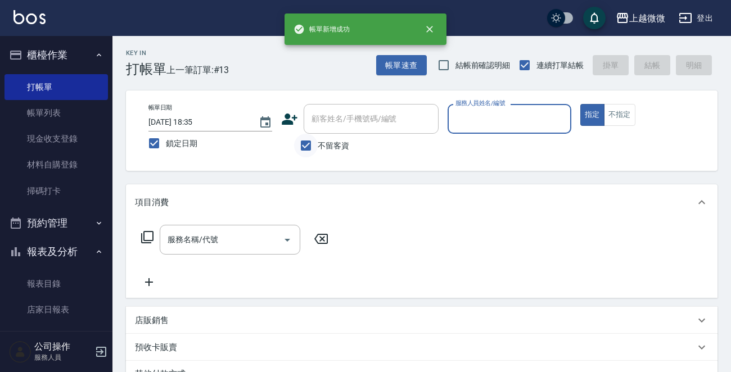
click at [302, 143] on input "不留客資" at bounding box center [306, 146] width 24 height 24
checkbox input "false"
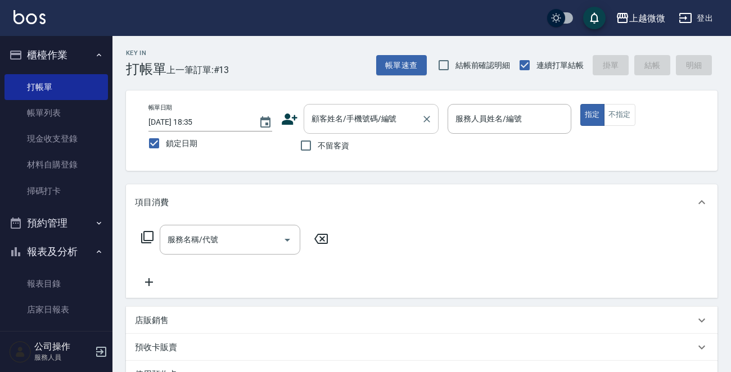
drag, startPoint x: 400, startPoint y: 115, endPoint x: 403, endPoint y: 104, distance: 11.0
click at [406, 112] on input "顧客姓名/手機號碼/編號" at bounding box center [363, 119] width 108 height 20
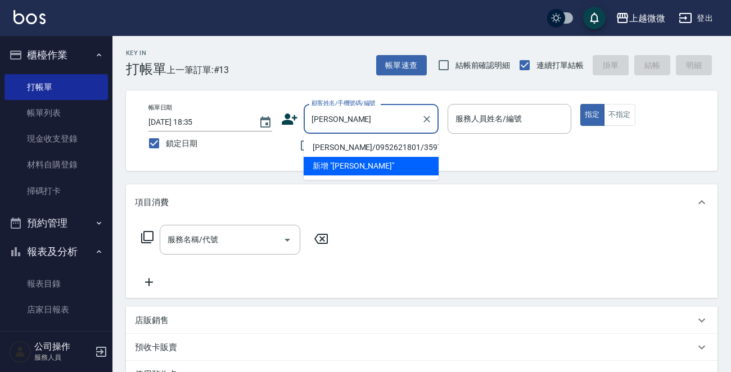
click at [358, 143] on li "[PERSON_NAME]/0952621801/3597" at bounding box center [371, 147] width 135 height 19
type input "[PERSON_NAME]/0952621801/3597"
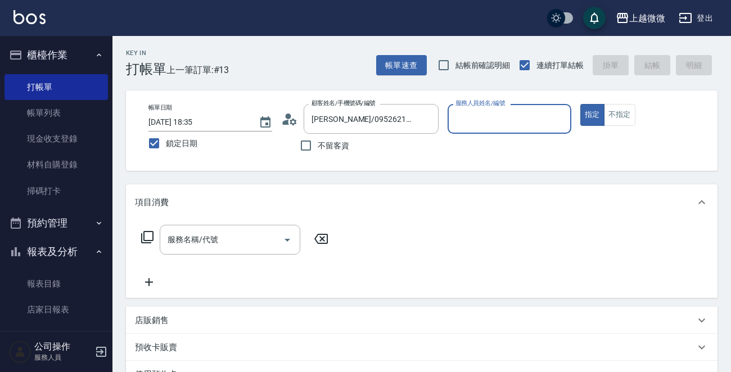
type input "[PERSON_NAME]-7"
click at [206, 239] on div "服務名稱/代號 服務名稱/代號" at bounding box center [230, 240] width 141 height 30
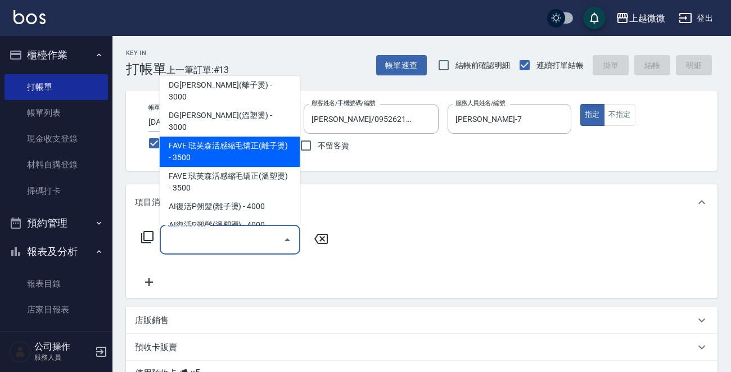
scroll to position [281, 0]
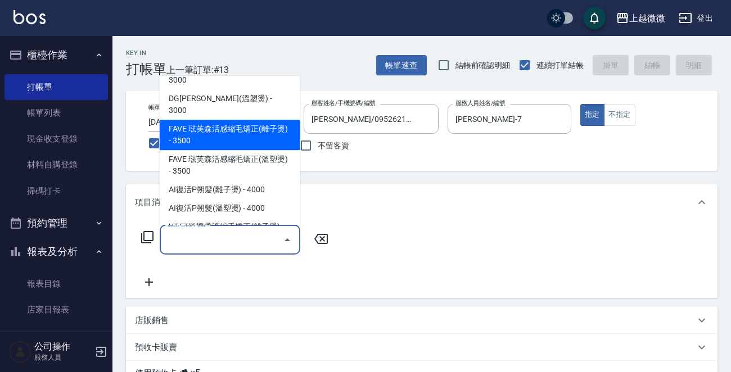
click at [249, 120] on span "FAVE 琺芙森活感縮毛矯正(離子燙) - 3500" at bounding box center [230, 135] width 141 height 30
type input "FAVE 琺芙森活感縮毛矯正(離子燙)(C09)"
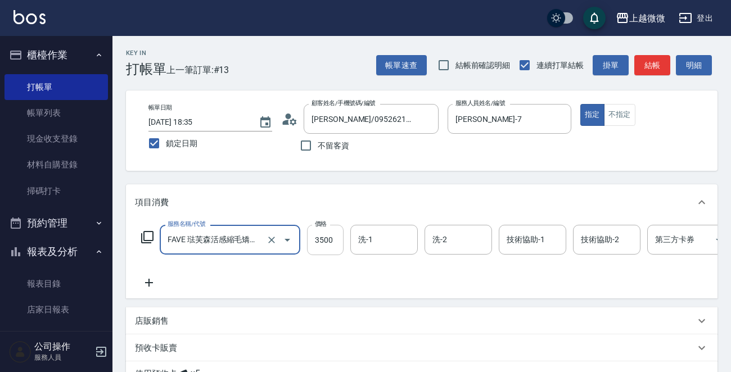
click at [329, 243] on input "3500" at bounding box center [325, 240] width 37 height 30
type input "3000"
click at [395, 241] on input "洗-1" at bounding box center [383, 240] width 57 height 20
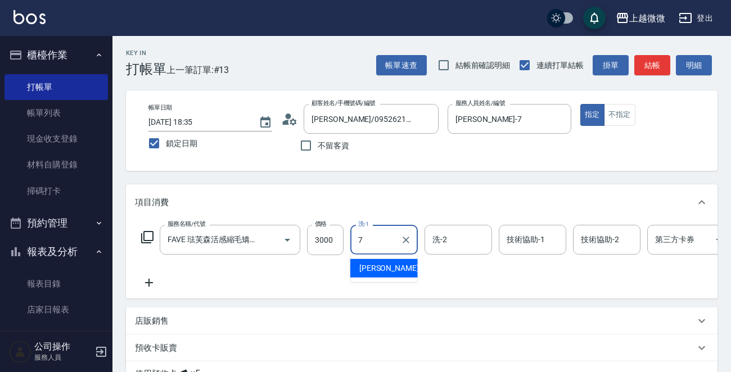
click at [374, 264] on span "[PERSON_NAME] -7" at bounding box center [392, 269] width 66 height 12
type input "[PERSON_NAME]-7"
click at [467, 242] on input "洗-2" at bounding box center [458, 240] width 57 height 20
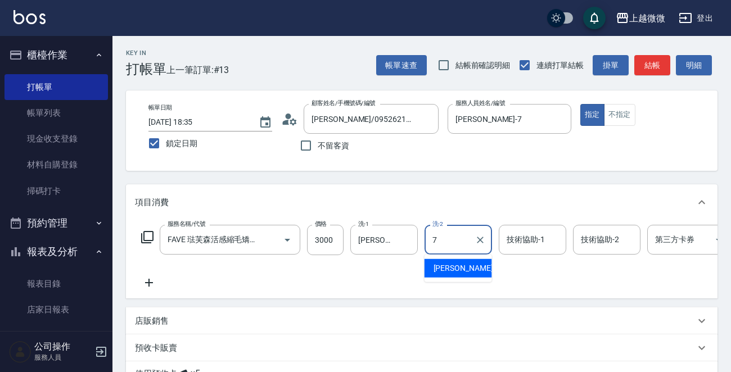
click at [465, 259] on div "[PERSON_NAME] -7" at bounding box center [457, 268] width 67 height 19
type input "[PERSON_NAME]-7"
click at [539, 242] on input "技術協助-1" at bounding box center [532, 240] width 57 height 20
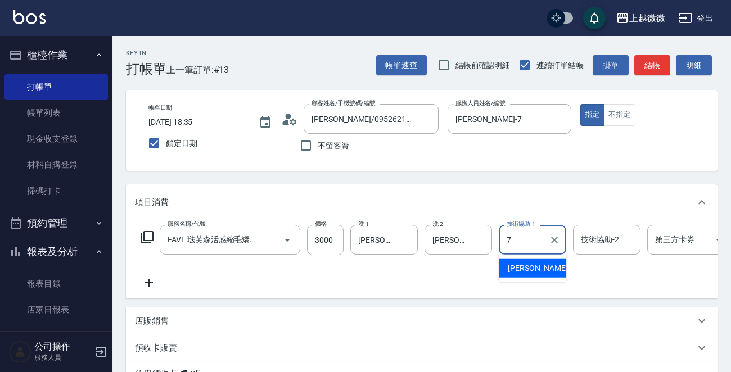
click at [546, 264] on div "[PERSON_NAME] -7" at bounding box center [532, 268] width 67 height 19
type input "[PERSON_NAME]-7"
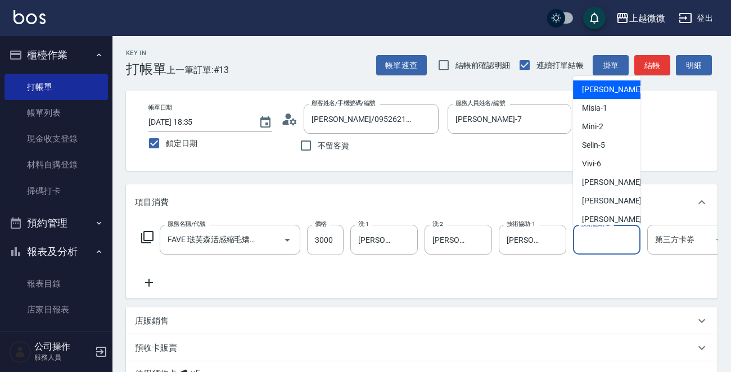
click at [603, 246] on input "技術協助-2" at bounding box center [606, 240] width 57 height 20
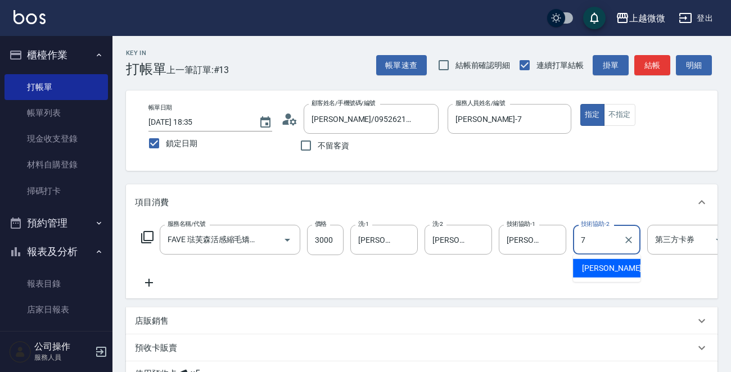
click at [599, 268] on span "[PERSON_NAME] -7" at bounding box center [615, 269] width 66 height 12
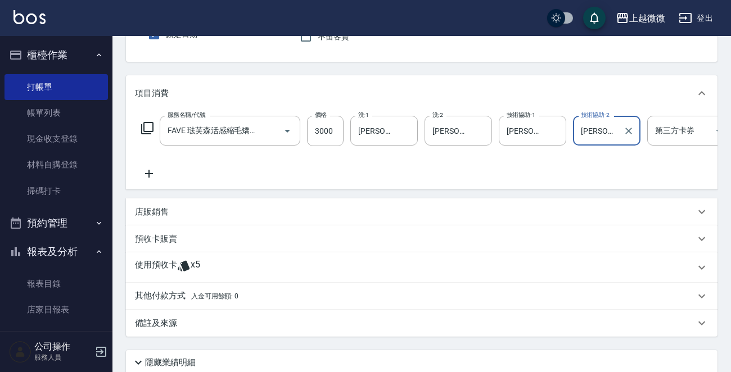
scroll to position [112, 0]
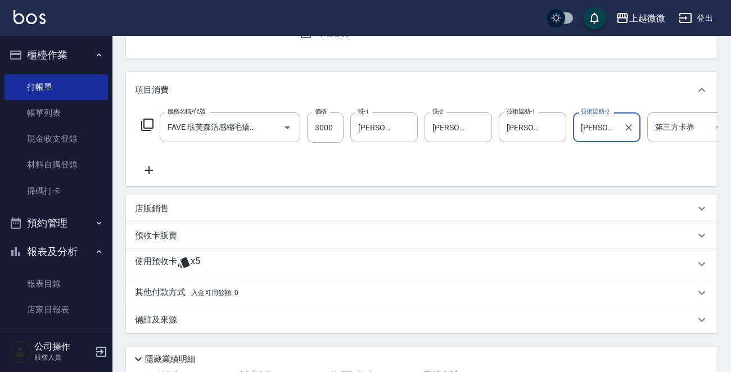
type input "[PERSON_NAME]-7"
click at [165, 296] on p "其他付款方式 入金可用餘額: 0" at bounding box center [186, 293] width 103 height 12
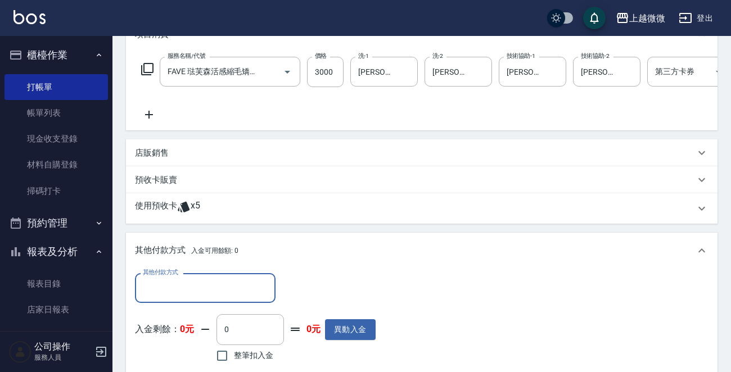
scroll to position [169, 0]
click at [197, 291] on input "其他付款方式" at bounding box center [205, 288] width 130 height 20
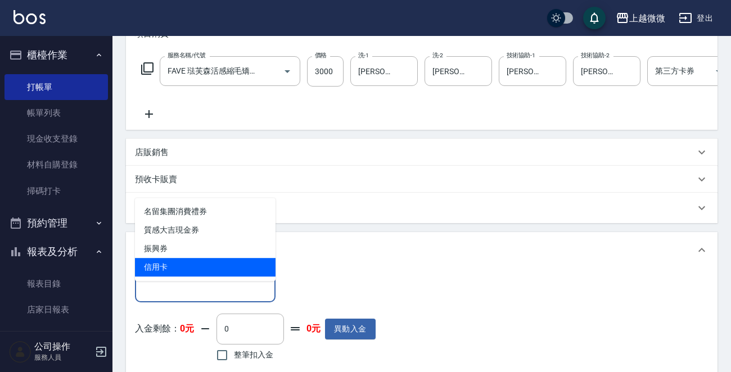
click at [199, 265] on span "信用卡" at bounding box center [205, 267] width 141 height 19
type input "信用卡"
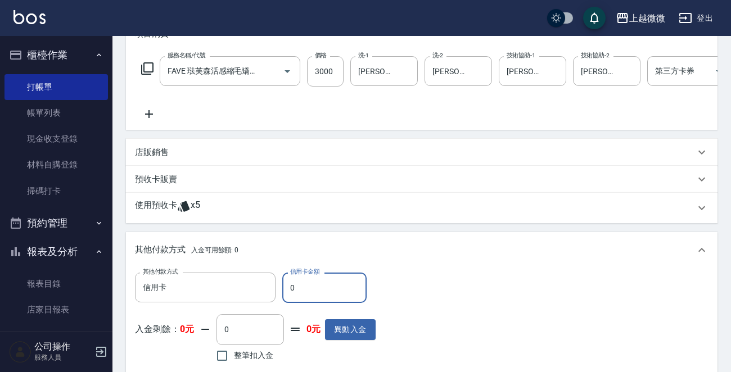
click at [314, 294] on input "0" at bounding box center [324, 288] width 84 height 30
drag, startPoint x: 314, startPoint y: 294, endPoint x: 262, endPoint y: 293, distance: 51.7
click at [263, 294] on div "其他付款方式 信用卡 其他付款方式 信用卡金額 0 信用卡金額" at bounding box center [255, 288] width 241 height 30
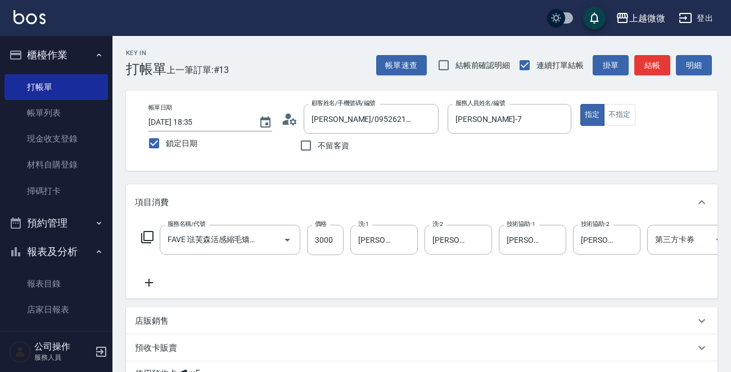
scroll to position [340, 0]
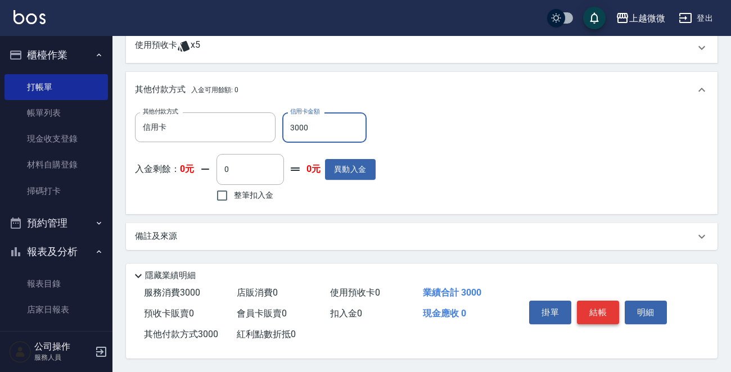
type input "3000"
click at [599, 310] on button "結帳" at bounding box center [598, 313] width 42 height 24
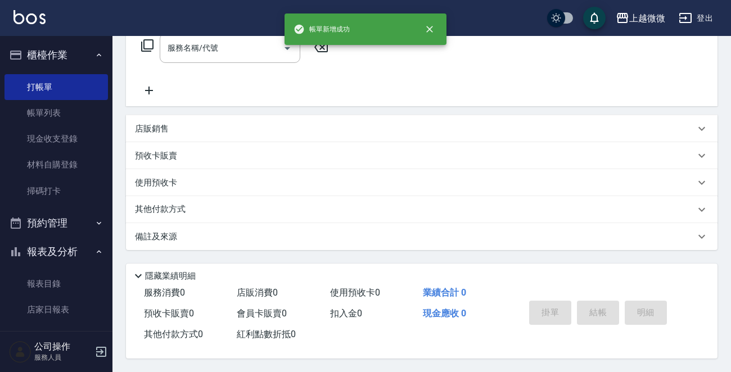
scroll to position [0, 0]
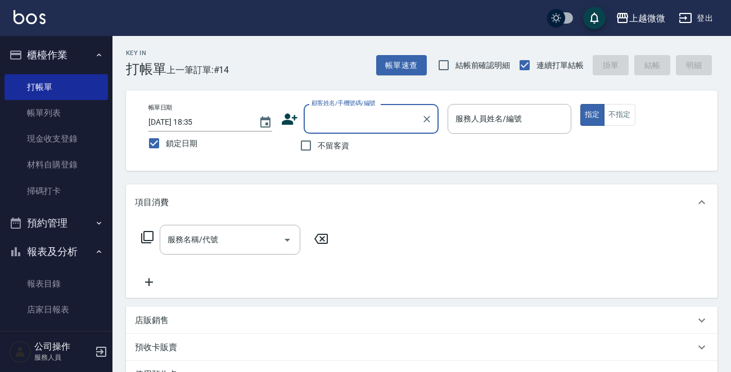
click at [486, 120] on div "服務人員姓名/編號 服務人員姓名/編號" at bounding box center [509, 119] width 124 height 30
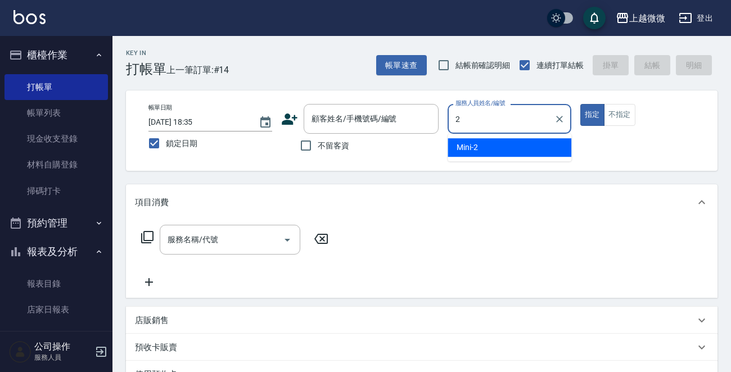
click at [498, 142] on div "Mini -2" at bounding box center [509, 147] width 124 height 19
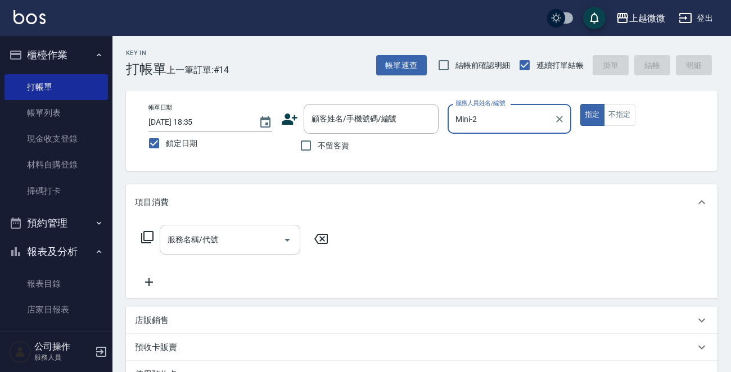
type input "Mini-2"
click at [236, 235] on input "服務名稱/代號" at bounding box center [222, 240] width 114 height 20
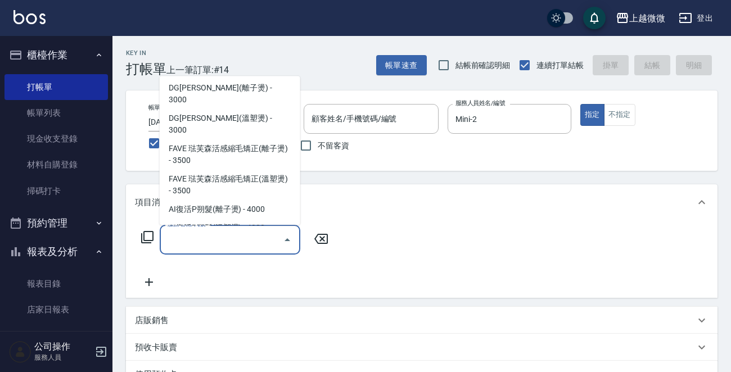
scroll to position [225, 0]
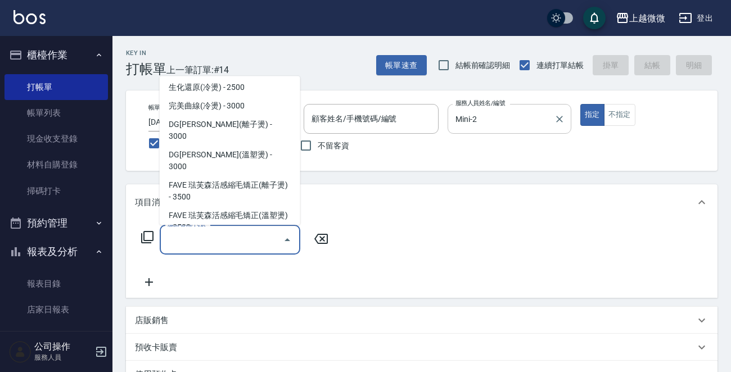
click at [505, 118] on input "Mini-2" at bounding box center [501, 119] width 97 height 20
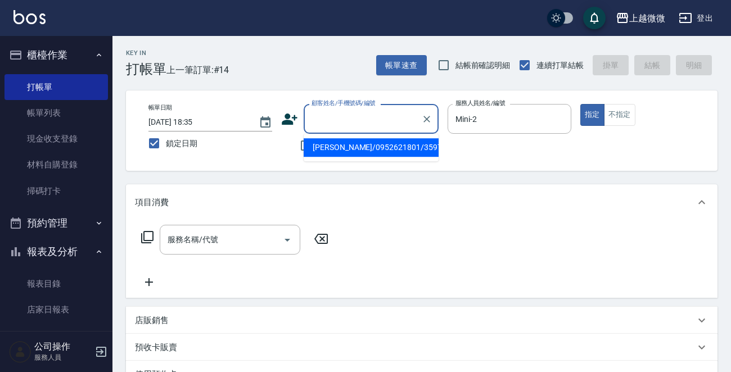
click at [356, 121] on input "顧客姓名/手機號碼/編號" at bounding box center [363, 119] width 108 height 20
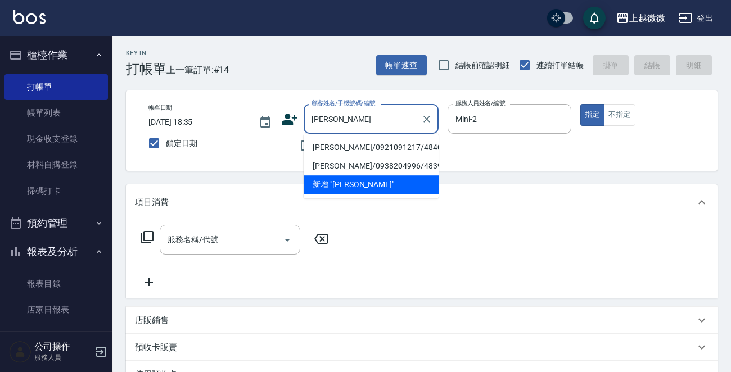
click at [363, 142] on li "[PERSON_NAME]/0921091217/4840" at bounding box center [371, 147] width 135 height 19
type input "[PERSON_NAME]/0921091217/4840"
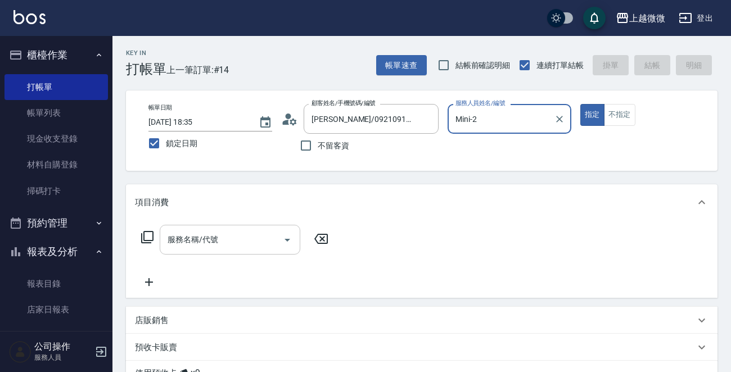
click at [186, 241] on div "服務名稱/代號 服務名稱/代號" at bounding box center [230, 240] width 141 height 30
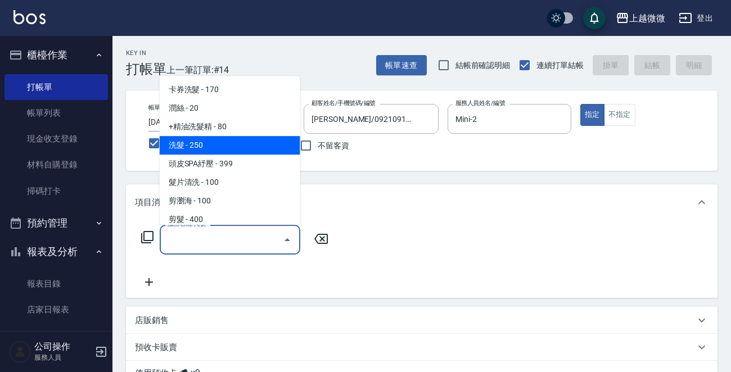
click at [228, 137] on span "洗髮 - 250" at bounding box center [230, 145] width 141 height 19
type input "洗髮(A03)"
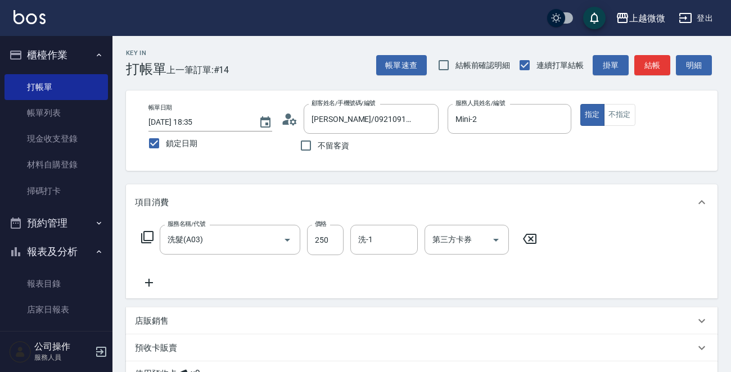
click at [154, 283] on icon at bounding box center [149, 282] width 28 height 13
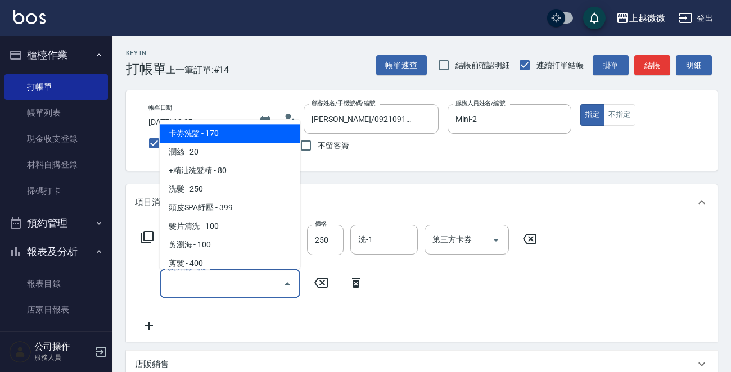
click at [197, 292] on input "服務名稱/代號" at bounding box center [222, 284] width 114 height 20
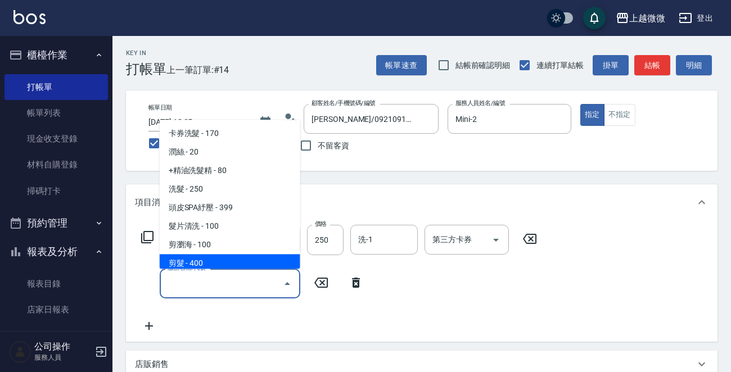
click at [213, 256] on span "剪髮 - 400" at bounding box center [230, 264] width 141 height 19
type input "剪髮(B02)"
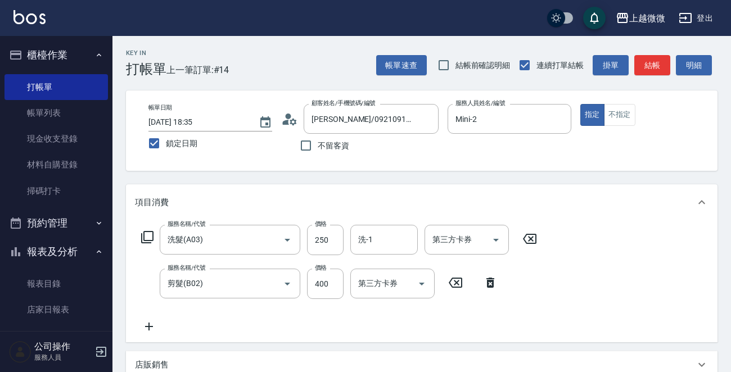
click at [146, 328] on icon at bounding box center [149, 326] width 28 height 13
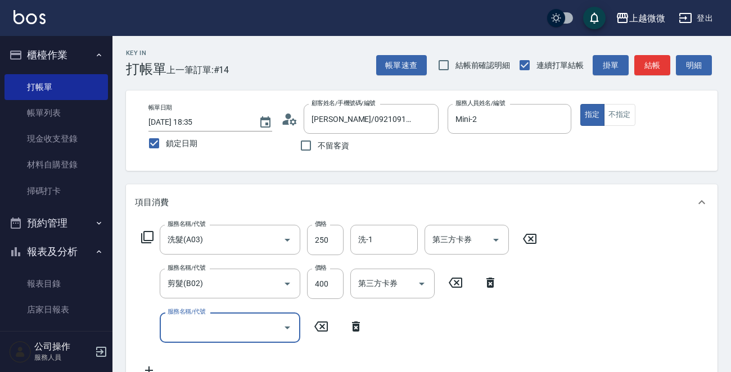
click at [199, 328] on input "服務名稱/代號" at bounding box center [222, 328] width 114 height 20
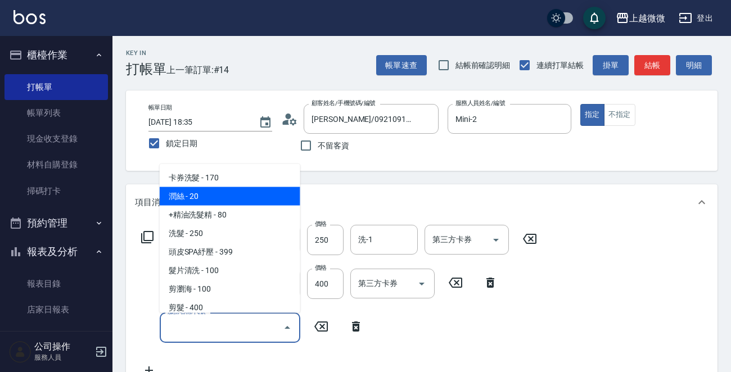
click at [212, 196] on span "潤絲 - 20" at bounding box center [230, 196] width 141 height 19
type input "潤絲(A01)"
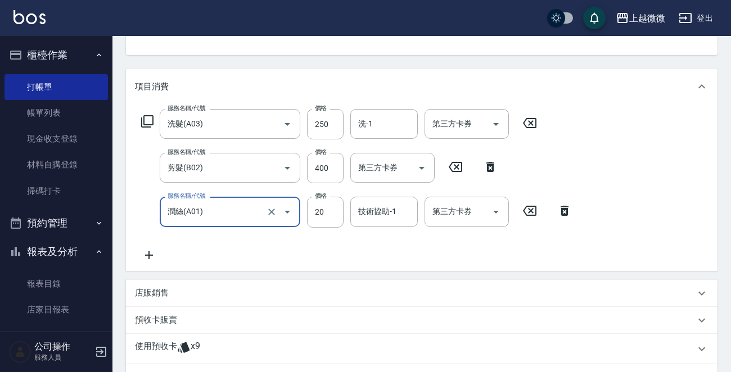
scroll to position [169, 0]
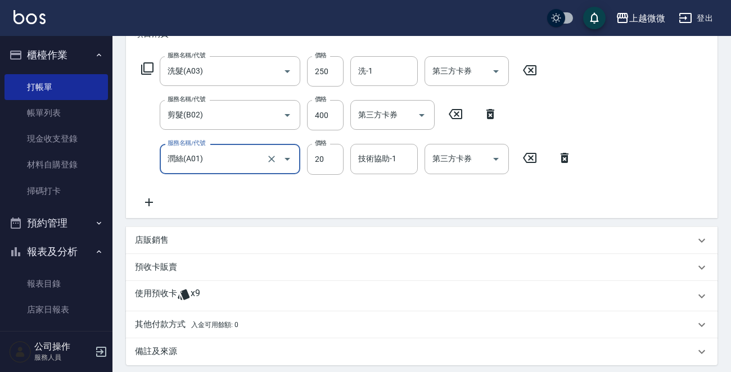
click at [160, 290] on p "使用預收卡" at bounding box center [156, 296] width 42 height 17
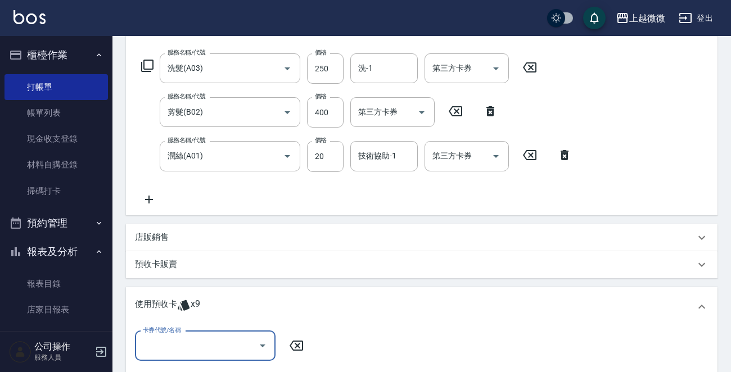
scroll to position [337, 0]
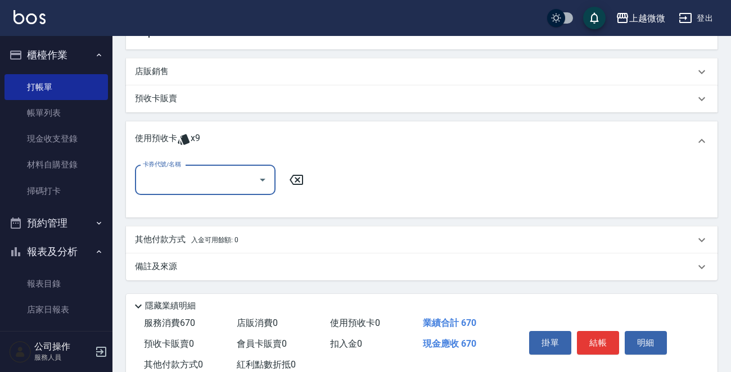
click at [198, 188] on input "卡券代號/名稱" at bounding box center [197, 180] width 114 height 20
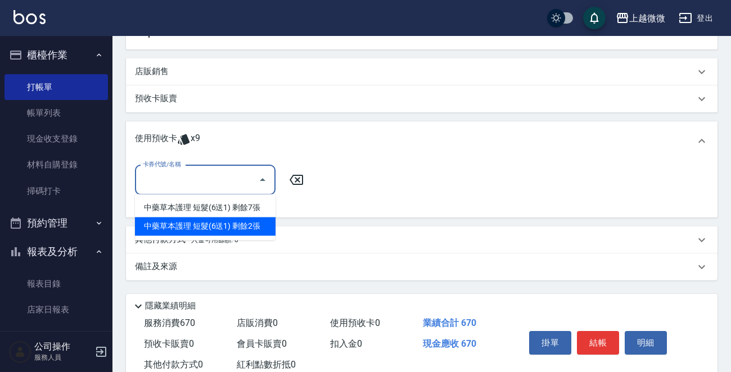
click at [249, 225] on div "中藥草本護理 短髮(6送1) 剩餘2張" at bounding box center [205, 226] width 141 height 19
type input "中藥草本護理 短髮(6送1)"
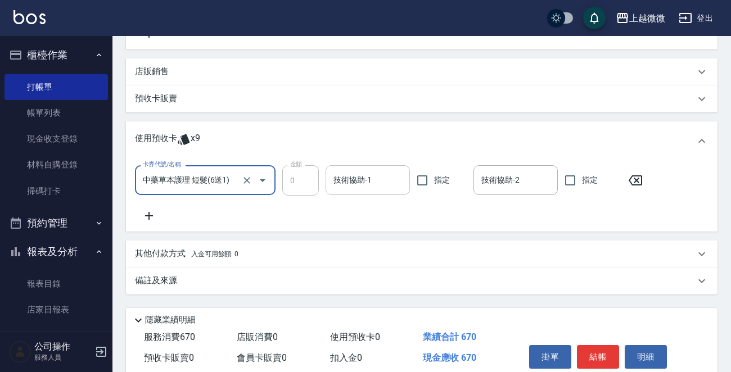
click at [363, 172] on div "技術協助-1 技術協助-1" at bounding box center [368, 180] width 84 height 30
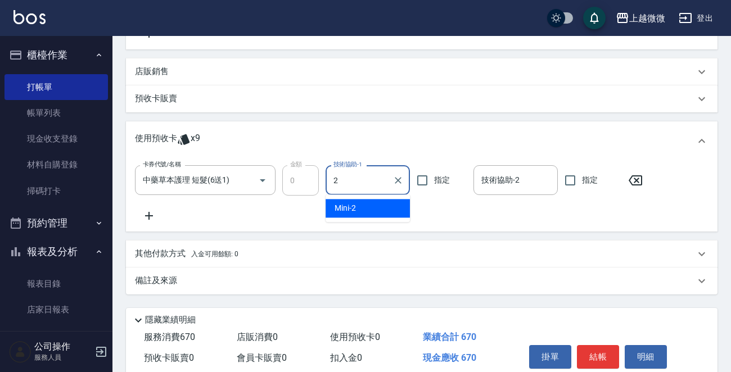
click at [383, 209] on div "Mini -2" at bounding box center [368, 208] width 84 height 19
type input "Mini-2"
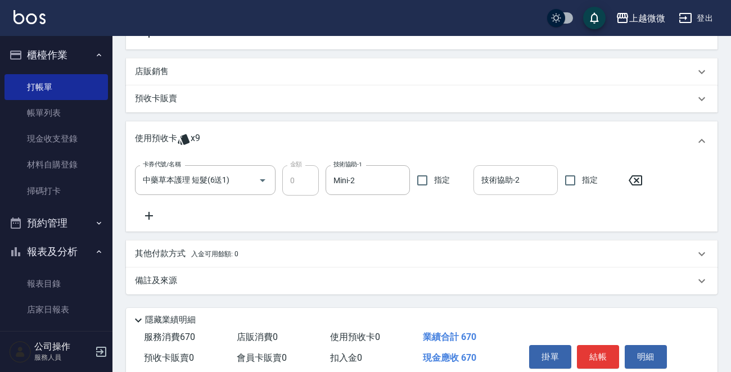
drag, startPoint x: 495, startPoint y: 179, endPoint x: 505, endPoint y: 189, distance: 13.9
click at [496, 179] on input "技術協助-2" at bounding box center [515, 180] width 74 height 20
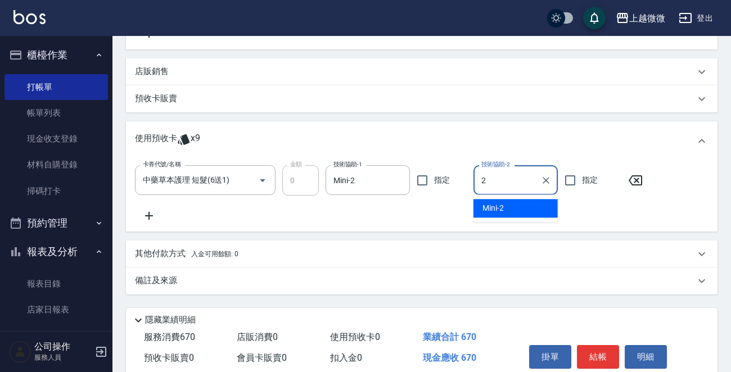
click at [509, 201] on div "Mini -2" at bounding box center [515, 208] width 84 height 19
type input "Mini-2"
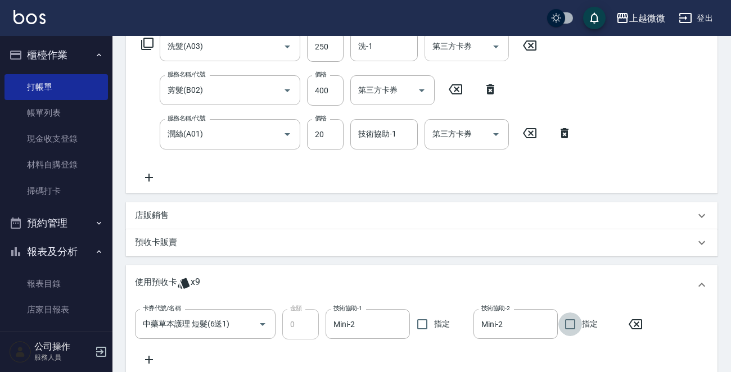
scroll to position [56, 0]
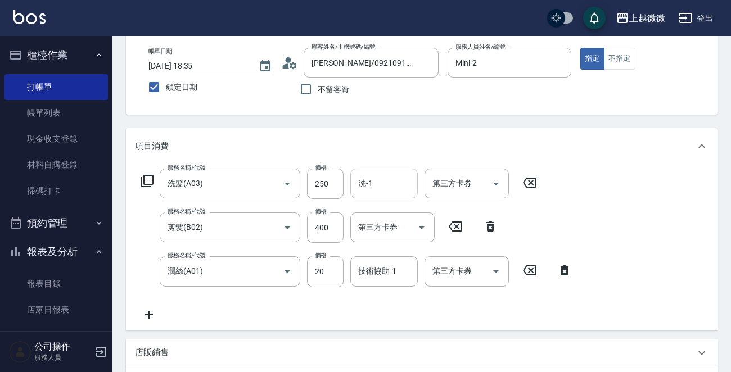
click at [377, 184] on input "洗-1" at bounding box center [383, 184] width 57 height 20
click at [388, 210] on div "Lily -15" at bounding box center [383, 212] width 67 height 19
type input "Lily-15"
click at [379, 266] on div "技術協助-1 技術協助-1" at bounding box center [383, 271] width 67 height 30
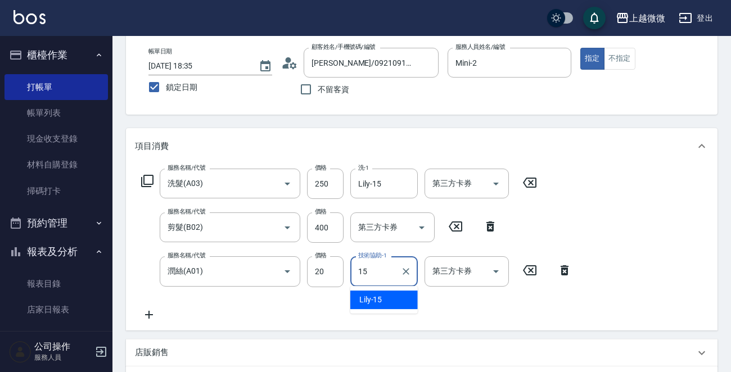
click at [382, 298] on div "Lily -15" at bounding box center [383, 300] width 67 height 19
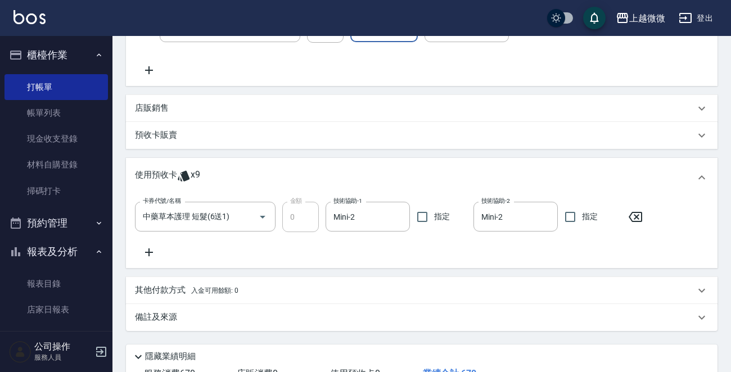
scroll to position [383, 0]
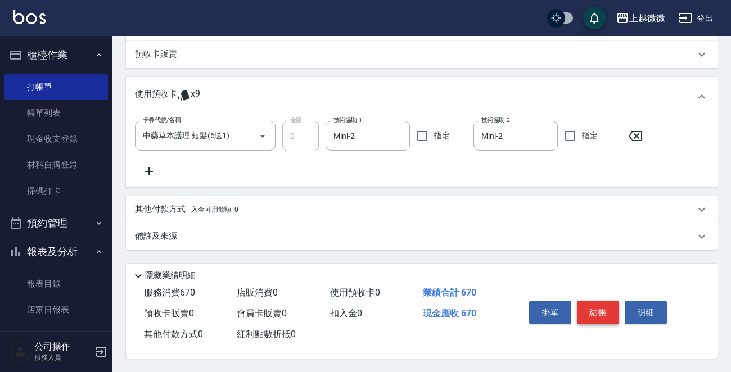
type input "Lily-15"
click at [595, 301] on button "結帳" at bounding box center [598, 313] width 42 height 24
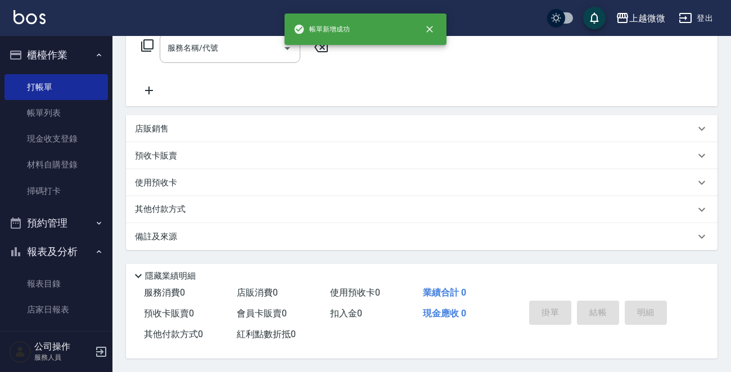
scroll to position [0, 0]
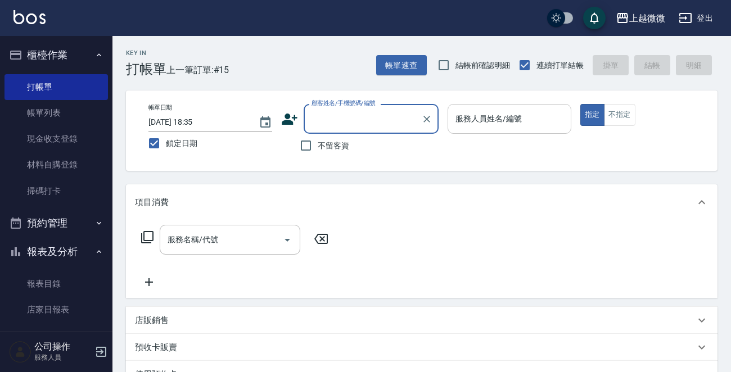
drag, startPoint x: 518, startPoint y: 141, endPoint x: 526, endPoint y: 122, distance: 20.2
click at [520, 137] on p at bounding box center [509, 140] width 124 height 12
click at [527, 119] on input "服務人員姓名/編號" at bounding box center [510, 119] width 114 height 20
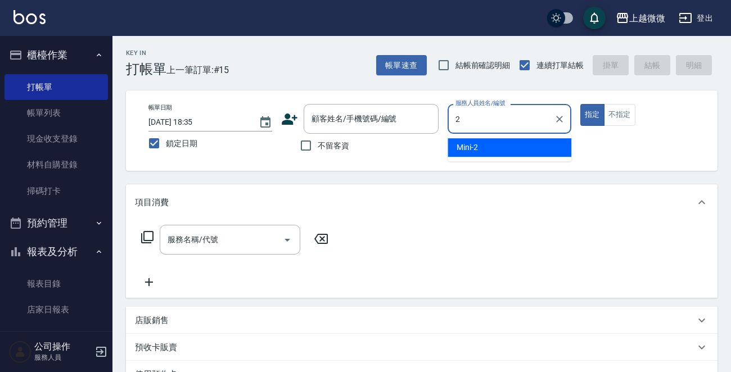
drag, startPoint x: 498, startPoint y: 141, endPoint x: 453, endPoint y: 133, distance: 46.3
click at [497, 141] on div "Mini -2" at bounding box center [509, 147] width 124 height 19
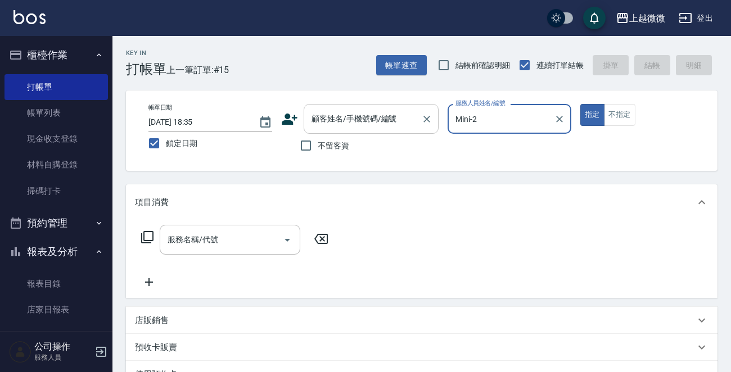
type input "Mini-2"
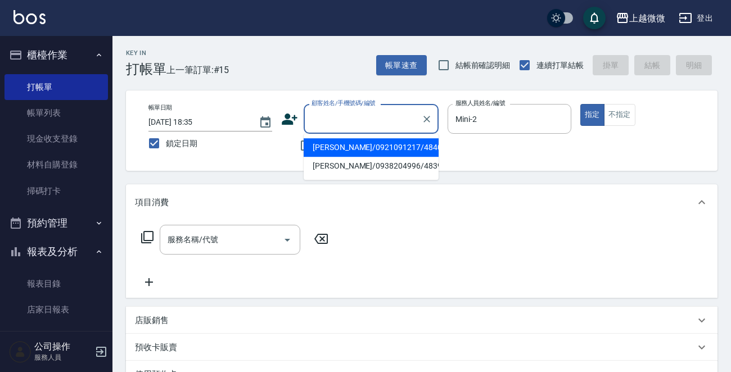
click at [369, 120] on input "顧客姓名/手機號碼/編號" at bounding box center [363, 119] width 108 height 20
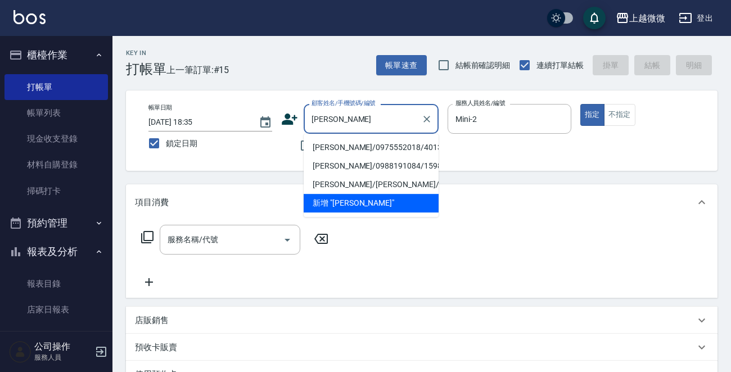
click at [348, 147] on li "[PERSON_NAME]/0975552018/4013" at bounding box center [371, 147] width 135 height 19
type input "[PERSON_NAME]/0975552018/4013"
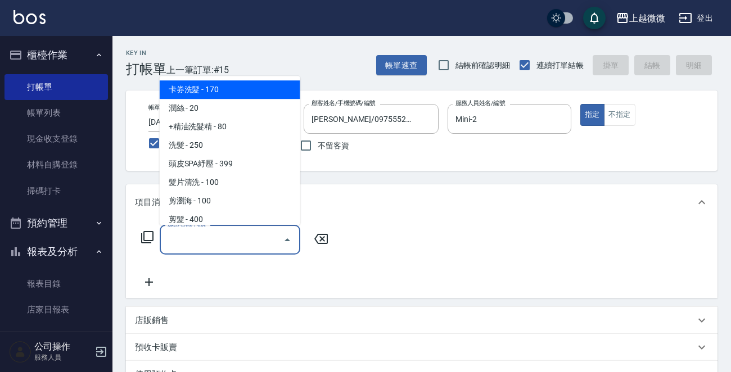
click at [209, 234] on div "服務名稱/代號 服務名稱/代號" at bounding box center [230, 240] width 141 height 30
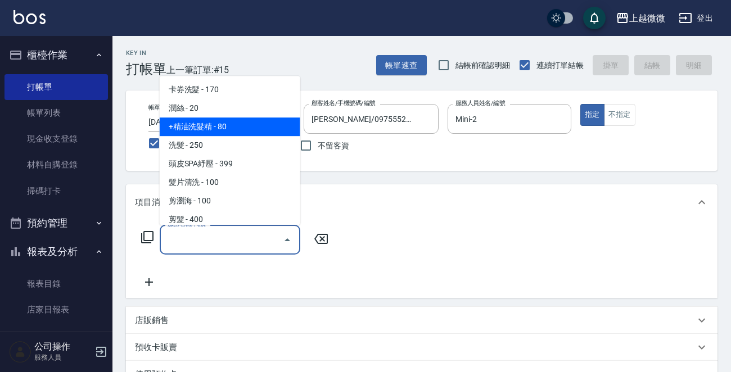
click at [246, 129] on span "+精油洗髮精 - 80" at bounding box center [230, 126] width 141 height 19
type input "+精油洗髮精(A02)"
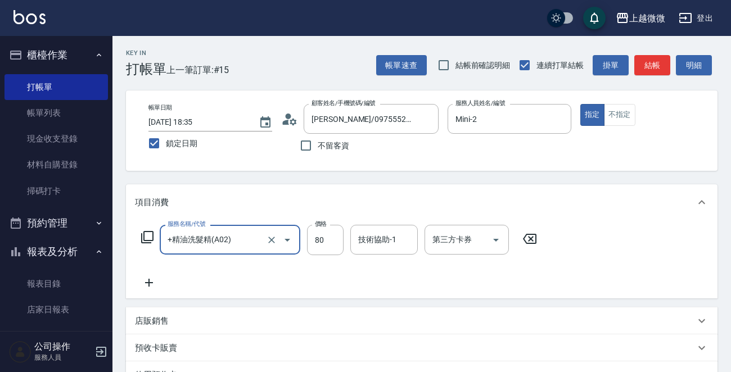
click at [152, 282] on icon at bounding box center [149, 282] width 28 height 13
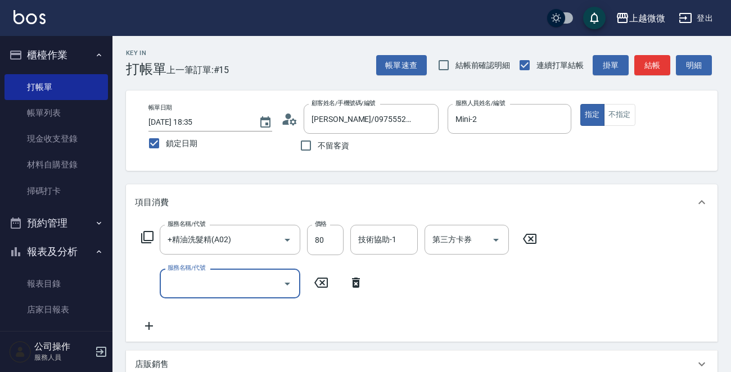
click at [229, 291] on input "服務名稱/代號" at bounding box center [222, 284] width 114 height 20
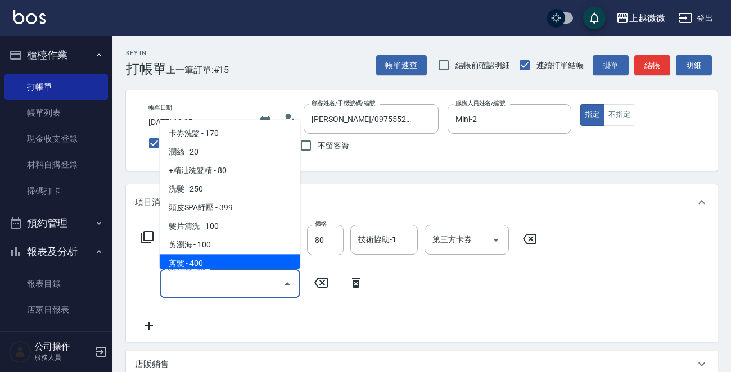
click at [234, 256] on span "剪髮 - 400" at bounding box center [230, 264] width 141 height 19
type input "剪髮(B02)"
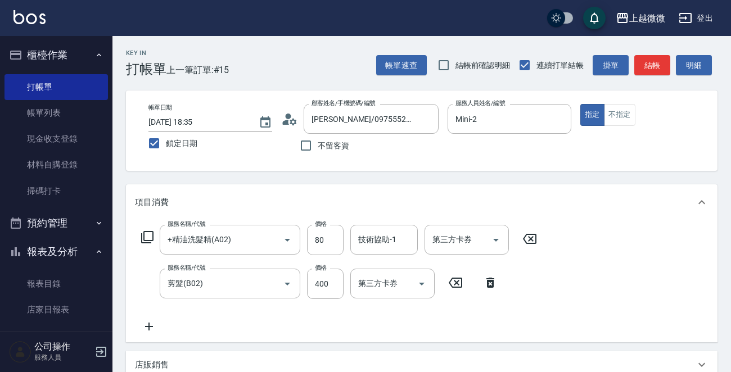
click at [143, 320] on icon at bounding box center [149, 326] width 28 height 13
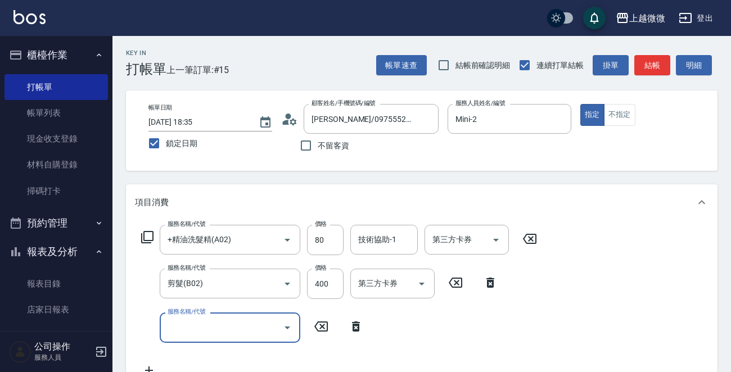
click at [198, 329] on input "服務名稱/代號" at bounding box center [222, 328] width 114 height 20
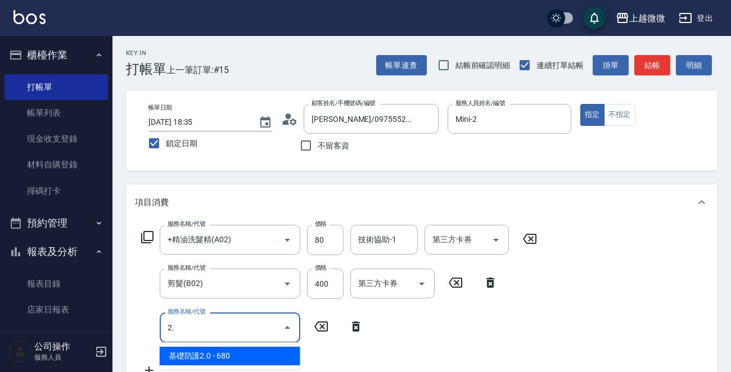
click at [236, 351] on span "基礎防護2.0 - 680" at bounding box center [230, 356] width 141 height 19
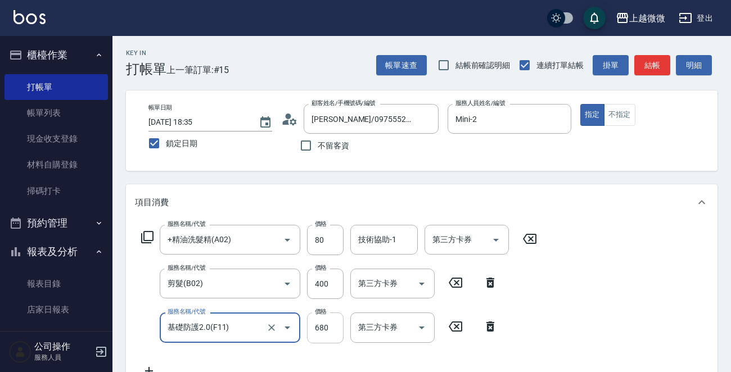
type input "基礎防護2.0(F11)"
click at [326, 328] on input "680" at bounding box center [325, 328] width 37 height 30
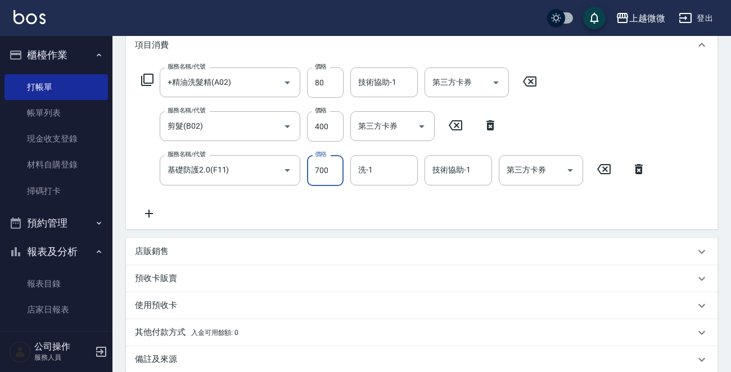
scroll to position [169, 0]
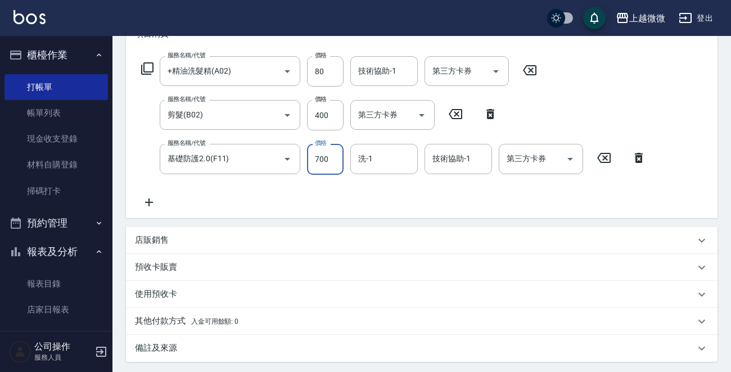
type input "700"
click at [165, 238] on p "店販銷售" at bounding box center [152, 240] width 34 height 12
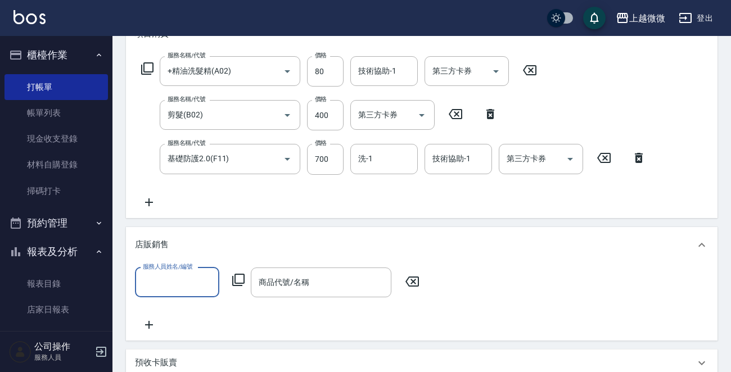
scroll to position [0, 0]
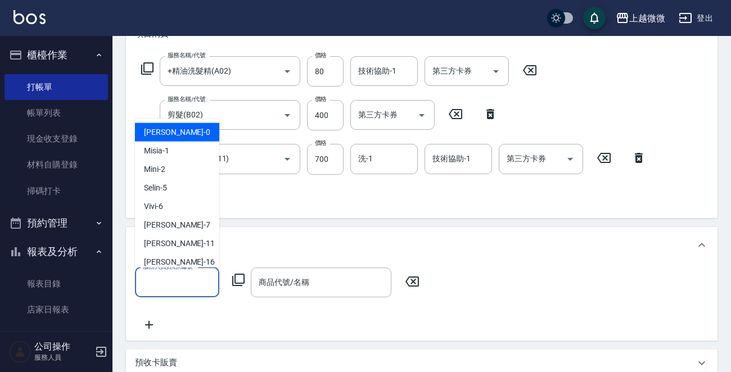
click at [167, 273] on input "服務人員姓名/編號" at bounding box center [177, 283] width 74 height 20
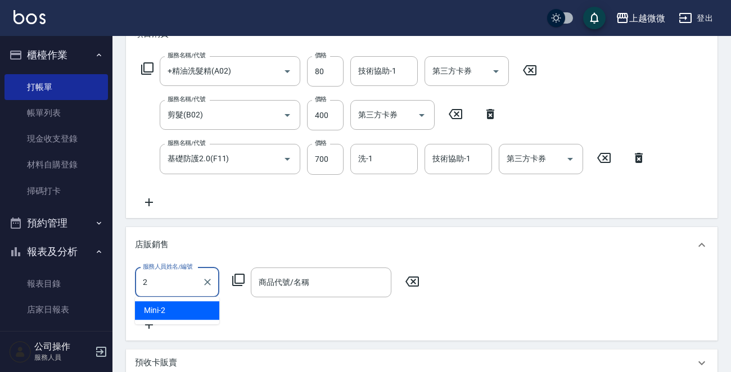
type input "Mini-2"
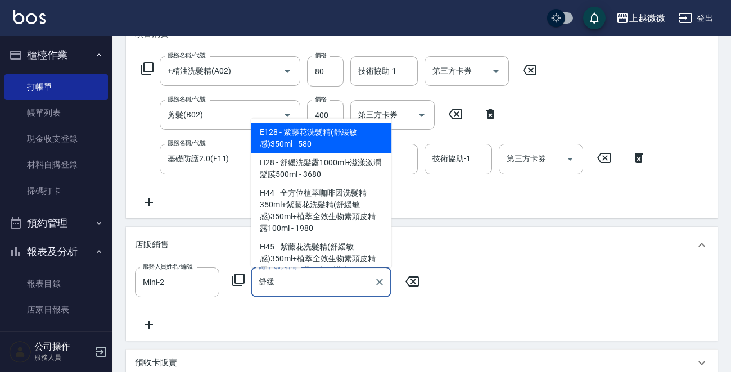
click at [319, 140] on span "E128 - 紫藤花洗髮精(舒緩敏感)350ml - 580" at bounding box center [321, 138] width 141 height 30
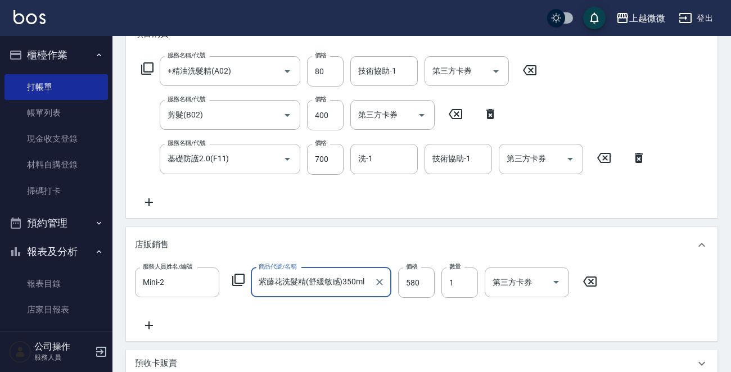
type input "紫藤花洗髮精(舒緩敏感)350ml"
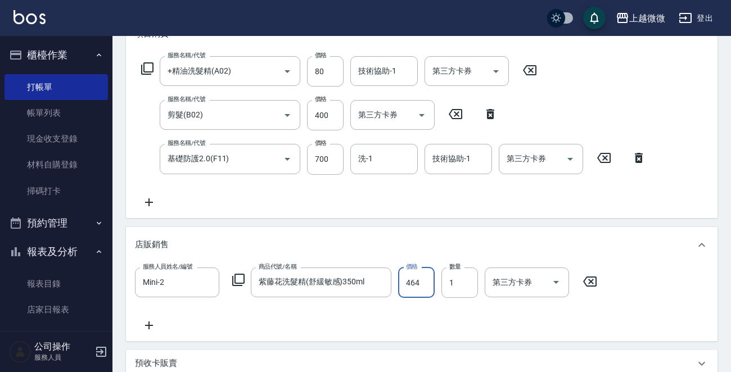
type input "464"
click at [386, 162] on input "洗-1" at bounding box center [383, 159] width 57 height 20
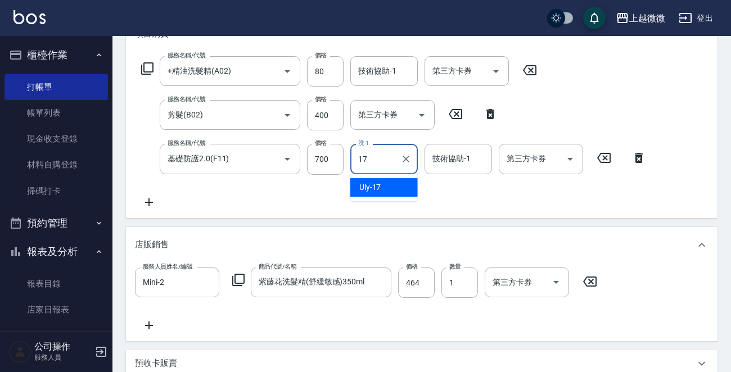
click at [392, 184] on div "Uly -17" at bounding box center [383, 187] width 67 height 19
type input "Uly-17"
click at [469, 156] on input "技術協助-1" at bounding box center [458, 159] width 57 height 20
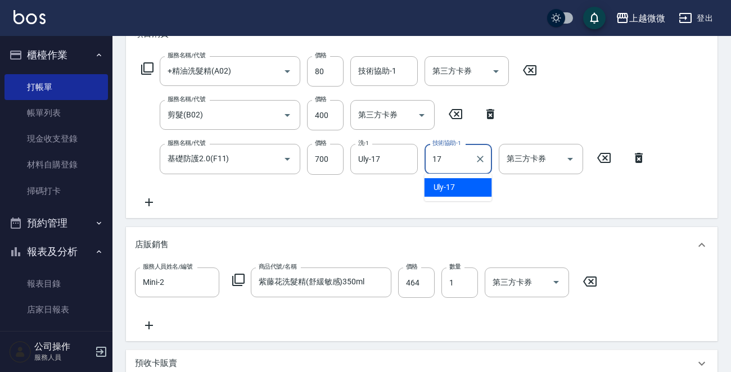
click at [468, 186] on div "Uly -17" at bounding box center [457, 187] width 67 height 19
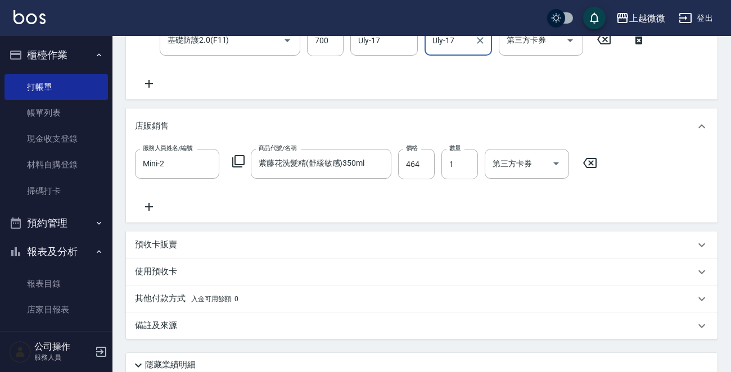
scroll to position [379, 0]
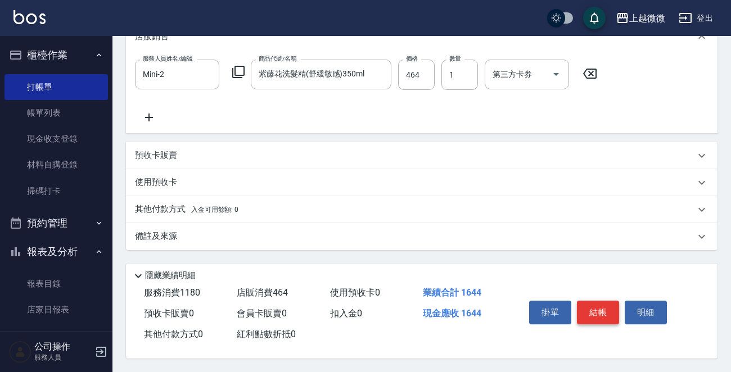
type input "Uly-17"
click at [589, 305] on button "結帳" at bounding box center [598, 313] width 42 height 24
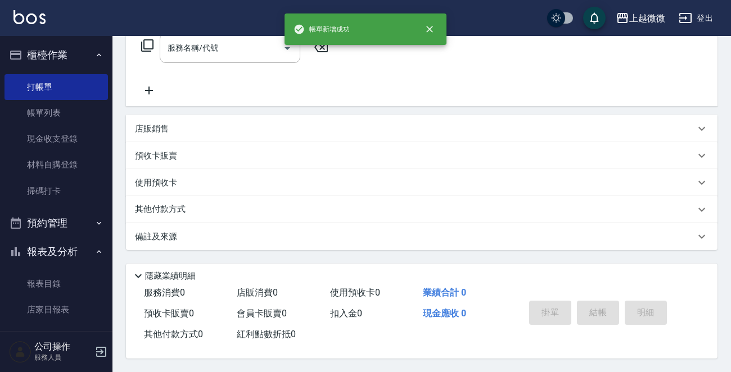
scroll to position [0, 0]
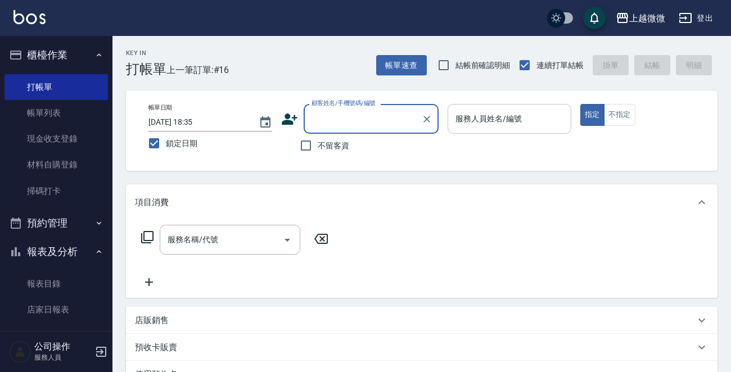
click at [494, 109] on div "服務人員姓名/編號 服務人員姓名/編號" at bounding box center [509, 119] width 124 height 30
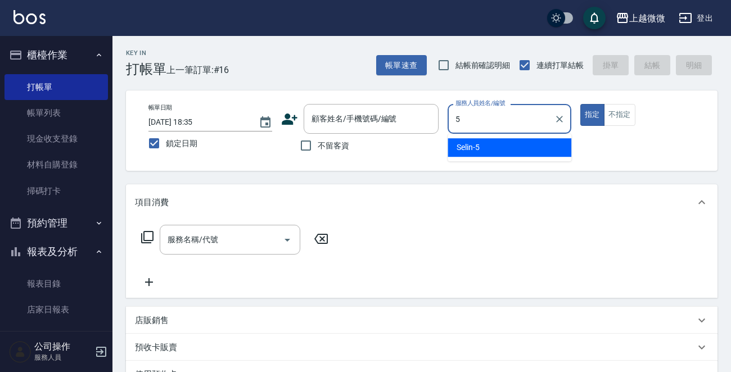
click at [489, 149] on div "Selin -5" at bounding box center [509, 147] width 124 height 19
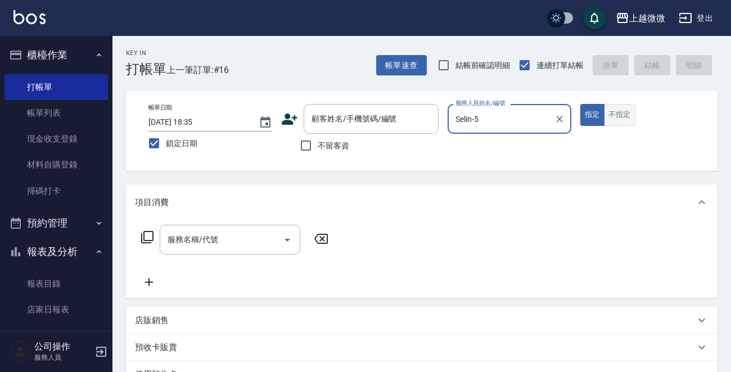
type input "Selin-5"
click at [621, 119] on button "不指定" at bounding box center [619, 115] width 31 height 22
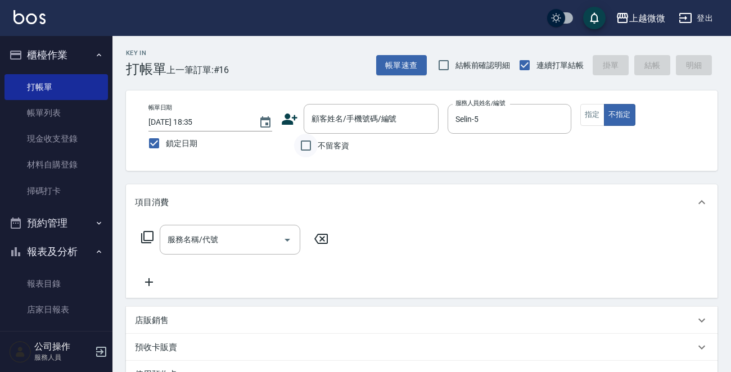
click at [308, 146] on input "不留客資" at bounding box center [306, 146] width 24 height 24
checkbox input "true"
click at [259, 230] on input "服務名稱/代號" at bounding box center [222, 240] width 114 height 20
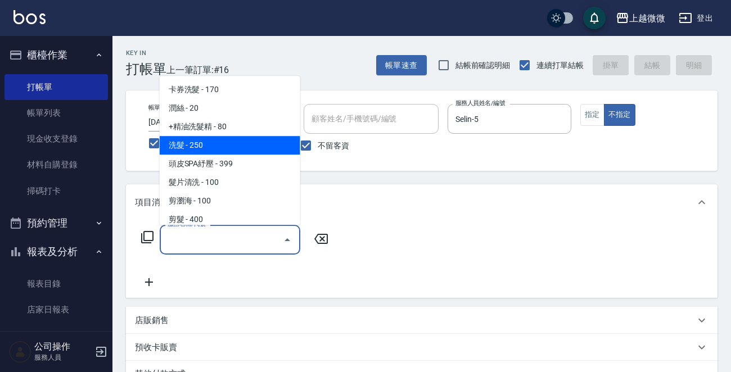
drag, startPoint x: 229, startPoint y: 134, endPoint x: 228, endPoint y: 142, distance: 8.6
click at [228, 142] on ul "卡券洗髮 - 170 潤絲 - 20 +精油洗髮精 - 80 洗髮 - 250 頭皮SPA紓壓 - 399 髮片清洗 - 100 剪瀏海 - 100 剪髮 -…" at bounding box center [230, 150] width 141 height 149
click at [228, 142] on span "洗髮 - 250" at bounding box center [230, 145] width 141 height 19
type input "洗髮(A03)"
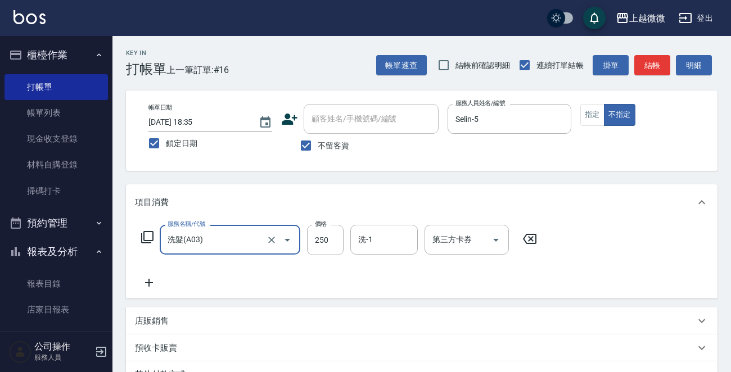
click at [152, 282] on icon at bounding box center [149, 282] width 28 height 13
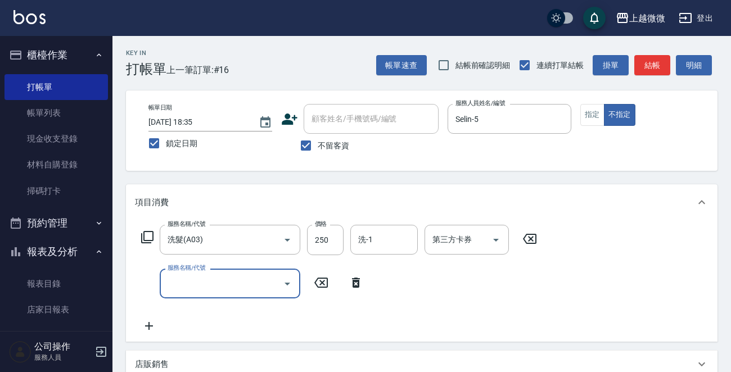
click at [199, 288] on input "服務名稱/代號" at bounding box center [222, 284] width 114 height 20
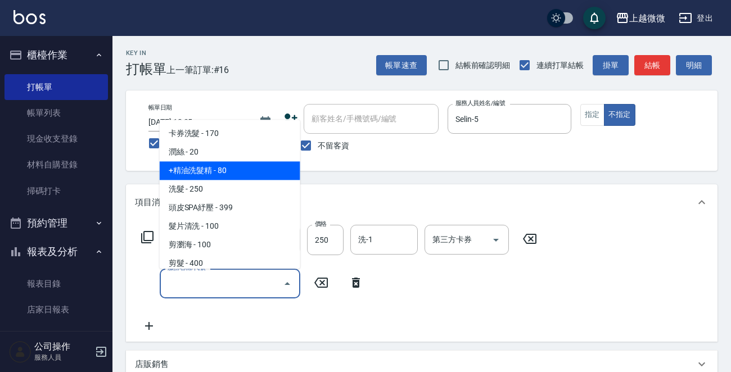
click at [233, 171] on span "+精油洗髮精 - 80" at bounding box center [230, 171] width 141 height 19
type input "+精油洗髮精(A02)"
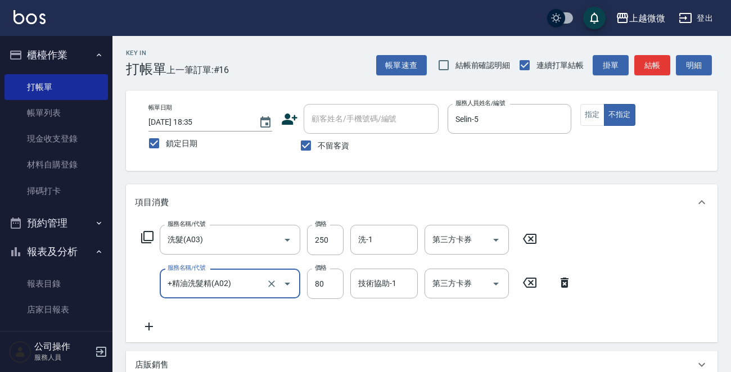
click at [152, 327] on icon at bounding box center [149, 326] width 28 height 13
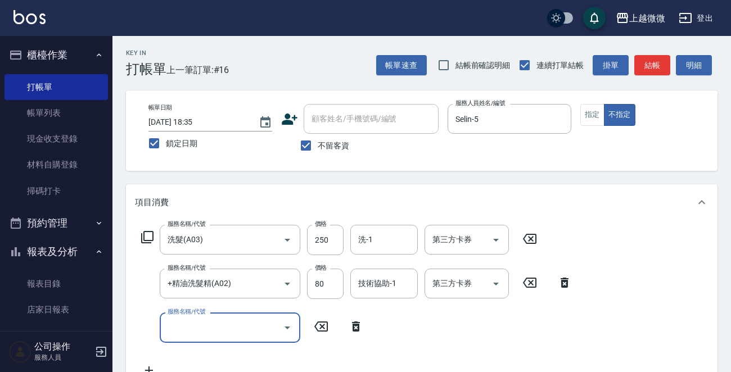
click at [207, 331] on input "服務名稱/代號" at bounding box center [222, 328] width 114 height 20
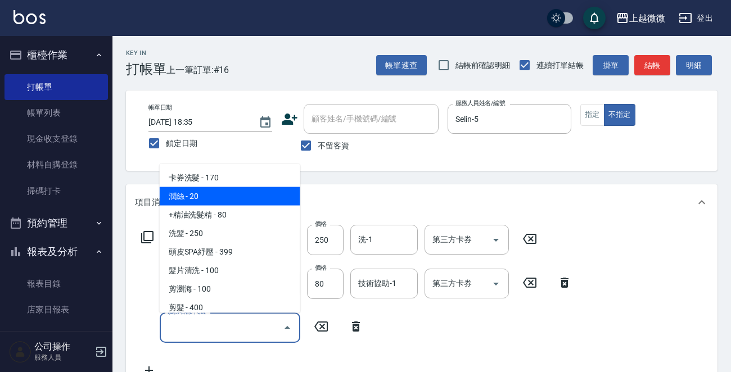
click at [207, 195] on span "潤絲 - 20" at bounding box center [230, 196] width 141 height 19
type input "潤絲(A01)"
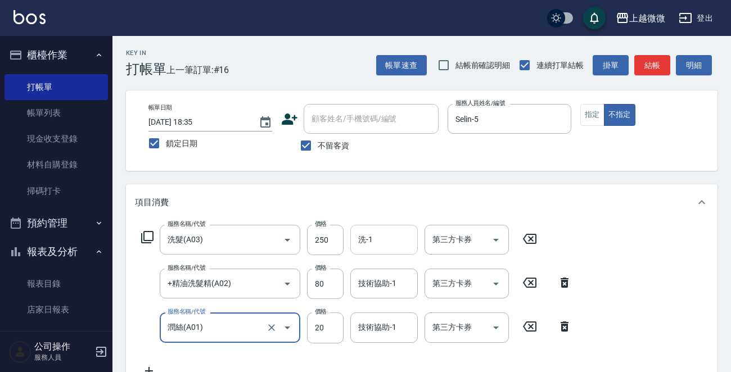
click at [389, 239] on input "洗-1" at bounding box center [383, 240] width 57 height 20
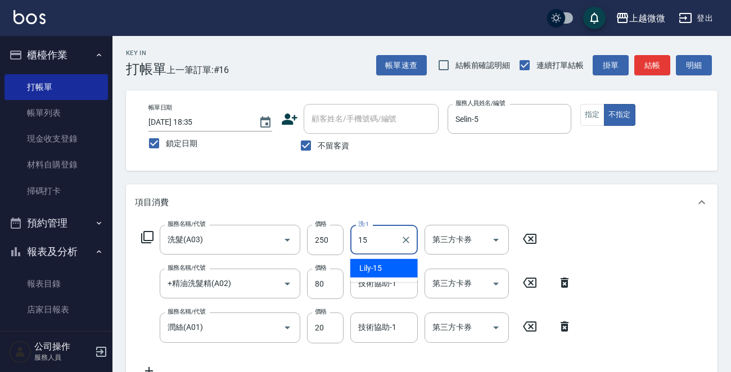
click at [384, 260] on div "Lily -15" at bounding box center [383, 268] width 67 height 19
type input "Lily-15"
click at [387, 287] on div "技術協助-1 技術協助-1" at bounding box center [383, 284] width 67 height 30
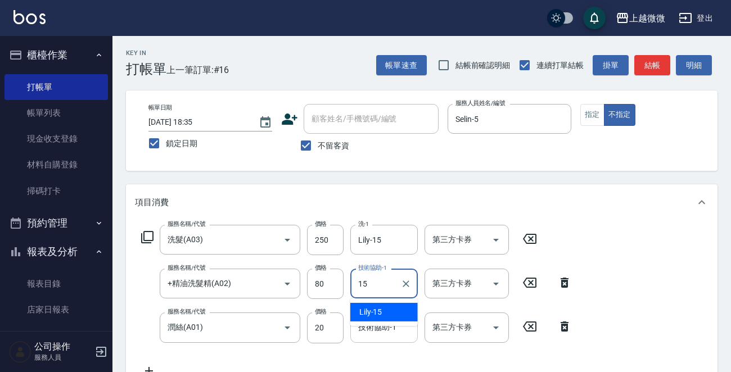
click at [387, 314] on div "Lily -15" at bounding box center [383, 312] width 67 height 19
type input "Lily-15"
click at [387, 326] on input "1" at bounding box center [383, 328] width 57 height 20
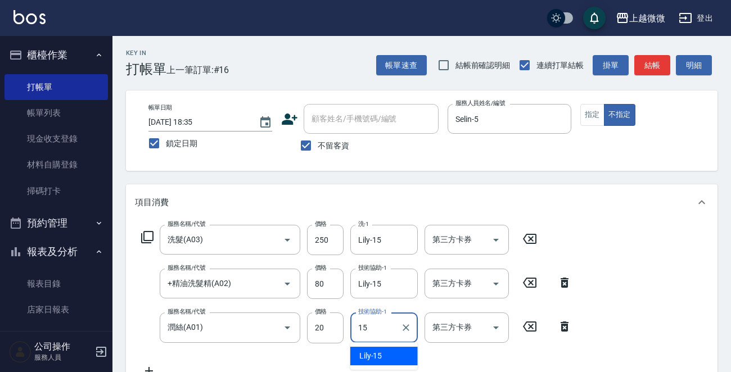
click at [388, 350] on div "Lily -15" at bounding box center [383, 356] width 67 height 19
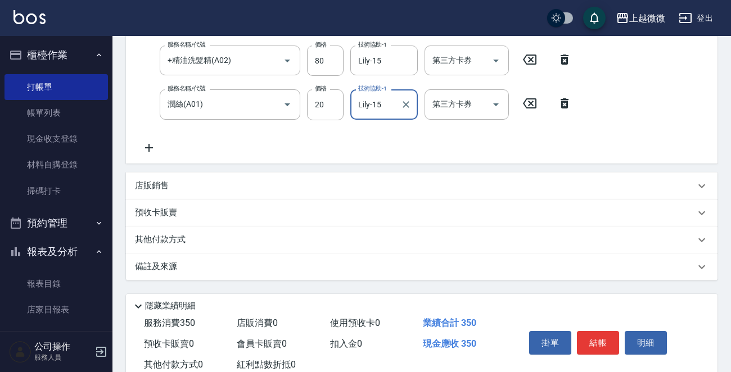
scroll to position [225, 0]
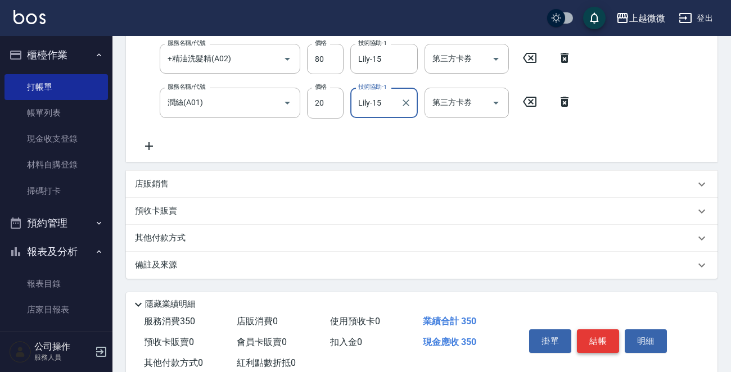
type input "Lily-15"
click at [598, 343] on button "結帳" at bounding box center [598, 341] width 42 height 24
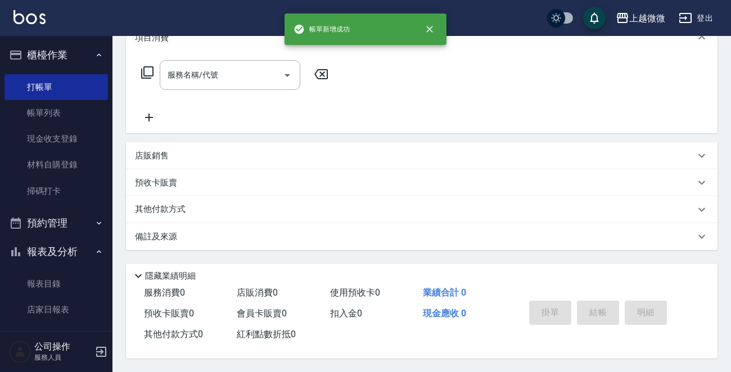
scroll to position [0, 0]
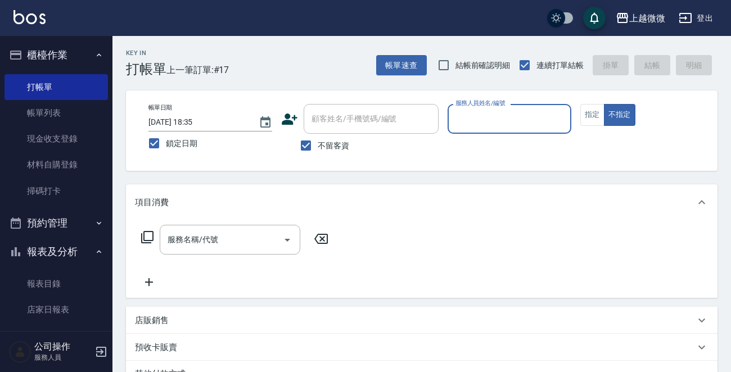
click at [590, 110] on button "指定" at bounding box center [592, 115] width 24 height 22
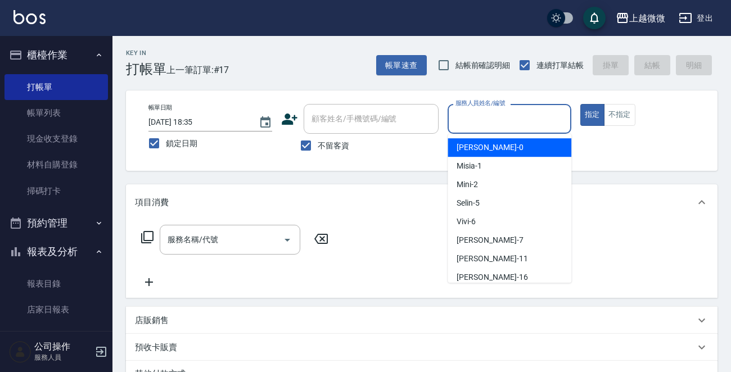
click at [549, 114] on input "服務人員姓名/編號" at bounding box center [510, 119] width 114 height 20
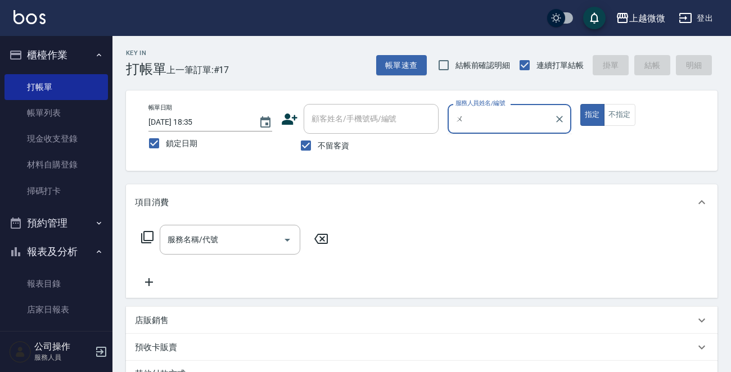
type input "無"
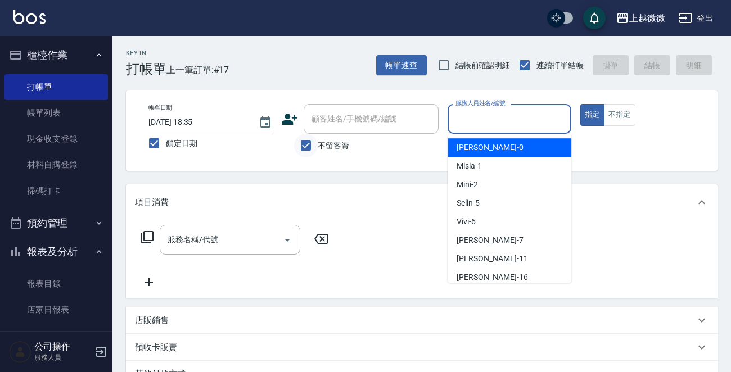
click at [303, 143] on input "不留客資" at bounding box center [306, 146] width 24 height 24
checkbox input "false"
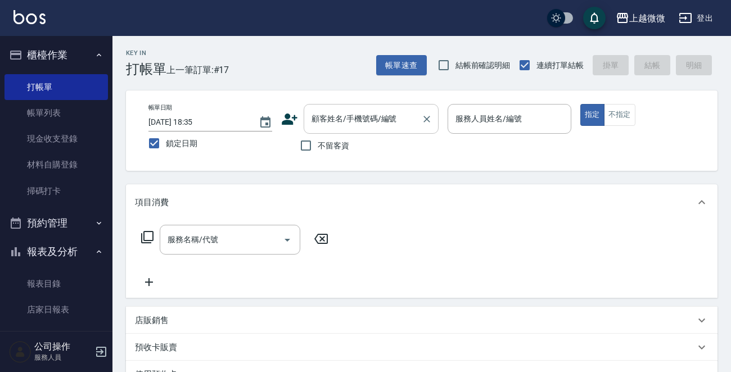
click at [350, 110] on input "顧客姓名/手機號碼/編號" at bounding box center [363, 119] width 108 height 20
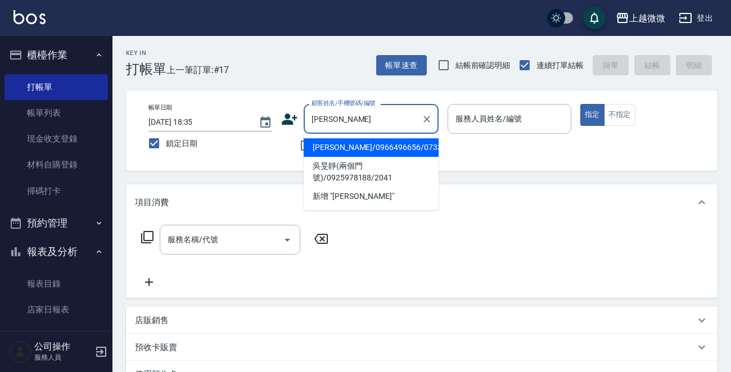
click at [385, 148] on li "[PERSON_NAME]/0966496656/0733" at bounding box center [371, 147] width 135 height 19
type input "[PERSON_NAME]/0966496656/0733"
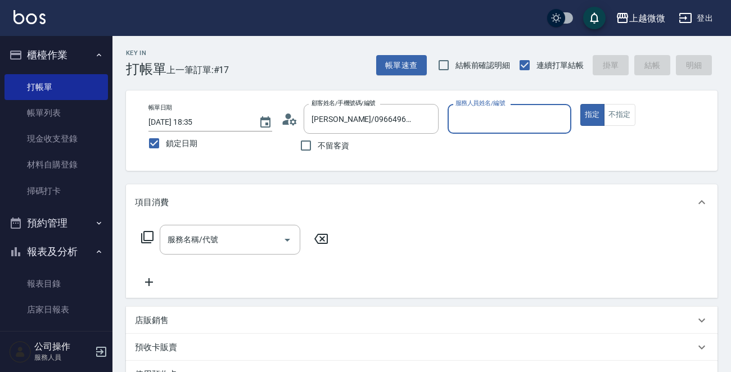
type input "[PERSON_NAME]-7"
click at [186, 245] on input "服務名稱/代號" at bounding box center [222, 240] width 114 height 20
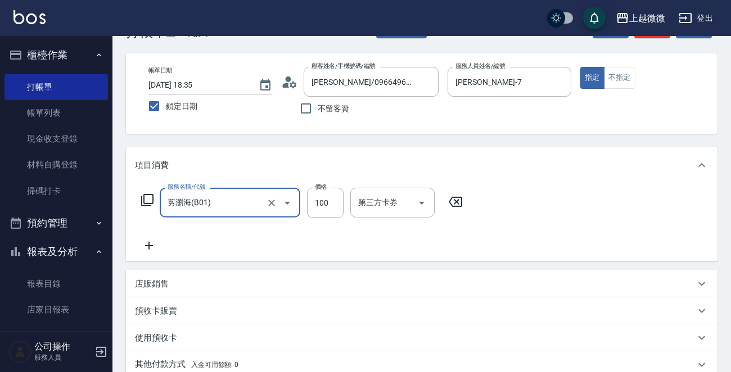
scroll to position [56, 0]
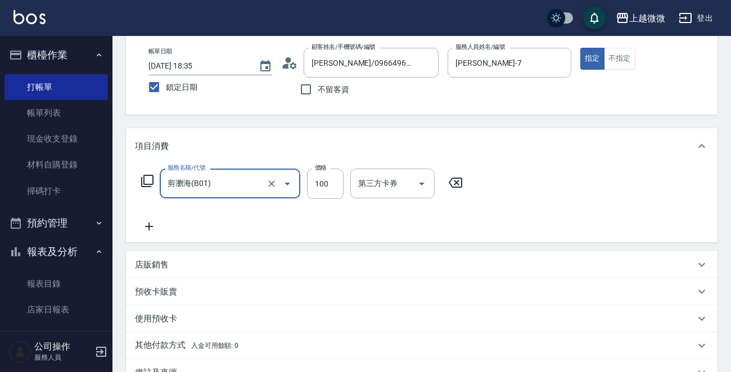
type input "剪瀏海(B01)"
click at [151, 223] on icon at bounding box center [149, 226] width 28 height 13
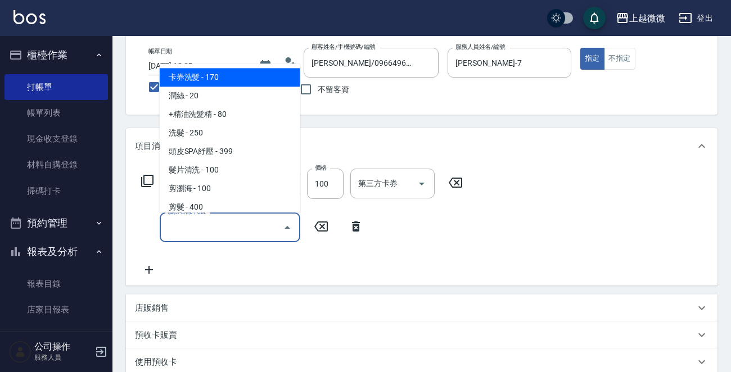
click at [176, 231] on input "服務名稱/代號" at bounding box center [222, 228] width 114 height 20
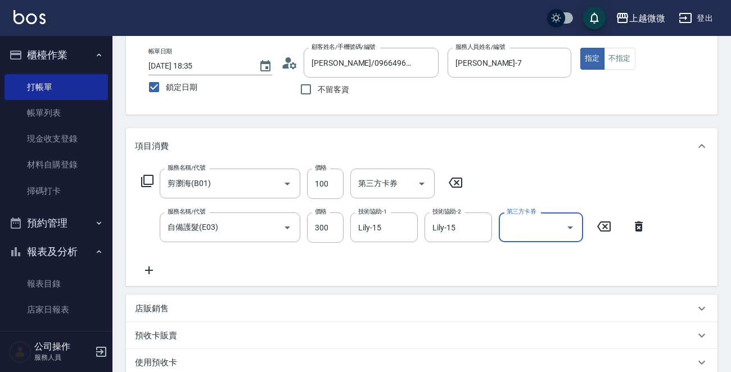
click at [152, 267] on icon at bounding box center [149, 270] width 28 height 13
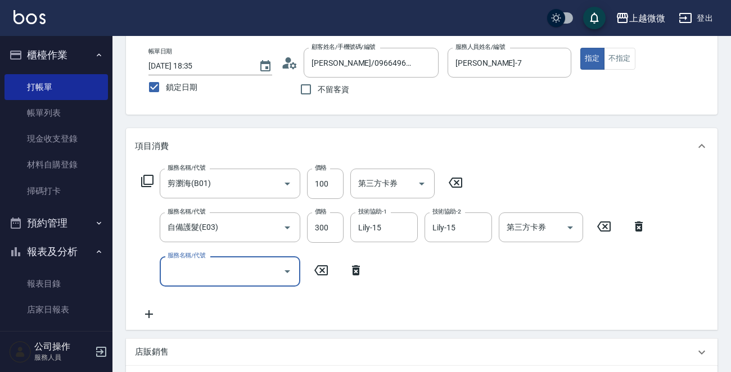
click at [192, 269] on input "服務名稱/代號" at bounding box center [222, 271] width 114 height 20
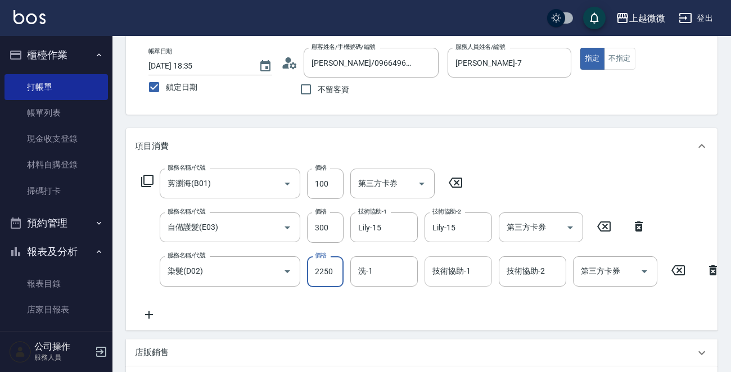
drag, startPoint x: 463, startPoint y: 274, endPoint x: 467, endPoint y: 282, distance: 9.3
click at [464, 273] on div "技術協助-1 技術協助-1" at bounding box center [457, 271] width 67 height 30
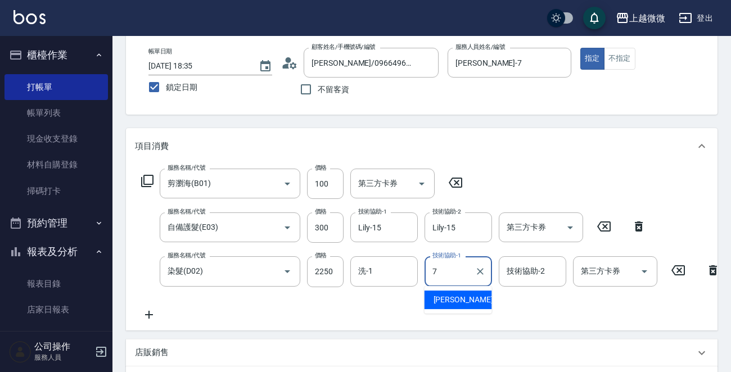
click at [461, 295] on div "[PERSON_NAME] -7" at bounding box center [457, 300] width 67 height 19
click at [528, 270] on div "技術協助-2 技術協助-2" at bounding box center [532, 271] width 67 height 30
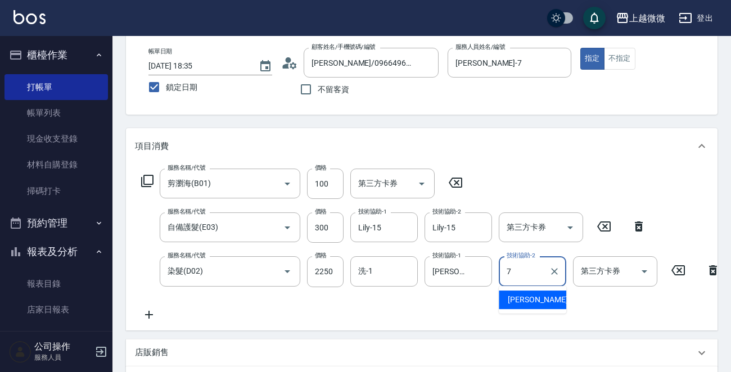
click at [526, 296] on span "[PERSON_NAME] -7" at bounding box center [541, 300] width 66 height 12
click at [372, 273] on input "洗-1" at bounding box center [383, 271] width 57 height 20
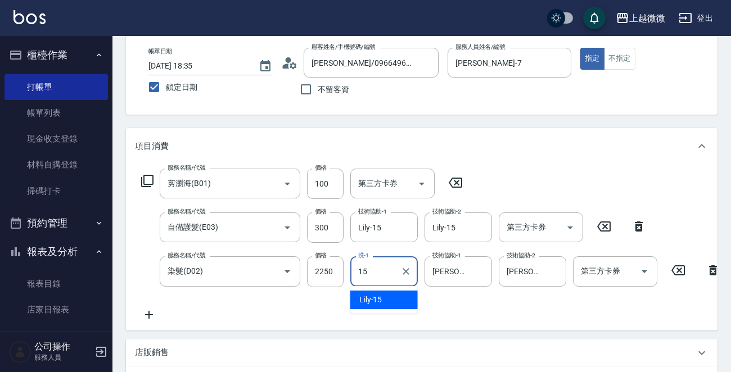
click at [394, 304] on div "Lily -15" at bounding box center [383, 300] width 67 height 19
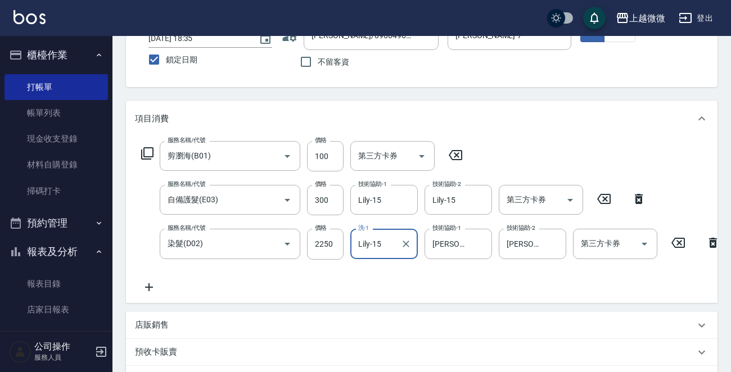
scroll to position [225, 0]
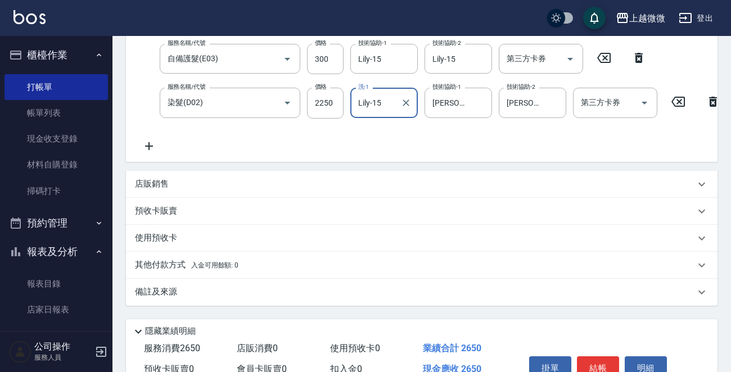
click at [148, 148] on icon at bounding box center [149, 145] width 28 height 13
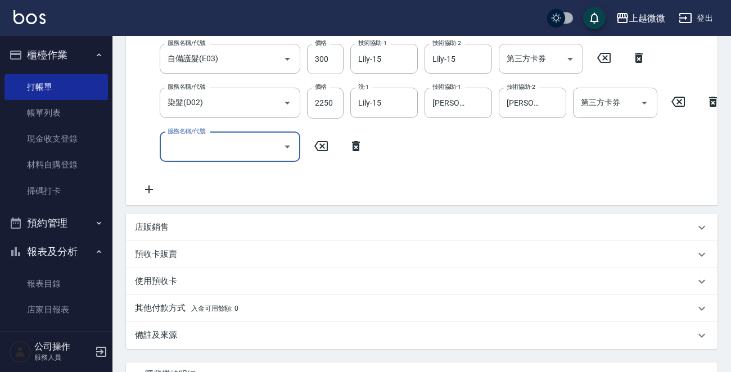
click at [199, 148] on input "服務名稱/代號" at bounding box center [222, 147] width 114 height 20
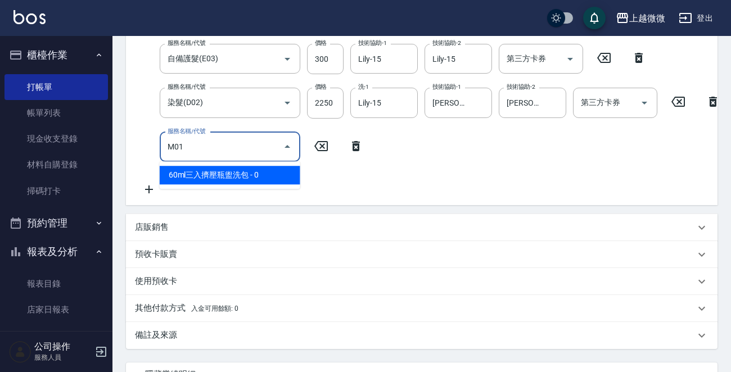
click at [222, 175] on span "60ml三入擠壓瓶盥洗包 - 0" at bounding box center [230, 175] width 141 height 19
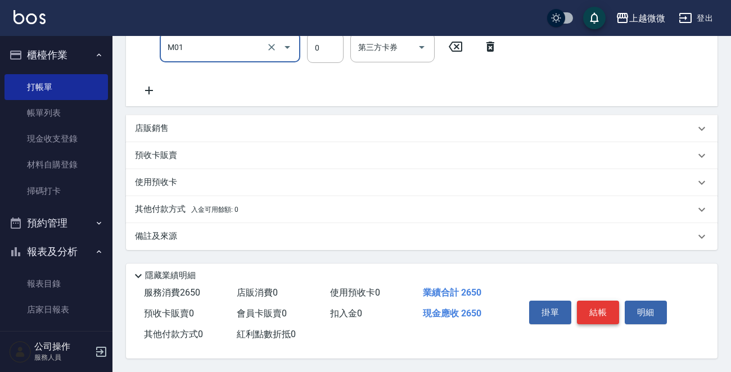
scroll to position [111, 0]
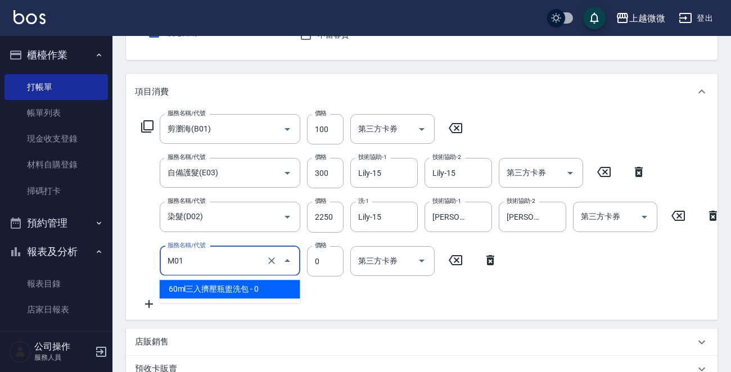
click at [233, 259] on input "M01" at bounding box center [214, 261] width 99 height 20
click at [219, 288] on span "60ml三入擠壓瓶盥洗包 - 0" at bounding box center [230, 289] width 141 height 19
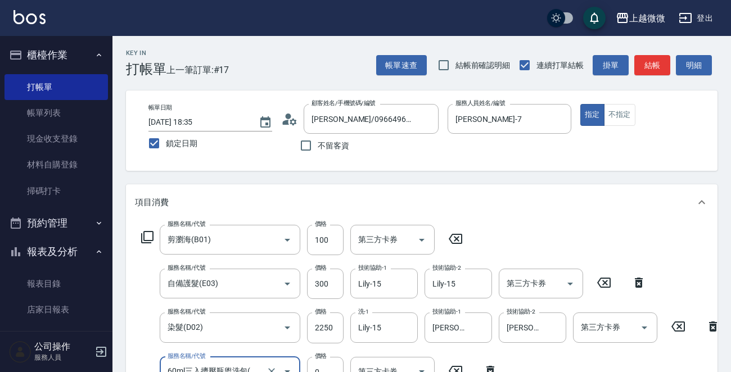
scroll to position [336, 0]
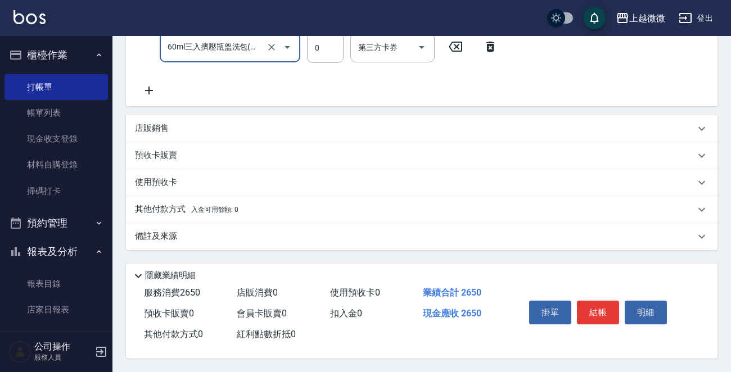
click at [163, 205] on p "其他付款方式 入金可用餘額: 0" at bounding box center [186, 210] width 103 height 12
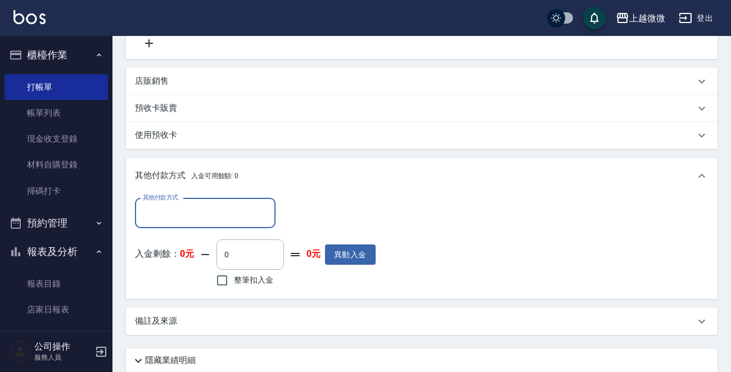
scroll to position [392, 0]
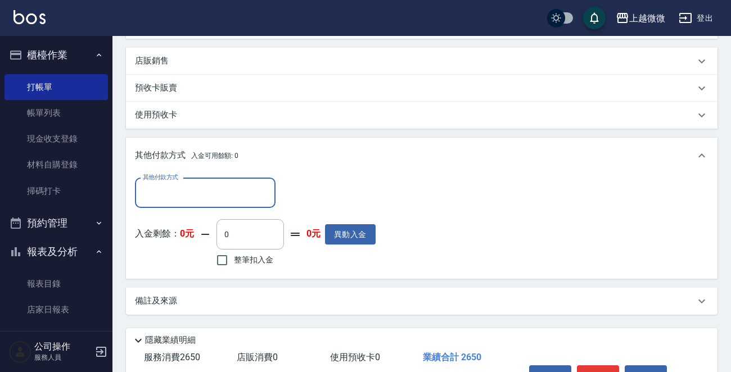
click at [208, 203] on input "其他付款方式" at bounding box center [205, 193] width 130 height 20
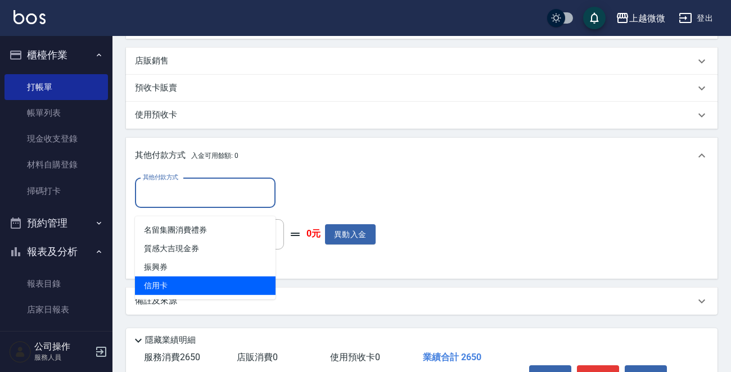
click at [193, 278] on span "信用卡" at bounding box center [205, 286] width 141 height 19
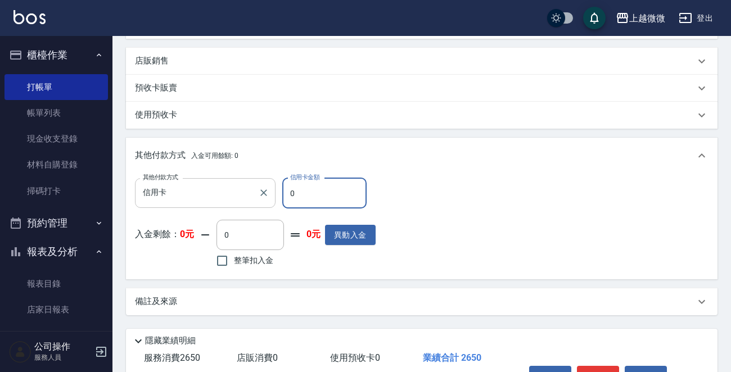
drag, startPoint x: 315, startPoint y: 202, endPoint x: 233, endPoint y: 191, distance: 82.9
click at [233, 191] on div "其他付款方式 信用卡 其他付款方式 信用卡金額 0 信用卡金額" at bounding box center [255, 193] width 241 height 30
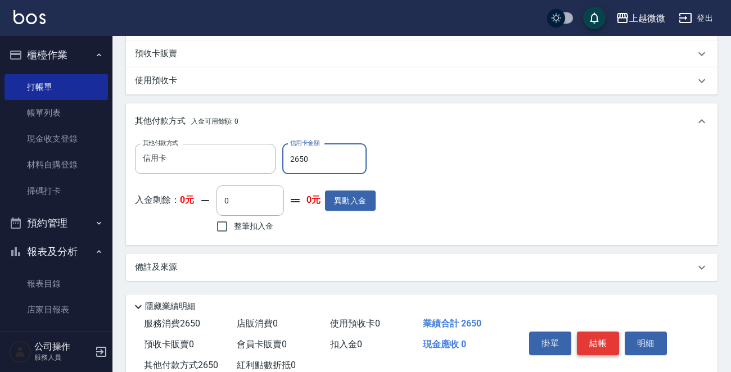
scroll to position [468, 0]
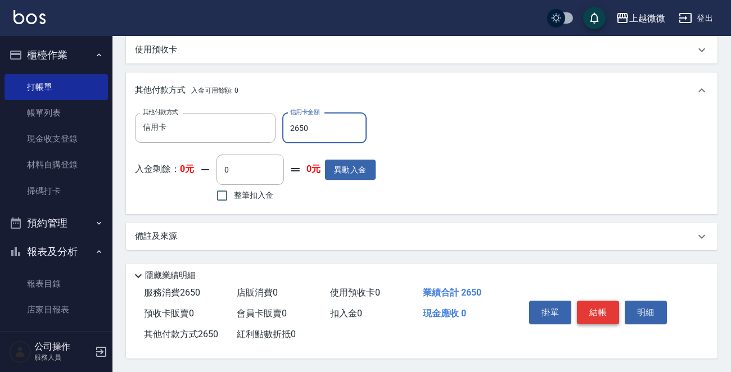
click at [594, 309] on button "結帳" at bounding box center [598, 313] width 42 height 24
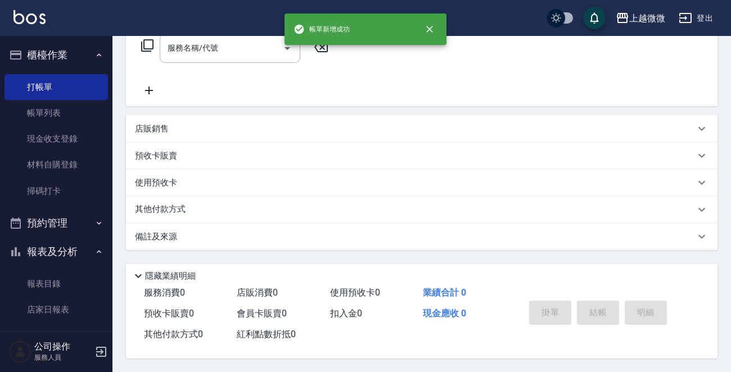
scroll to position [0, 0]
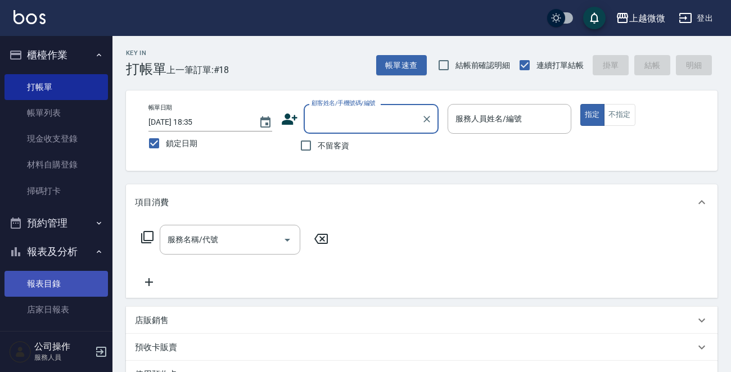
click at [61, 281] on link "報表目錄" at bounding box center [55, 284] width 103 height 26
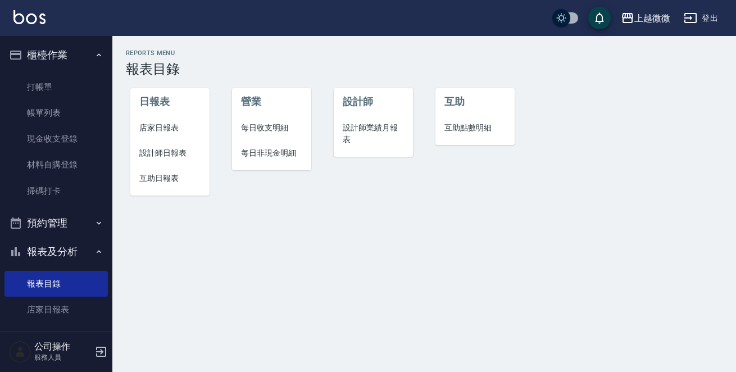
click at [156, 132] on span "店家日報表" at bounding box center [169, 128] width 61 height 12
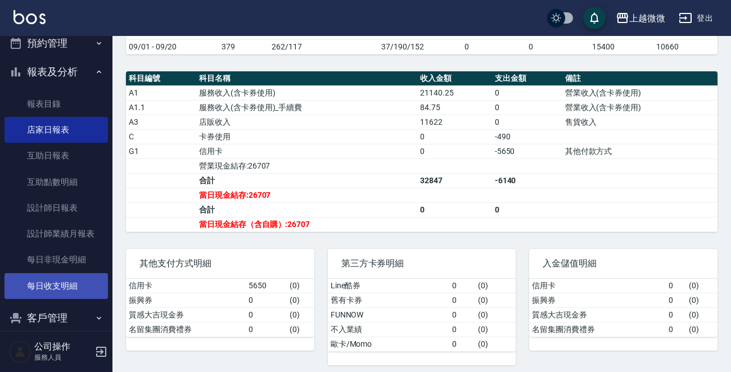
scroll to position [252, 0]
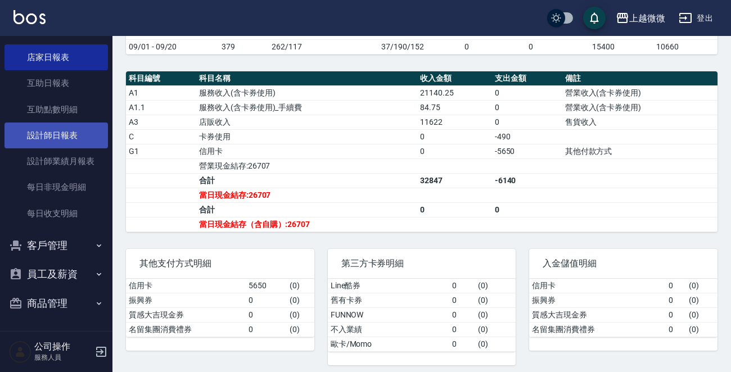
click at [74, 128] on link "設計師日報表" at bounding box center [55, 136] width 103 height 26
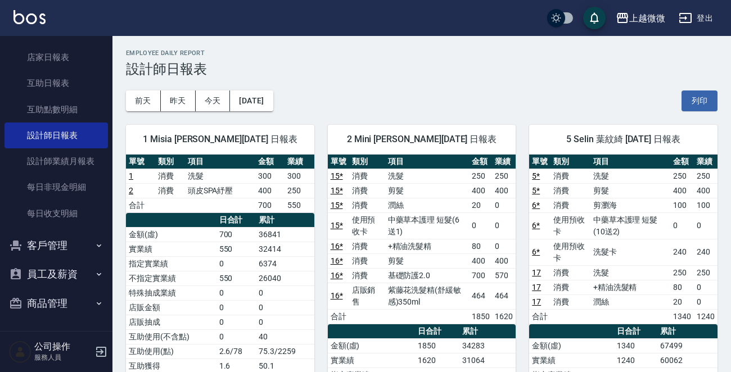
click at [51, 242] on button "客戶管理" at bounding box center [55, 245] width 103 height 29
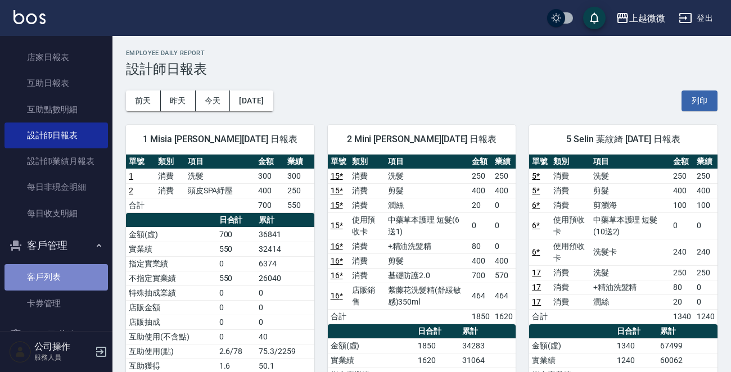
click at [62, 270] on link "客戶列表" at bounding box center [55, 277] width 103 height 26
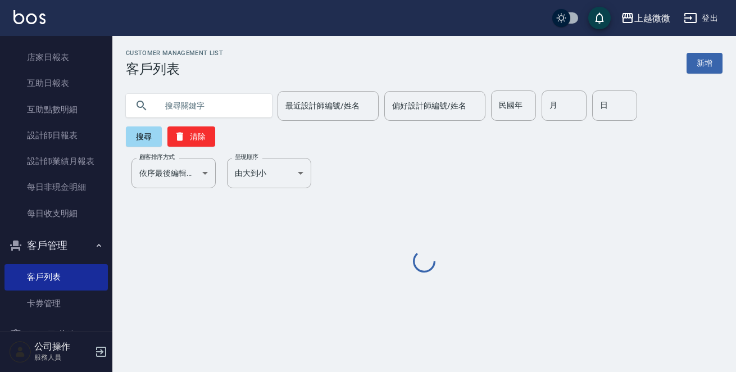
click at [220, 106] on input "text" at bounding box center [210, 106] width 106 height 30
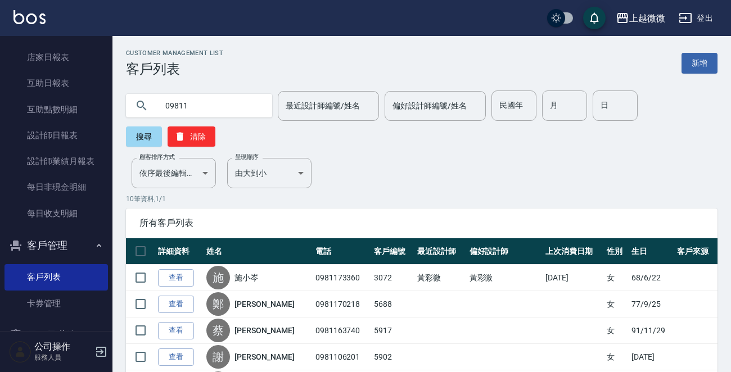
click at [229, 103] on input "09811" at bounding box center [210, 106] width 106 height 30
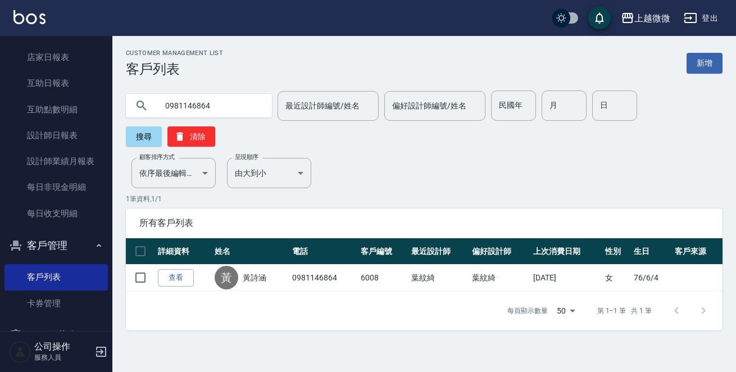
drag, startPoint x: 230, startPoint y: 100, endPoint x: 0, endPoint y: 72, distance: 232.2
click at [0, 75] on div "上越微微 登出 櫃檯作業 打帳單 帳單列表 現金收支登錄 材料自購登錄 掃碼打卡 預約管理 預約管理 單日預約紀錄 單週預約紀錄 報表及分析 報表目錄 店家日…" at bounding box center [368, 186] width 736 height 372
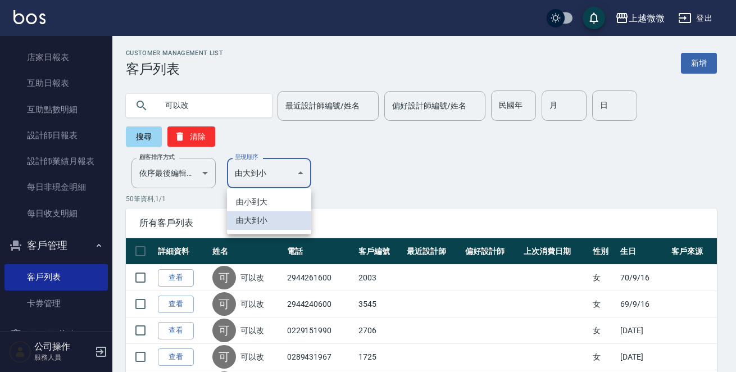
click at [261, 204] on li "由小到大" at bounding box center [269, 202] width 84 height 19
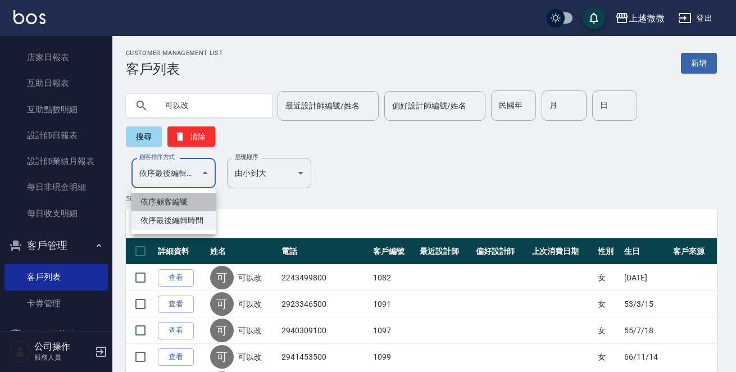
click at [175, 200] on li "依序顧客編號" at bounding box center [174, 202] width 84 height 19
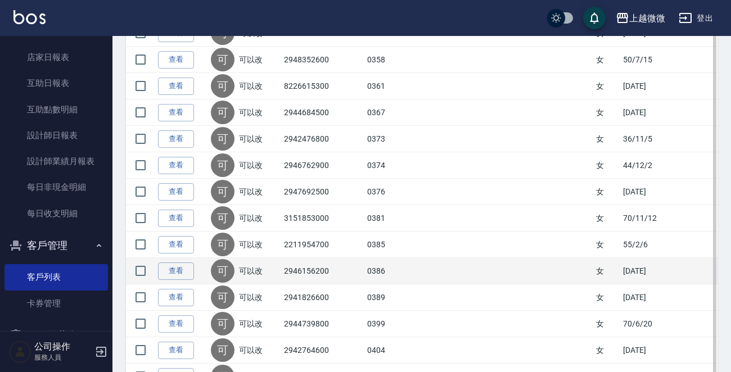
scroll to position [1263, 0]
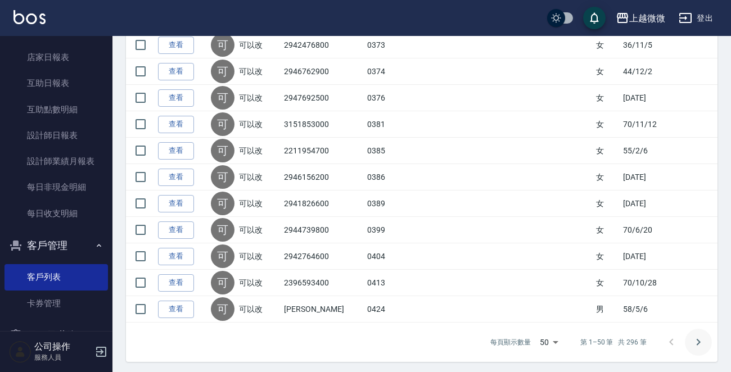
click at [700, 340] on icon "Go to next page" at bounding box center [697, 342] width 13 height 13
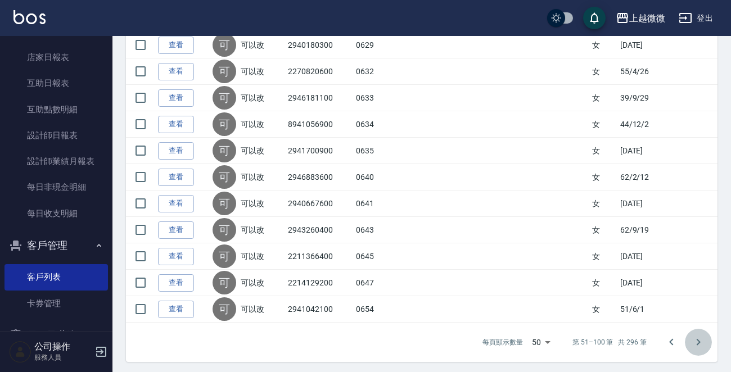
click at [704, 336] on icon "Go to next page" at bounding box center [697, 342] width 13 height 13
click at [707, 341] on button "Go to next page" at bounding box center [698, 342] width 27 height 27
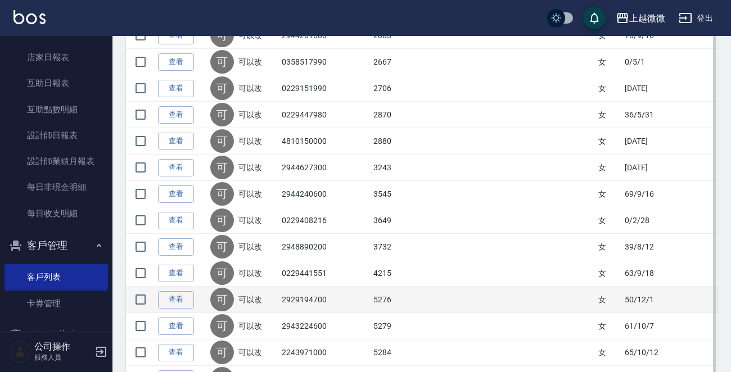
scroll to position [1207, 0]
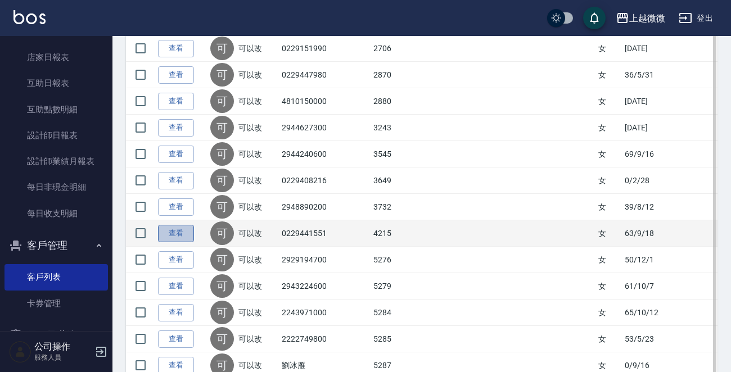
click at [179, 229] on link "查看" at bounding box center [176, 233] width 36 height 17
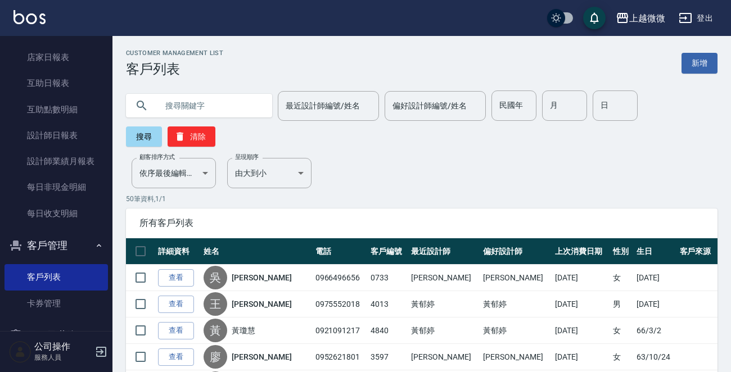
click at [216, 105] on input "text" at bounding box center [210, 106] width 106 height 30
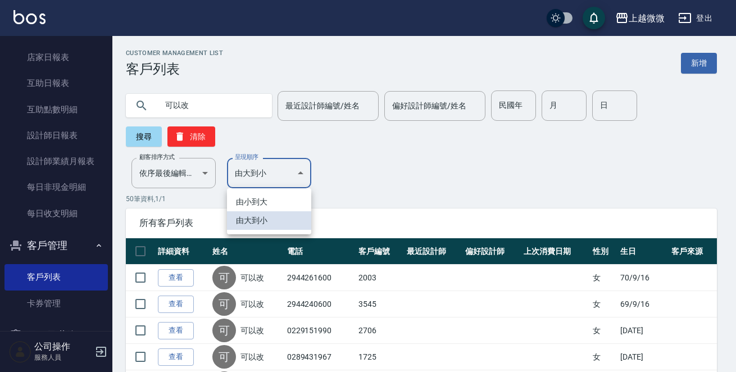
click at [259, 196] on li "由小到大" at bounding box center [269, 202] width 84 height 19
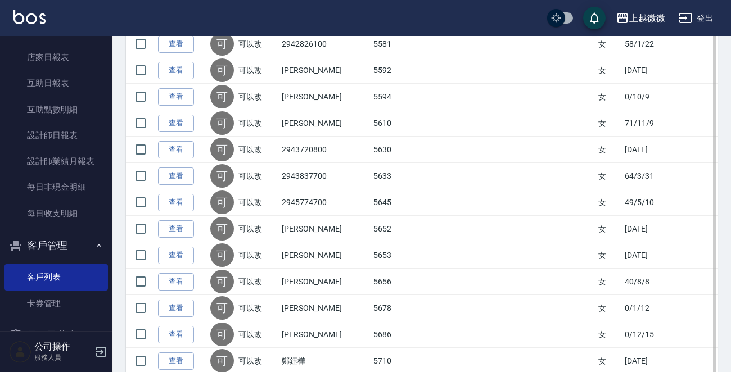
scroll to position [1263, 0]
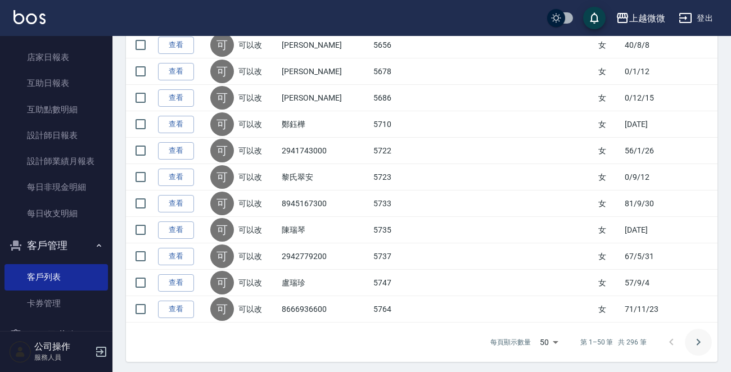
click at [700, 339] on icon "Go to next page" at bounding box center [697, 342] width 13 height 13
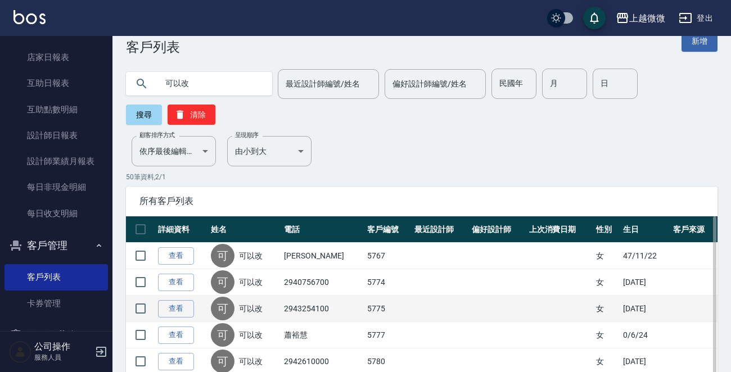
scroll to position [0, 0]
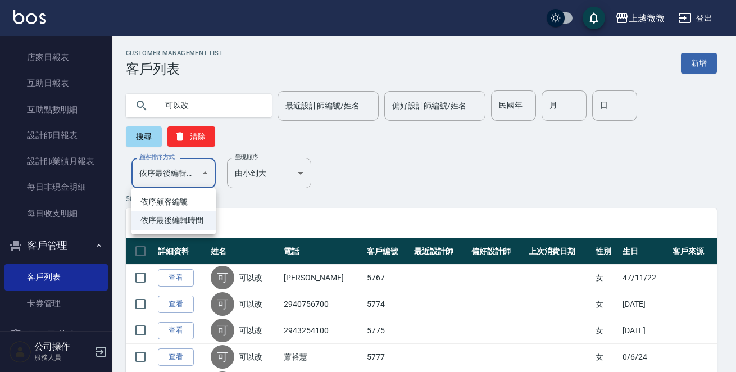
click at [178, 201] on li "依序顧客編號" at bounding box center [174, 202] width 84 height 19
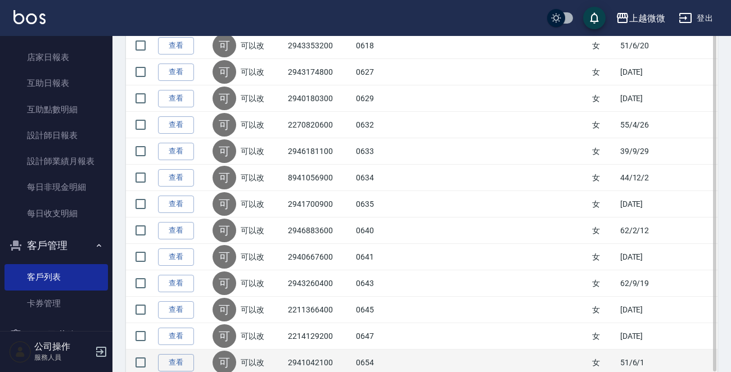
scroll to position [1263, 0]
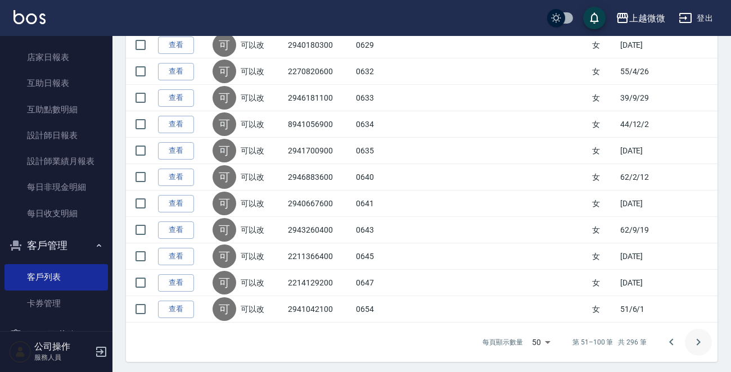
click at [698, 340] on icon "Go to next page" at bounding box center [699, 342] width 4 height 7
click at [699, 336] on icon "Go to next page" at bounding box center [697, 342] width 13 height 13
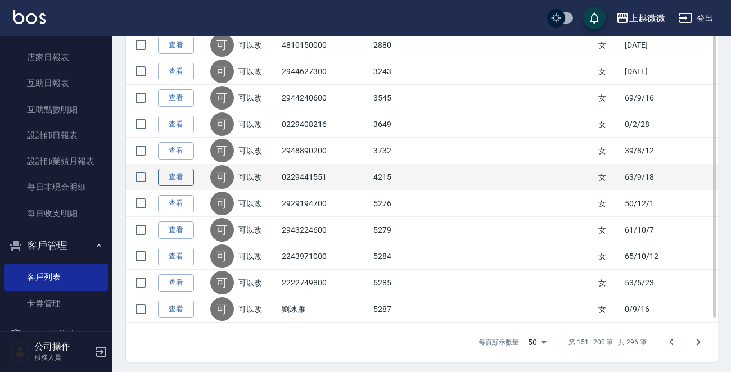
click at [179, 174] on link "查看" at bounding box center [176, 177] width 36 height 17
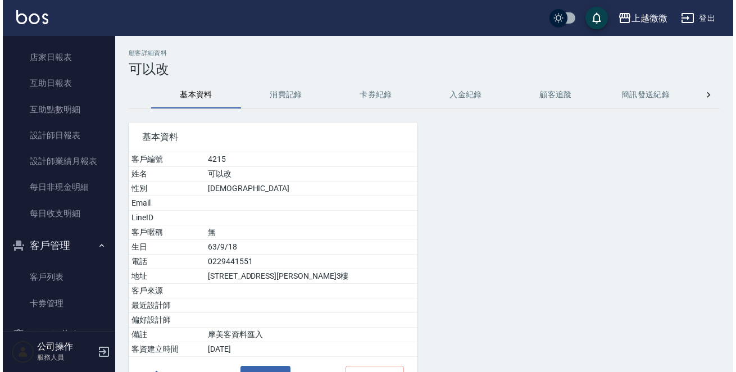
scroll to position [70, 0]
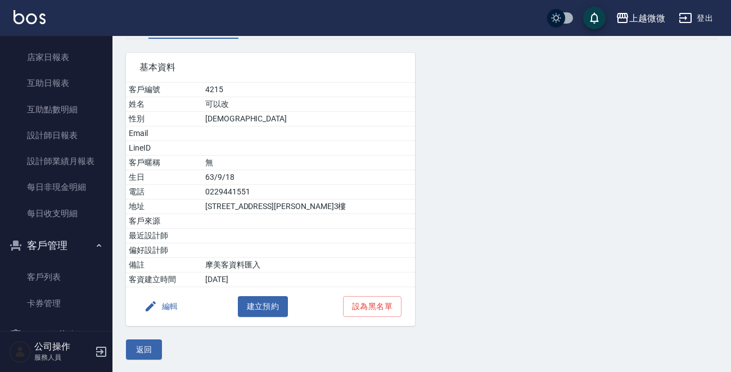
click at [165, 298] on button "編輯" at bounding box center [160, 306] width 43 height 21
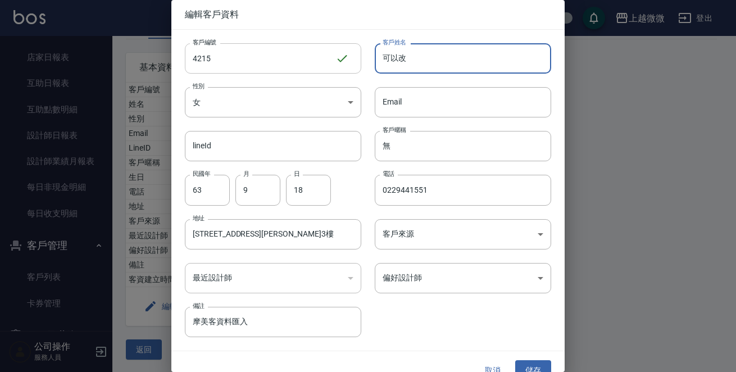
drag, startPoint x: 427, startPoint y: 51, endPoint x: 197, endPoint y: 53, distance: 229.9
click at [214, 44] on div "客戶編號 4215 ​ 客戶編號 客戶姓名 可以改 客戶姓名 性別 女 [DEMOGRAPHIC_DATA] 性別 Email Email lineId li…" at bounding box center [361, 184] width 380 height 308
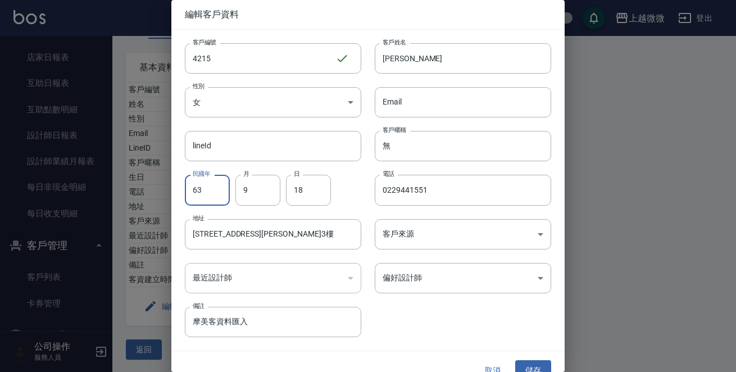
click at [207, 193] on input "63" at bounding box center [207, 190] width 45 height 30
click at [266, 238] on input "[STREET_ADDRESS][PERSON_NAME]3樓" at bounding box center [273, 234] width 177 height 30
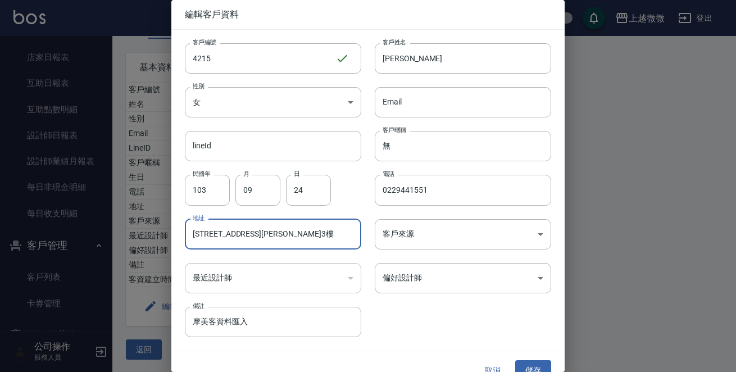
click at [266, 238] on input "[STREET_ADDRESS][PERSON_NAME]3樓" at bounding box center [273, 234] width 177 height 30
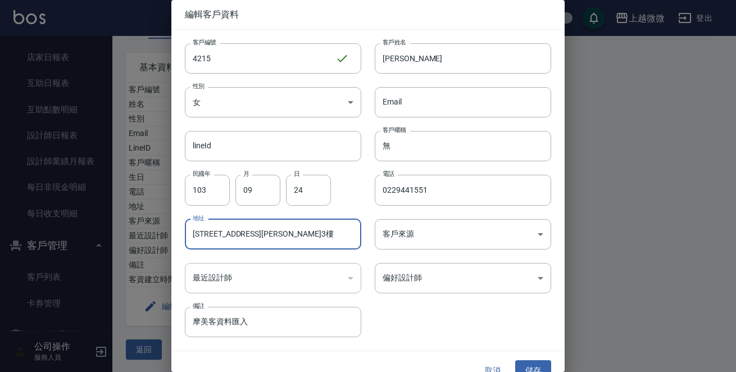
click at [266, 238] on input "[STREET_ADDRESS][PERSON_NAME]3樓" at bounding box center [273, 234] width 177 height 30
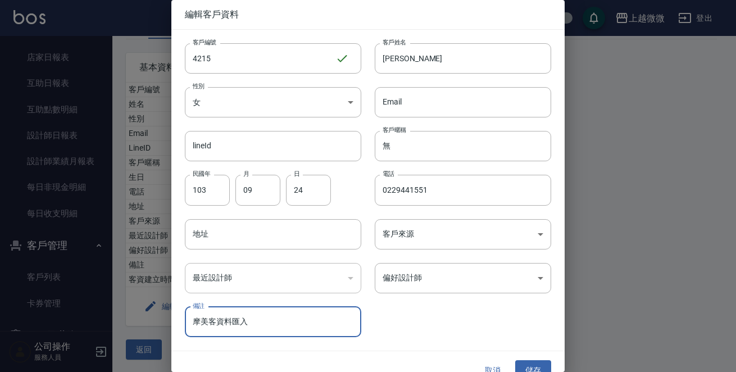
drag, startPoint x: 158, startPoint y: 320, endPoint x: 326, endPoint y: 296, distance: 169.8
click at [137, 320] on div "編輯客戶資料 客戶編號 4215 ​ 客戶編號 客戶姓名 [PERSON_NAME] 客戶姓名 性別 女 [DEMOGRAPHIC_DATA] 性別 Emai…" at bounding box center [368, 186] width 736 height 372
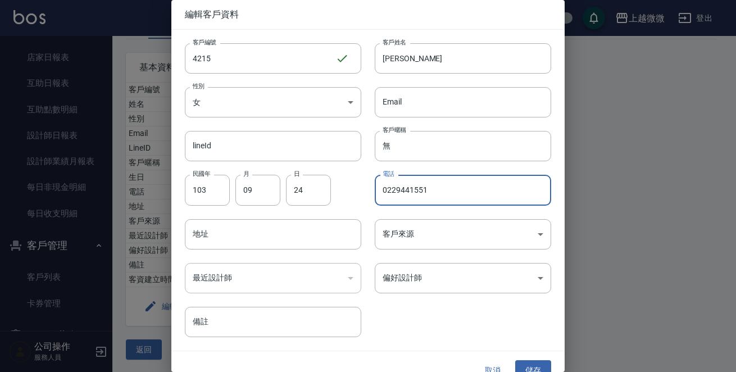
drag, startPoint x: 438, startPoint y: 187, endPoint x: 61, endPoint y: 213, distance: 377.5
click at [61, 213] on div "編輯客戶資料 客戶編號 4215 ​ 客戶編號 客戶姓名 [PERSON_NAME] 客戶姓名 性別 女 [DEMOGRAPHIC_DATA] 性別 Emai…" at bounding box center [368, 186] width 736 height 372
click at [363, 331] on div "客戶編號 4215 ​ 客戶編號 客戶姓名 [PERSON_NAME] 客戶姓名 性別 女 [DEMOGRAPHIC_DATA] 性別 Email Email…" at bounding box center [361, 184] width 380 height 308
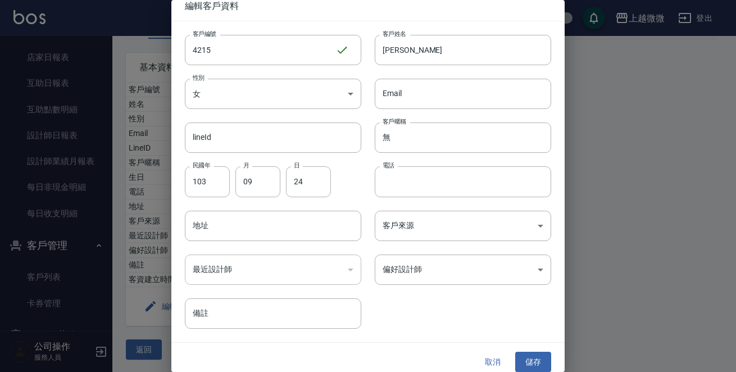
scroll to position [17, 0]
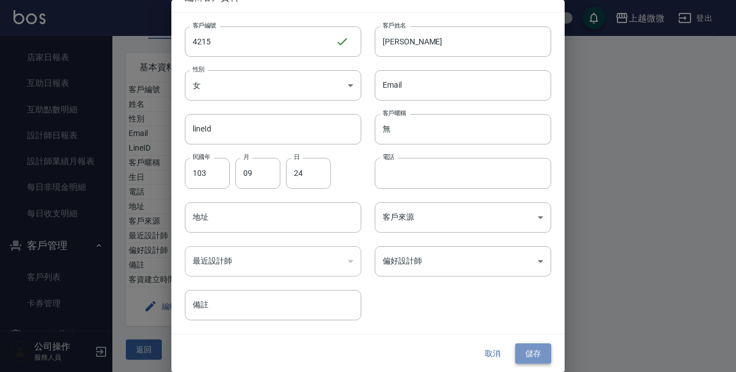
click at [527, 349] on button "儲存" at bounding box center [534, 353] width 36 height 21
click at [418, 161] on input "電話" at bounding box center [463, 173] width 177 height 30
click at [516, 343] on button "儲存" at bounding box center [534, 353] width 36 height 21
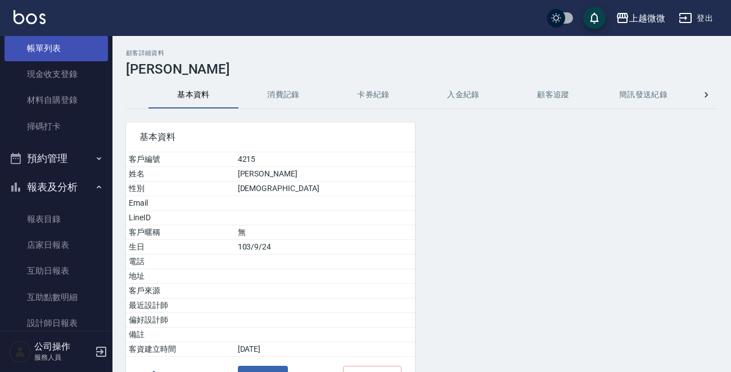
scroll to position [0, 0]
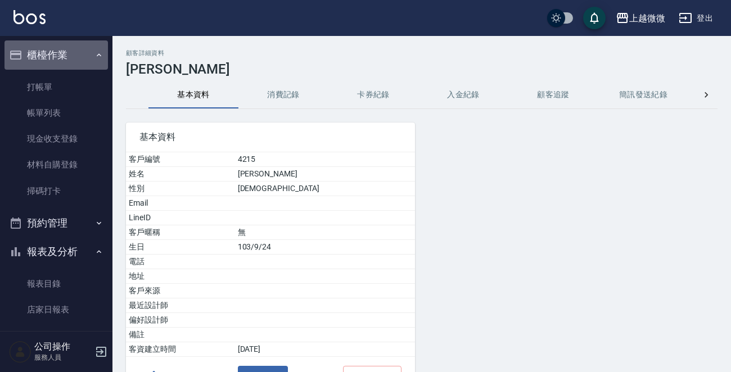
click at [69, 58] on button "櫃檯作業" at bounding box center [55, 54] width 103 height 29
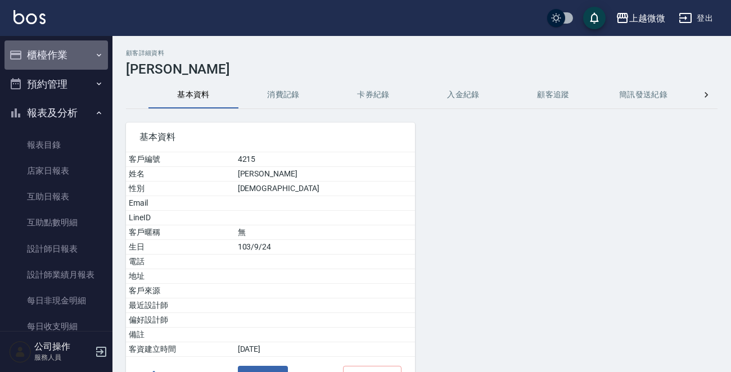
click at [69, 58] on button "櫃檯作業" at bounding box center [55, 54] width 103 height 29
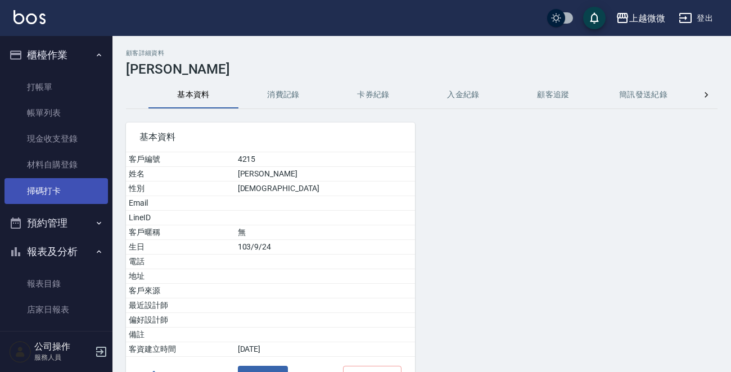
click at [43, 190] on link "掃碼打卡" at bounding box center [55, 191] width 103 height 26
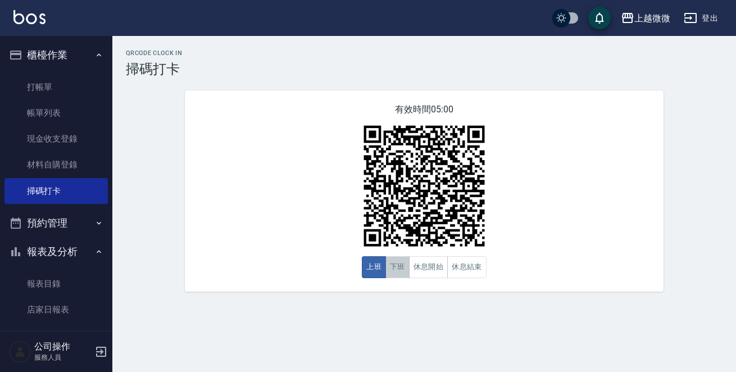
click at [408, 266] on button "下班" at bounding box center [398, 267] width 24 height 22
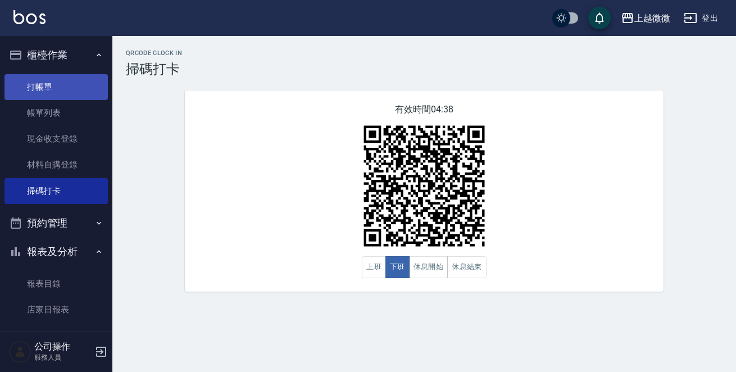
click at [45, 83] on link "打帳單" at bounding box center [55, 87] width 103 height 26
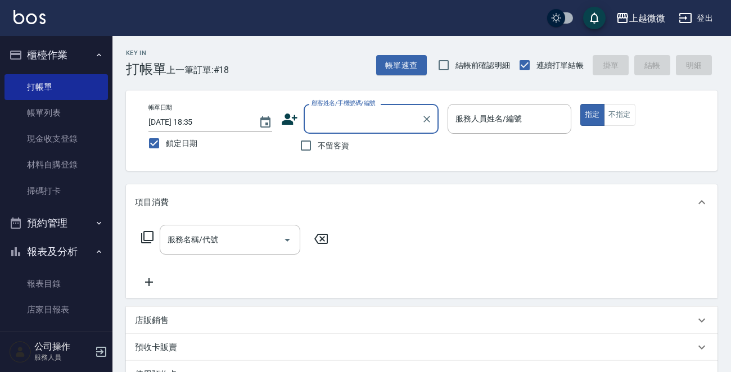
click at [337, 120] on input "顧客姓名/手機號碼/編號" at bounding box center [363, 119] width 108 height 20
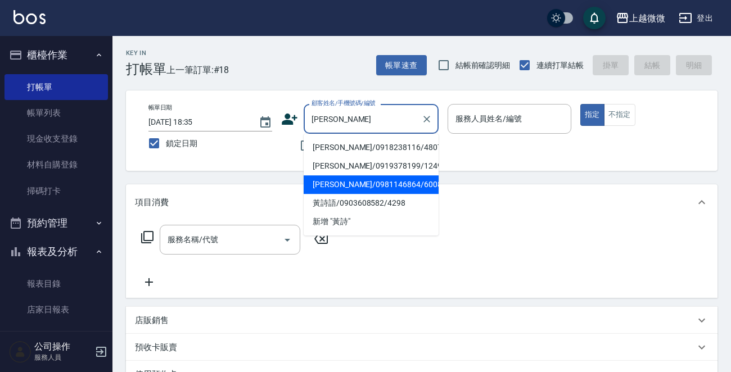
click at [409, 186] on li "[PERSON_NAME]/0981146864/6008" at bounding box center [371, 184] width 135 height 19
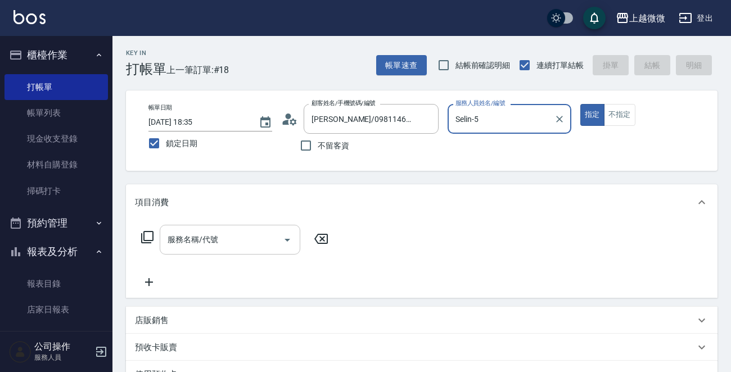
click at [228, 247] on input "服務名稱/代號" at bounding box center [222, 240] width 114 height 20
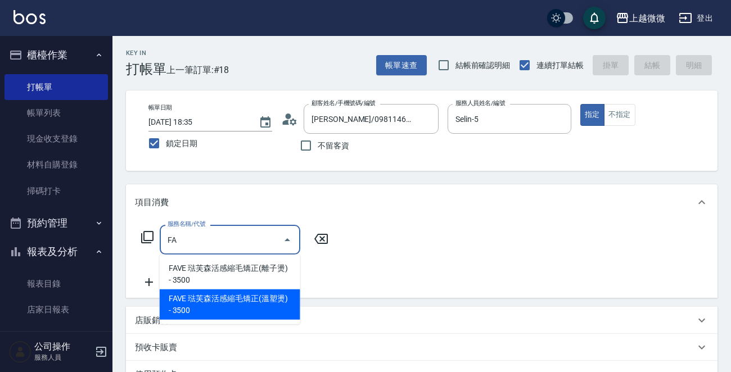
click at [236, 296] on span "FAVE 琺芙森活感縮毛矯正(溫塑燙) - 3500" at bounding box center [230, 305] width 141 height 30
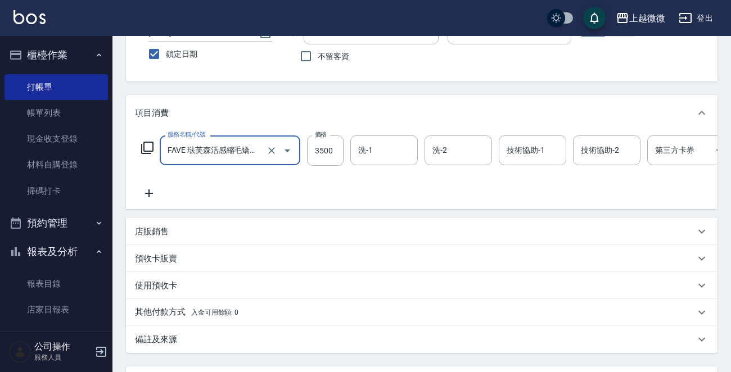
scroll to position [169, 0]
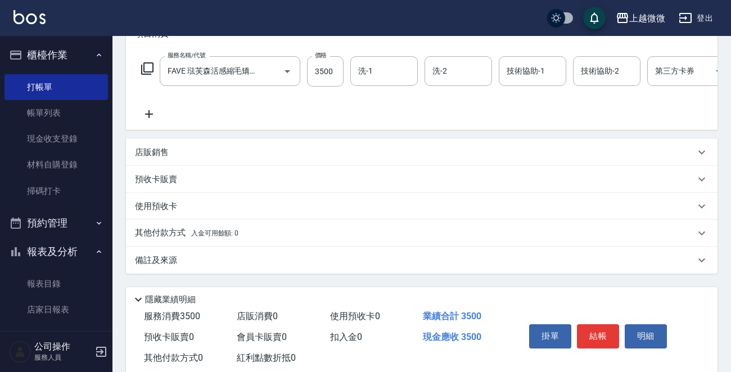
click at [171, 264] on p "備註及來源" at bounding box center [156, 261] width 42 height 12
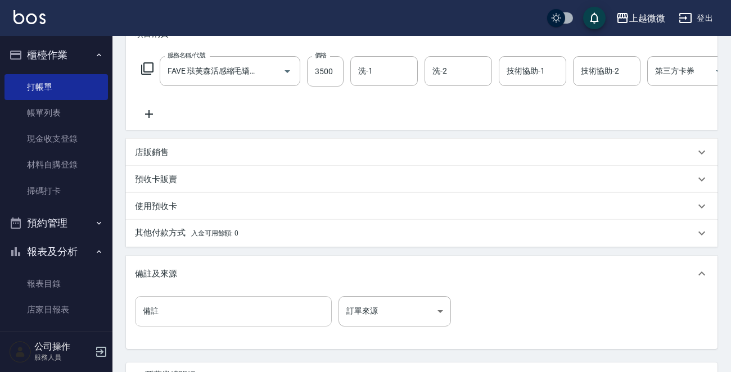
click at [203, 317] on input "備註" at bounding box center [233, 311] width 197 height 30
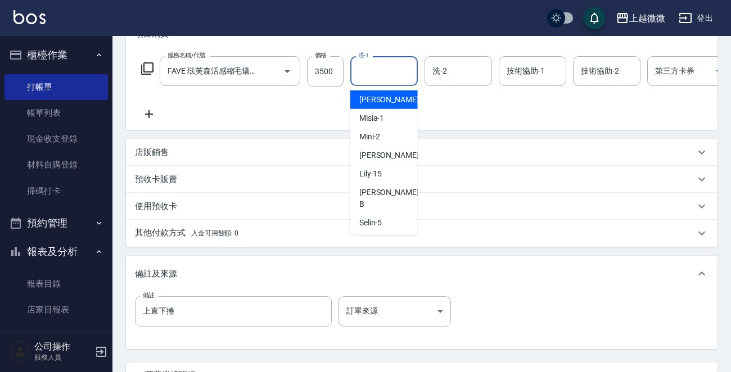
click at [374, 77] on input "洗-1" at bounding box center [383, 71] width 57 height 20
click at [379, 98] on span "[PERSON_NAME] -0" at bounding box center [392, 100] width 66 height 12
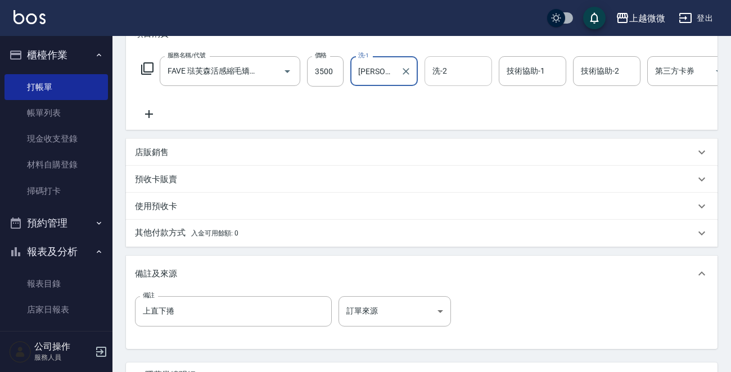
click at [446, 76] on input "洗-2" at bounding box center [458, 71] width 57 height 20
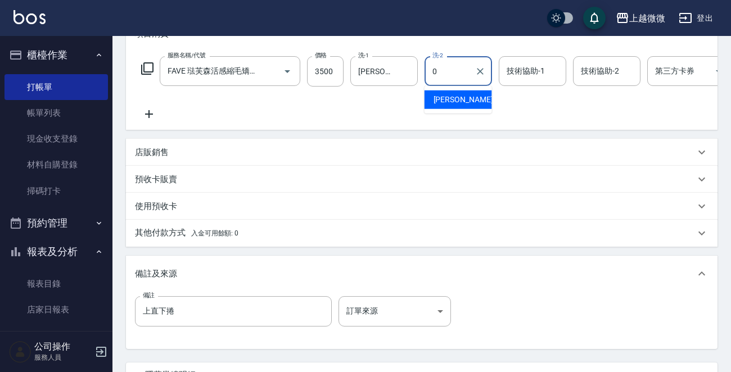
click at [453, 98] on span "[PERSON_NAME] -0" at bounding box center [466, 100] width 66 height 12
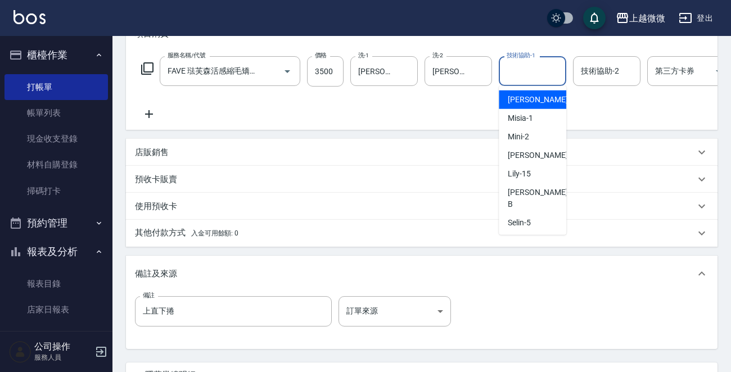
click at [536, 71] on div "技術協助-1 技術協助-1" at bounding box center [532, 71] width 67 height 30
drag, startPoint x: 540, startPoint y: 102, endPoint x: 585, endPoint y: 85, distance: 48.2
click at [540, 101] on div "Uly -17" at bounding box center [532, 100] width 67 height 19
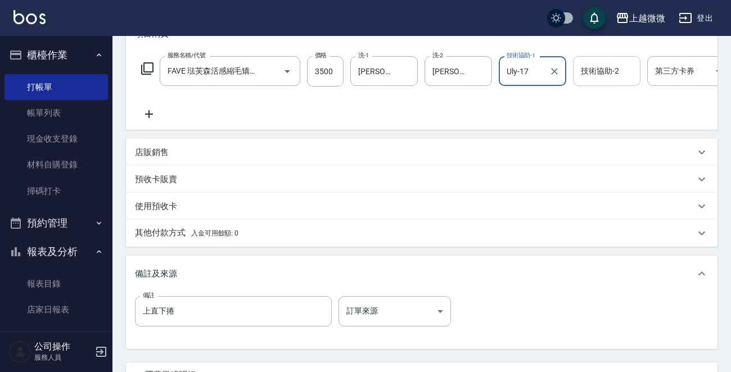
click at [607, 70] on div "技術協助-2 技術協助-2" at bounding box center [606, 71] width 67 height 30
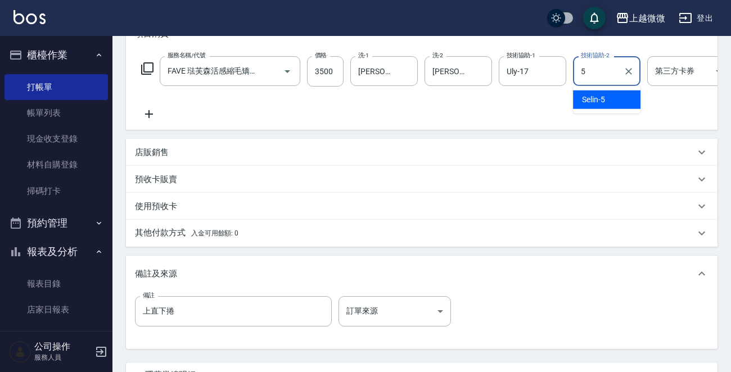
click at [595, 97] on span "Selin -5" at bounding box center [593, 100] width 23 height 12
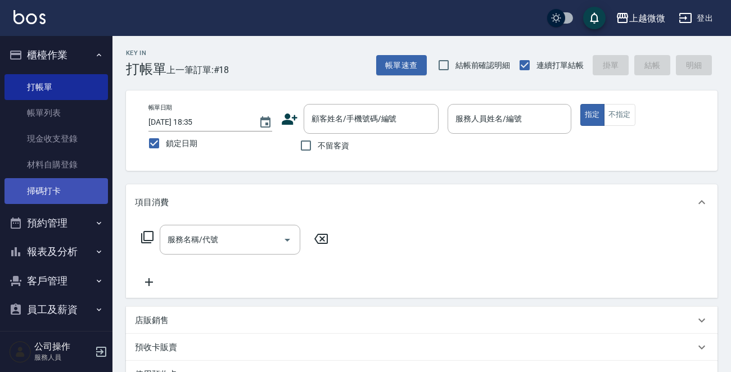
click at [64, 195] on link "掃碼打卡" at bounding box center [55, 191] width 103 height 26
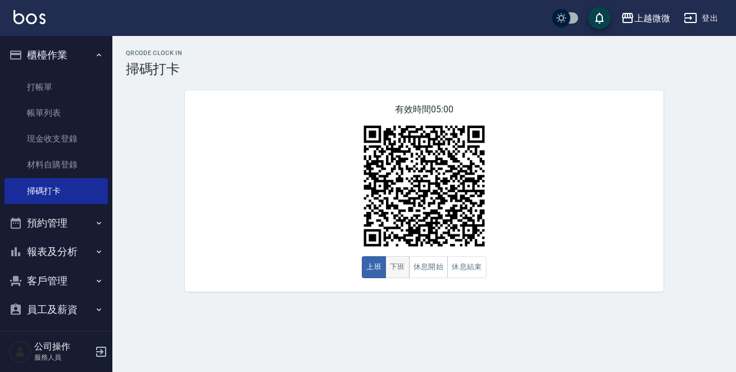
click at [399, 265] on button "下班" at bounding box center [398, 267] width 24 height 22
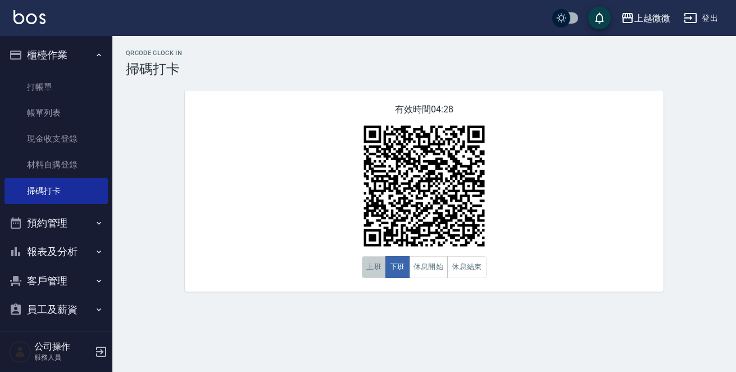
click at [377, 269] on button "上班" at bounding box center [374, 267] width 24 height 22
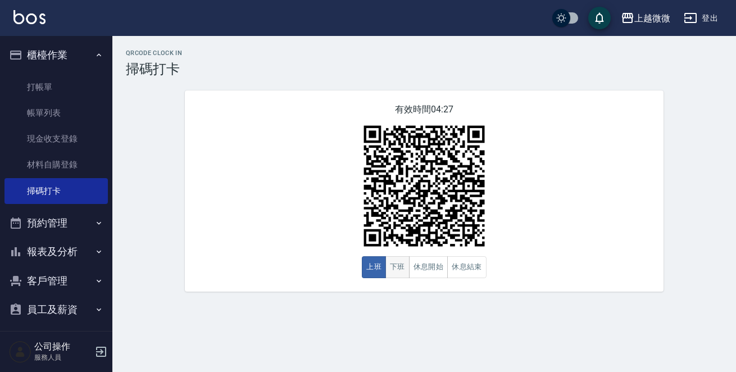
click at [397, 266] on button "下班" at bounding box center [398, 267] width 24 height 22
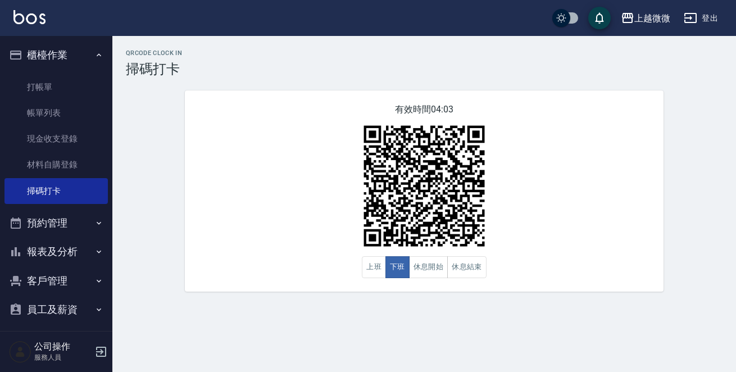
type button "CLOCKOUT"
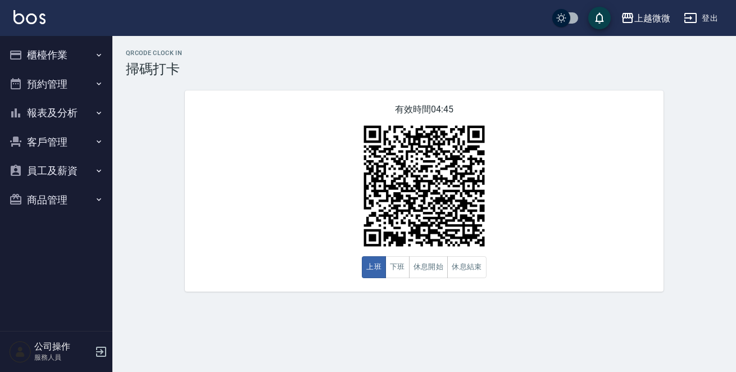
click at [98, 346] on icon "button" at bounding box center [100, 351] width 13 height 13
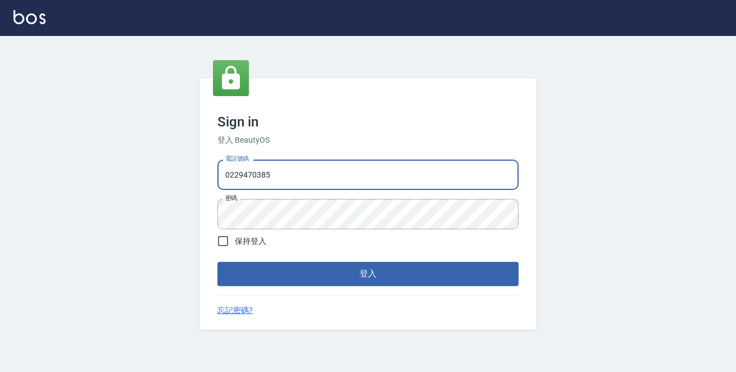
drag, startPoint x: 326, startPoint y: 175, endPoint x: 46, endPoint y: 172, distance: 279.4
click at [47, 172] on div "Sign in 登入 BeautyOS 電話號碼 0229470385 電話號碼 密碼 密碼 保持登入 登入 忘記密碼?" at bounding box center [368, 204] width 736 height 336
type input "0972809892"
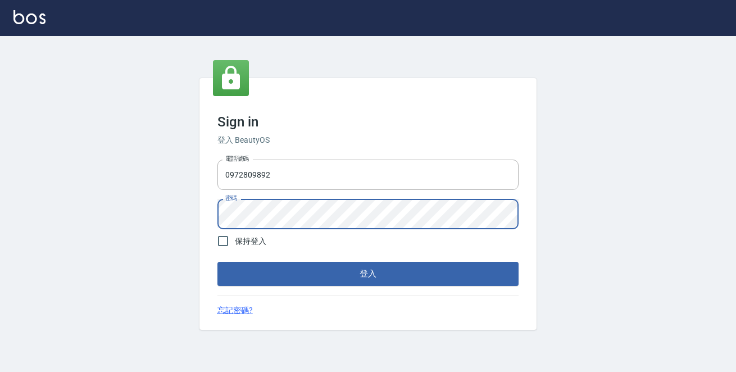
click at [218, 262] on button "登入" at bounding box center [368, 274] width 301 height 24
click at [75, 204] on div "Sign in 登入 BeautyOS 電話號碼 0972809892 電話號碼 密碼 密碼 保持登入 登入 忘記密碼?" at bounding box center [368, 204] width 736 height 336
click at [218, 262] on button "登入" at bounding box center [368, 274] width 301 height 24
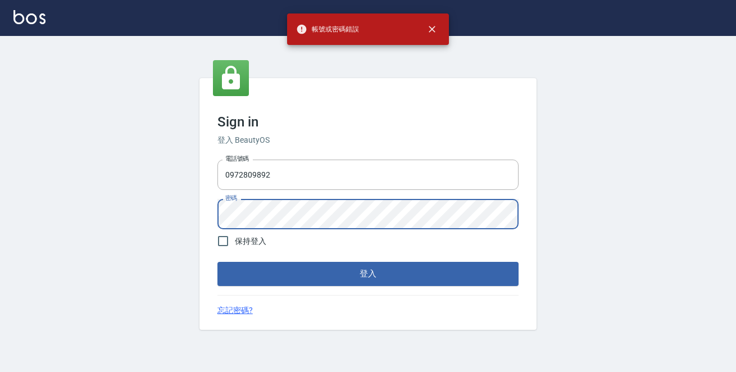
click at [79, 216] on div "Sign in 登入 BeautyOS 電話號碼 0972809892 電話號碼 密碼 密碼 保持登入 登入 忘記密碼?" at bounding box center [368, 204] width 736 height 336
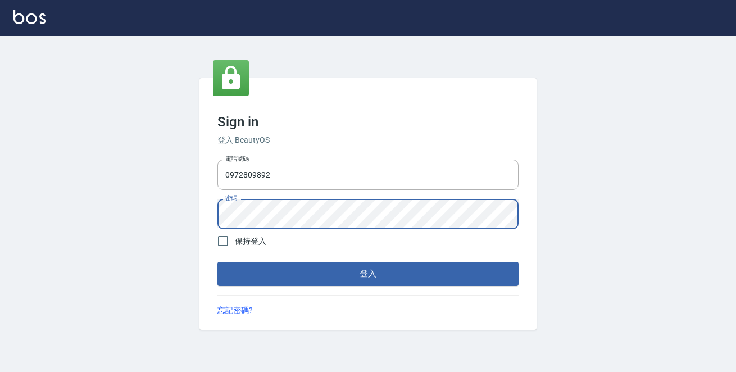
click at [218, 262] on button "登入" at bounding box center [368, 274] width 301 height 24
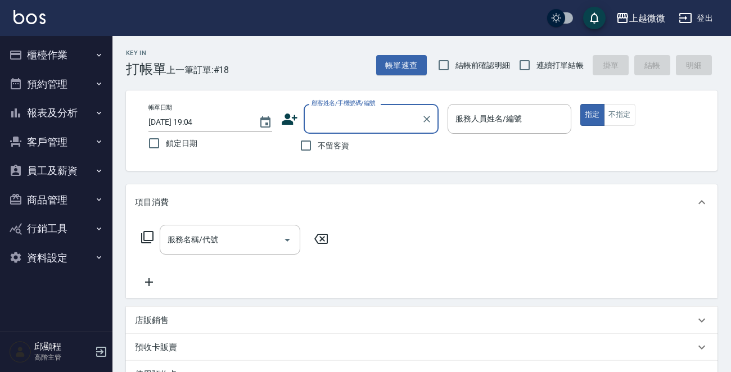
click at [74, 51] on button "櫃檯作業" at bounding box center [55, 54] width 103 height 29
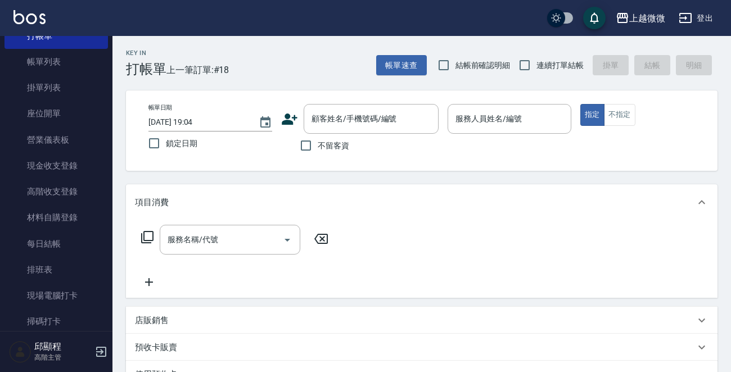
scroll to position [169, 0]
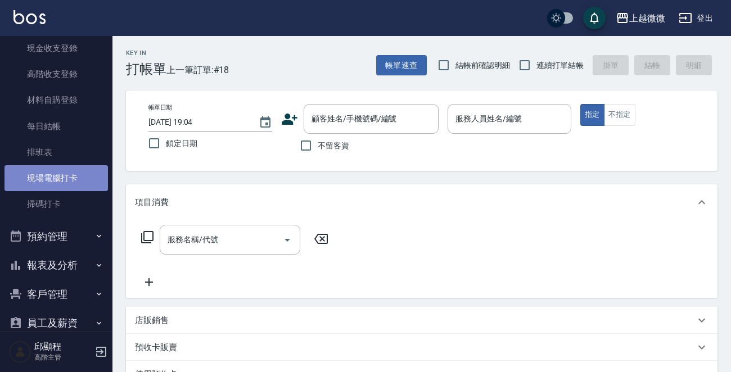
click at [68, 179] on link "現場電腦打卡" at bounding box center [55, 178] width 103 height 26
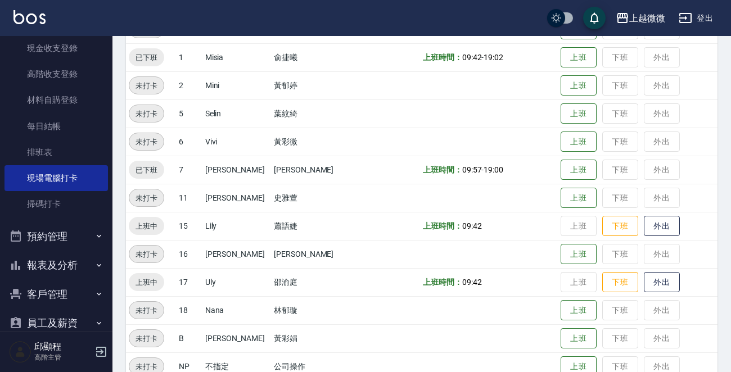
scroll to position [169, 0]
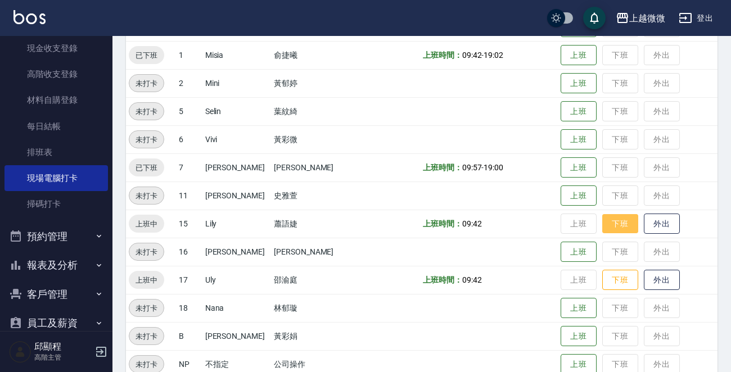
click at [605, 223] on button "下班" at bounding box center [620, 224] width 36 height 20
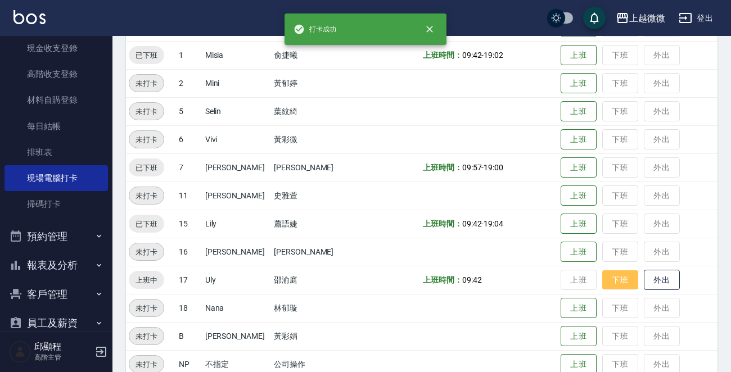
click at [607, 281] on button "下班" at bounding box center [620, 280] width 36 height 20
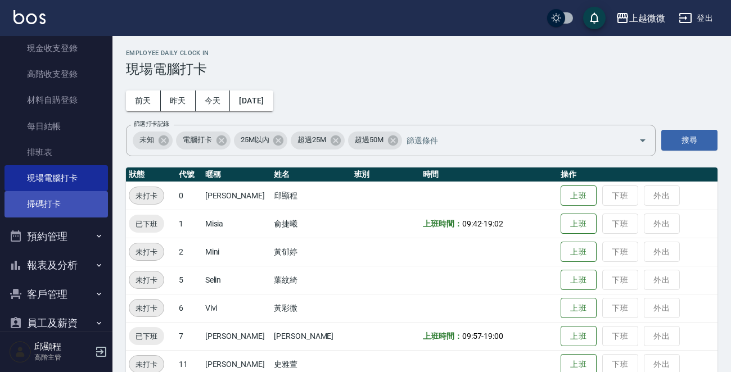
click at [65, 200] on link "掃碼打卡" at bounding box center [55, 204] width 103 height 26
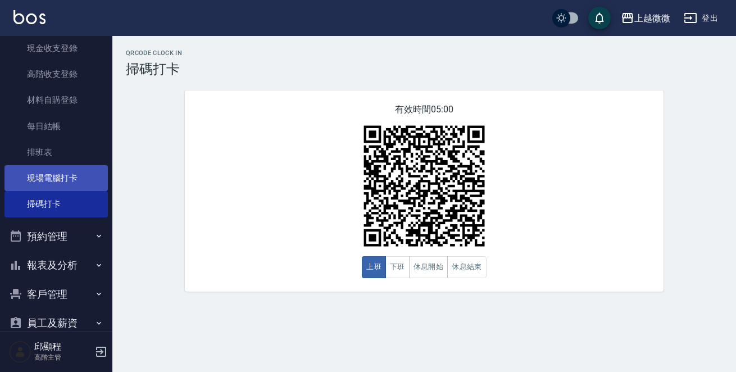
click at [74, 173] on link "現場電腦打卡" at bounding box center [55, 178] width 103 height 26
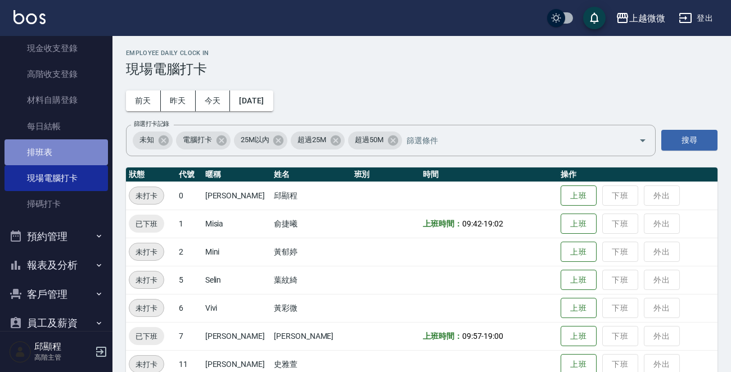
click at [77, 150] on link "排班表" at bounding box center [55, 152] width 103 height 26
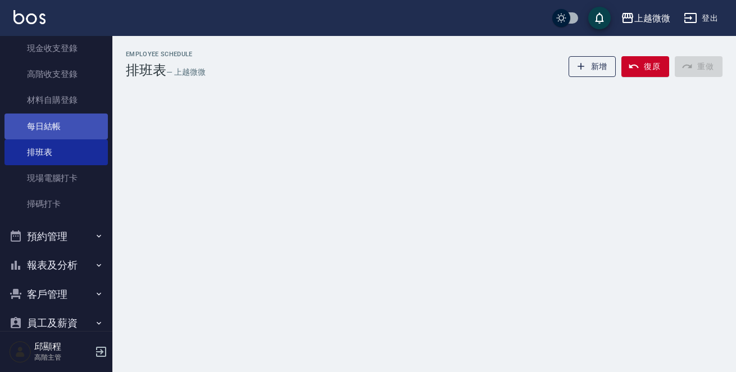
click at [75, 124] on link "每日結帳" at bounding box center [55, 127] width 103 height 26
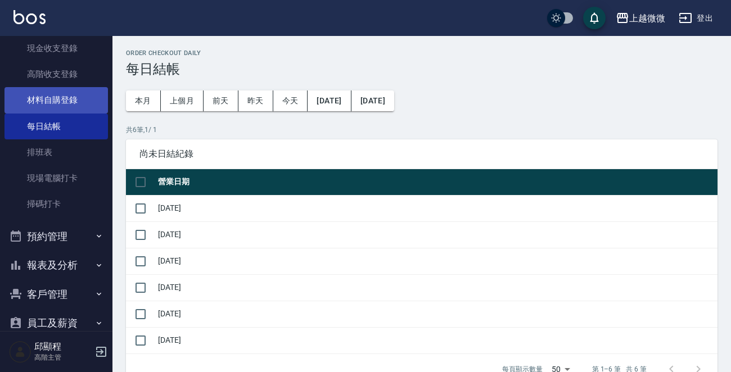
click at [75, 102] on link "材料自購登錄" at bounding box center [55, 100] width 103 height 26
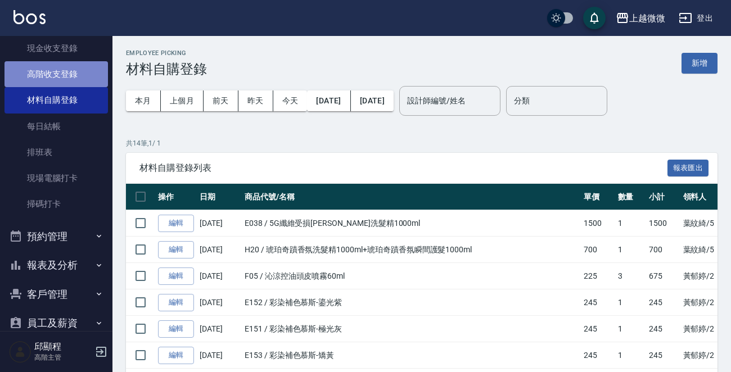
click at [79, 73] on link "高階收支登錄" at bounding box center [55, 74] width 103 height 26
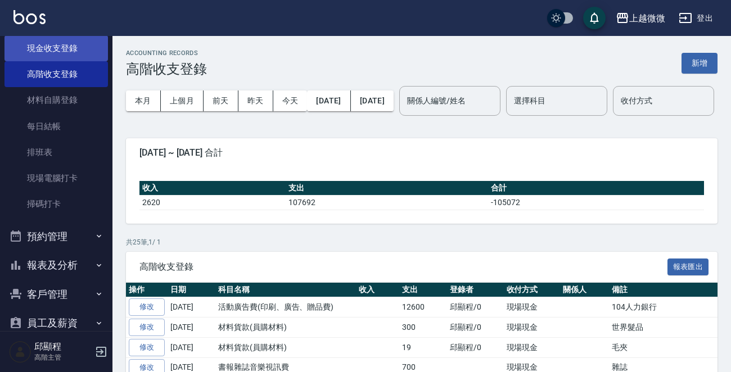
click at [82, 54] on link "現金收支登錄" at bounding box center [55, 48] width 103 height 26
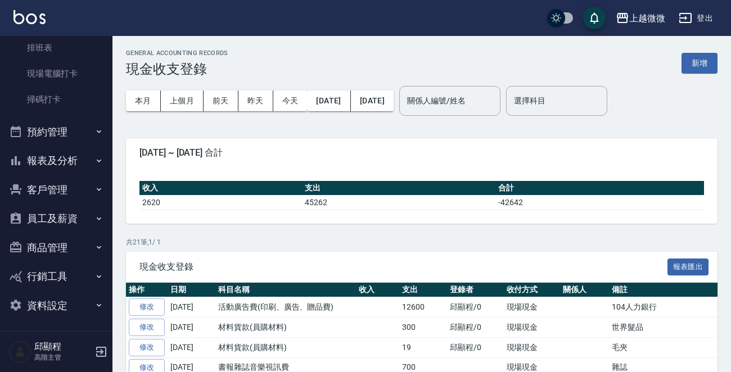
scroll to position [275, 0]
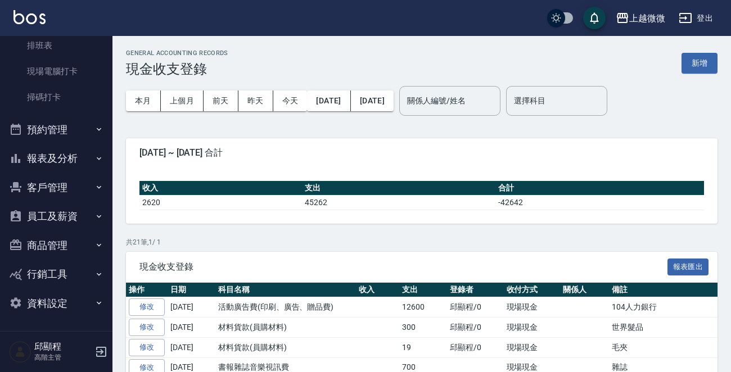
click at [88, 158] on button "報表及分析" at bounding box center [55, 158] width 103 height 29
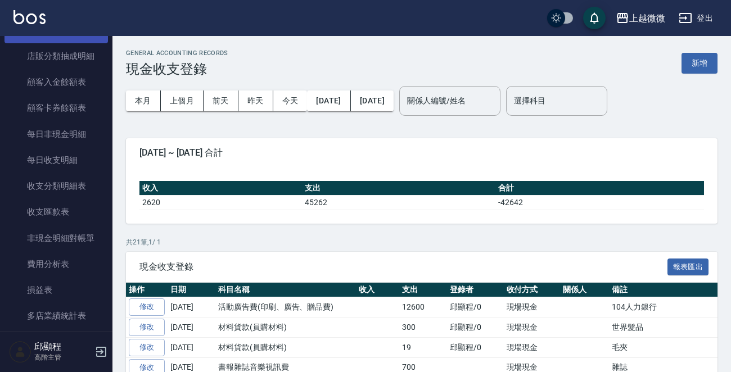
scroll to position [1344, 0]
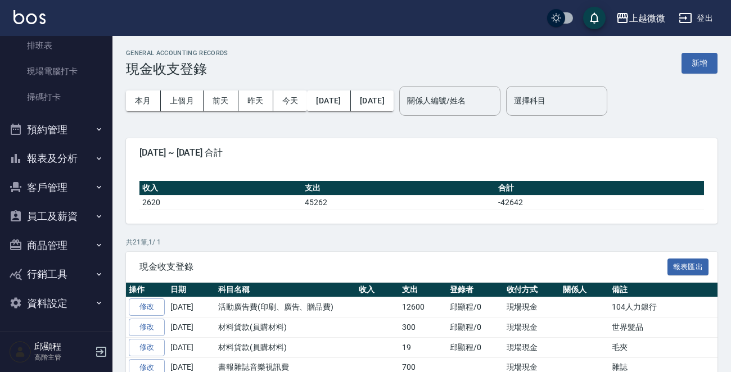
scroll to position [275, 0]
click at [94, 218] on icon "button" at bounding box center [98, 216] width 9 height 9
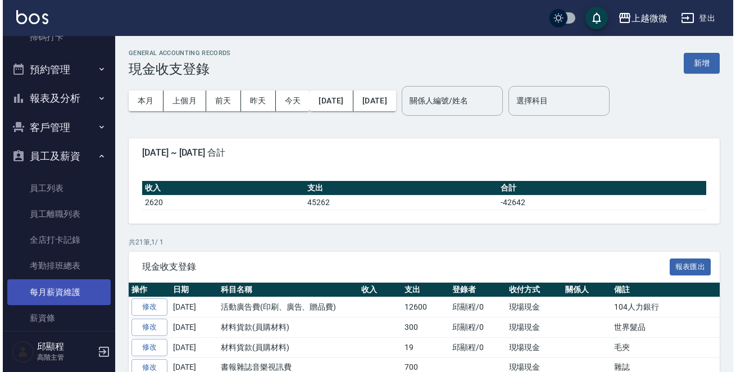
scroll to position [388, 0]
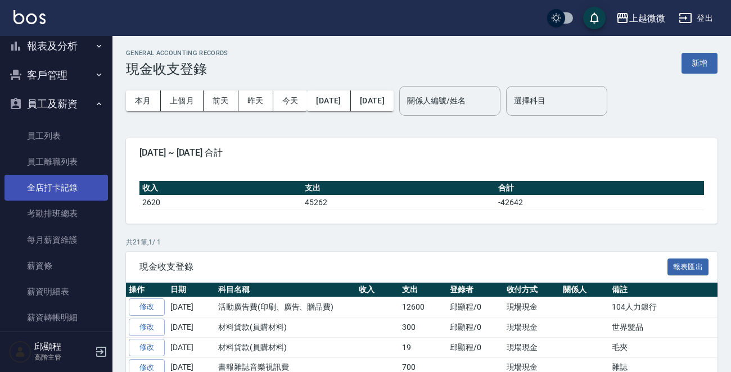
click at [74, 190] on link "全店打卡記錄" at bounding box center [55, 188] width 103 height 26
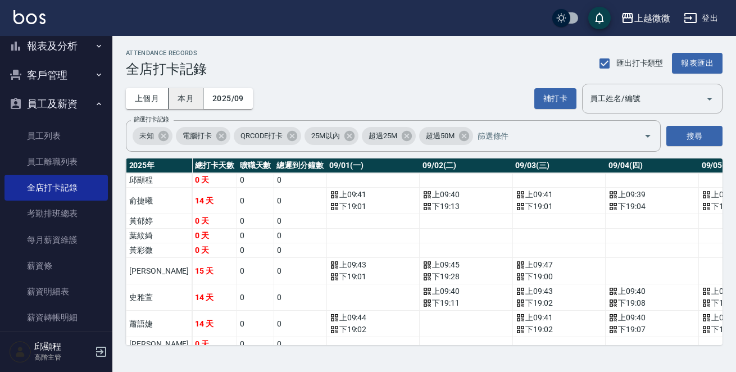
click at [186, 98] on button "本月" at bounding box center [186, 98] width 35 height 21
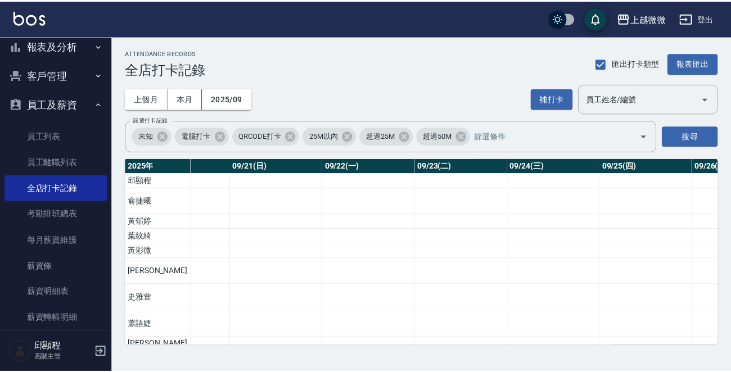
scroll to position [0, 2363]
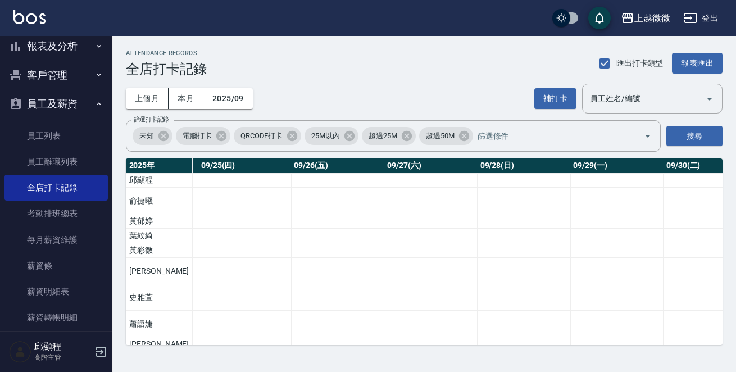
click at [20, 9] on div "上越微微 登出" at bounding box center [368, 18] width 736 height 36
click at [25, 21] on img at bounding box center [29, 17] width 32 height 14
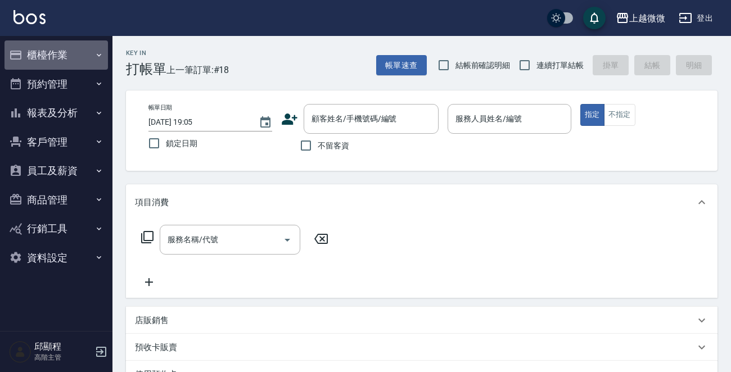
click at [60, 52] on button "櫃檯作業" at bounding box center [55, 54] width 103 height 29
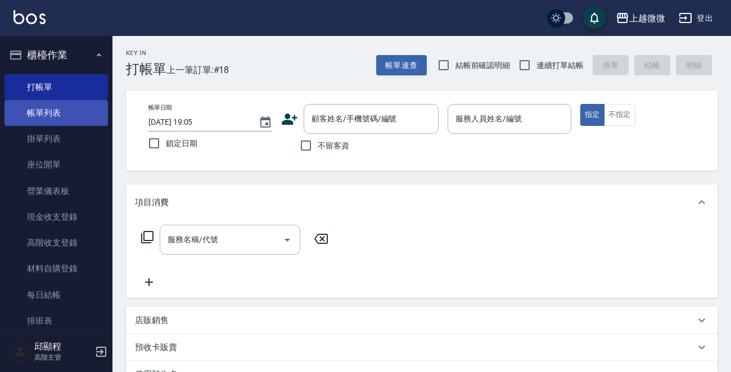
click at [50, 109] on link "帳單列表" at bounding box center [55, 113] width 103 height 26
